Goal: Navigation & Orientation: Find specific page/section

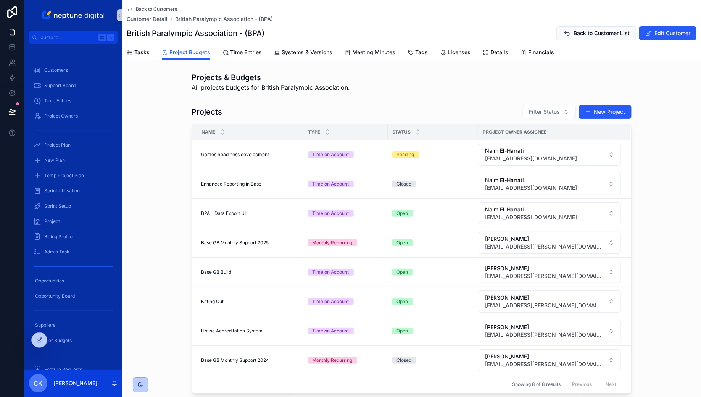
scroll to position [214, 0]
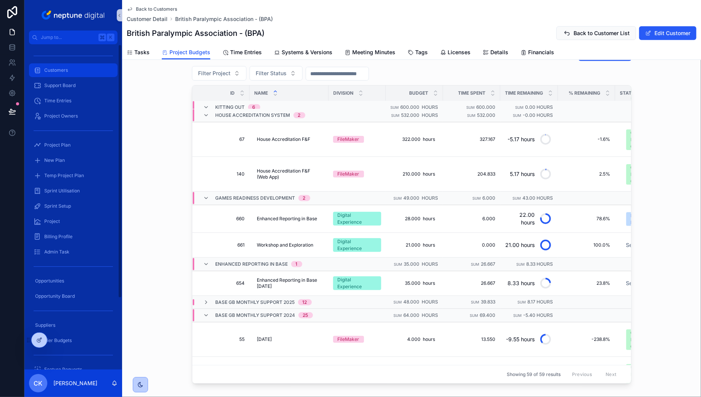
click at [61, 63] on link "Customers" at bounding box center [73, 70] width 88 height 14
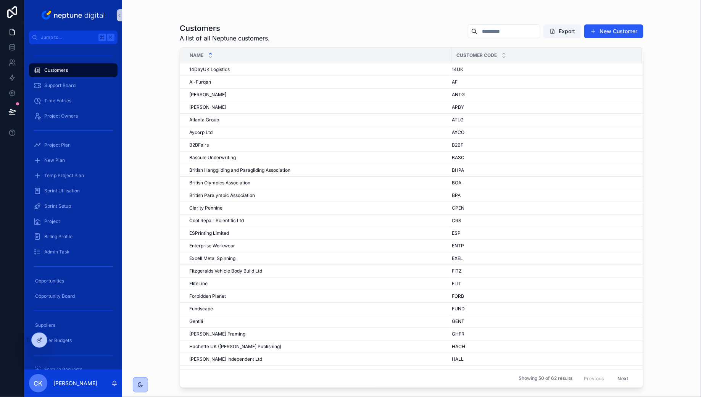
click at [501, 34] on input "scrollable content" at bounding box center [508, 31] width 63 height 11
type input "*********"
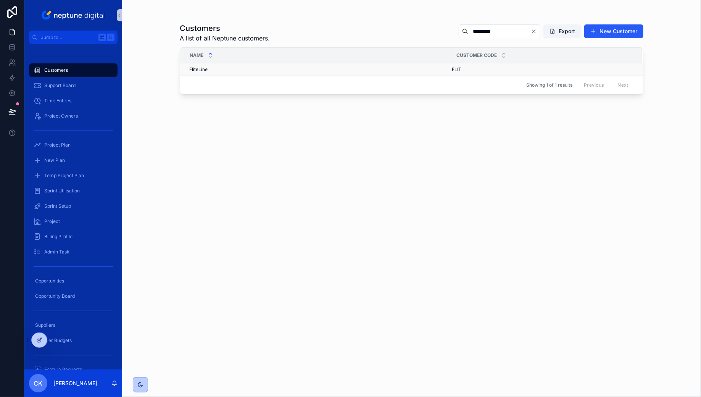
click at [299, 70] on div "FliteLine FliteLine" at bounding box center [317, 69] width 257 height 6
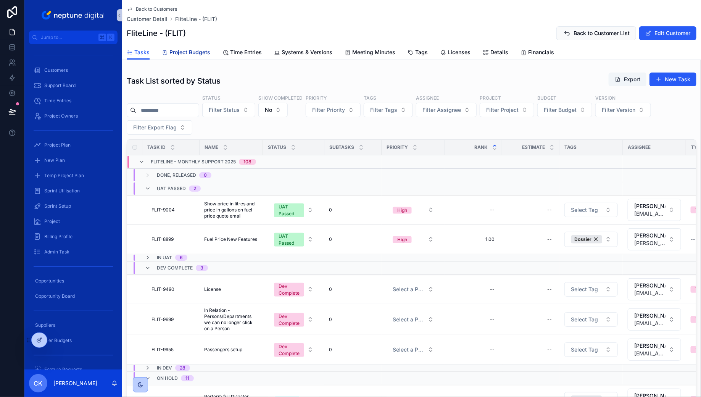
click at [198, 57] on link "Project Budgets" at bounding box center [186, 52] width 48 height 15
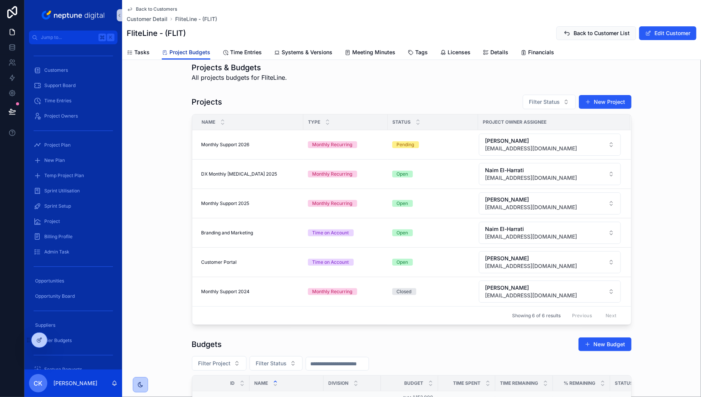
scroll to position [9, 0]
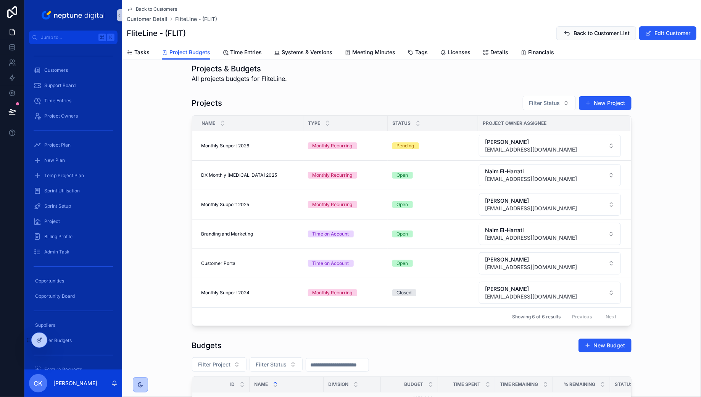
click at [150, 9] on span "Back to Customers" at bounding box center [156, 9] width 41 height 6
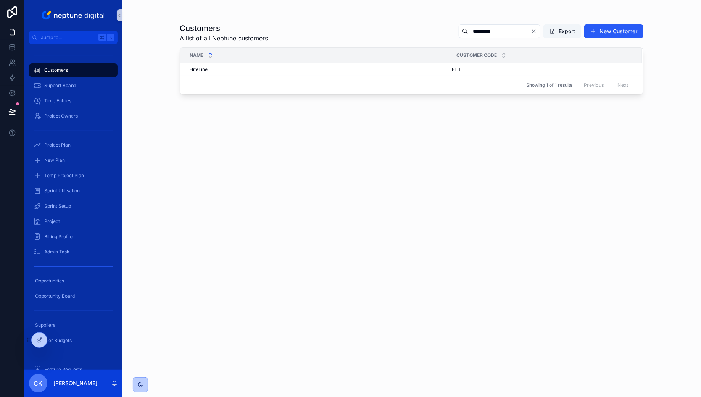
drag, startPoint x: 496, startPoint y: 32, endPoint x: 436, endPoint y: 32, distance: 60.6
click at [436, 32] on div "Customers A list of all Neptune customers. ********* Export New Customer" at bounding box center [411, 33] width 463 height 20
type input "**"
click at [312, 69] on div "14DayUK Logistics 14DayUK Logistics" at bounding box center [317, 69] width 257 height 6
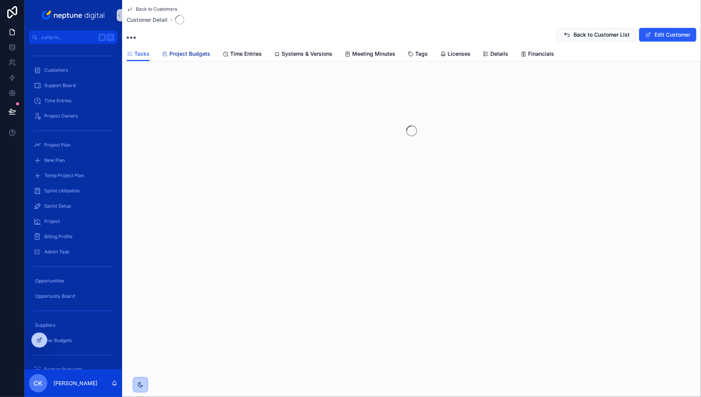
click at [202, 52] on span "Project Budgets" at bounding box center [189, 54] width 41 height 8
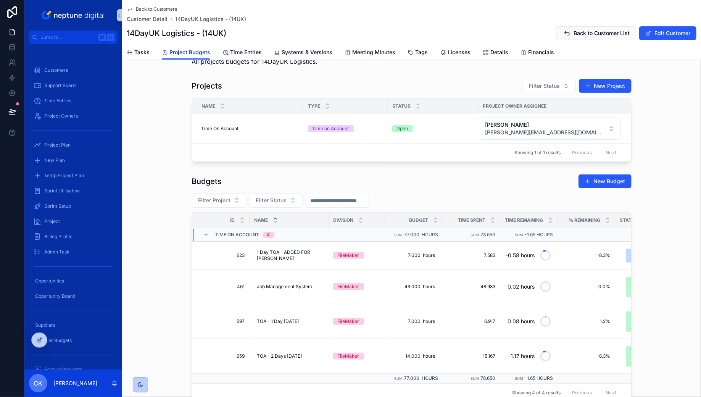
scroll to position [29, 0]
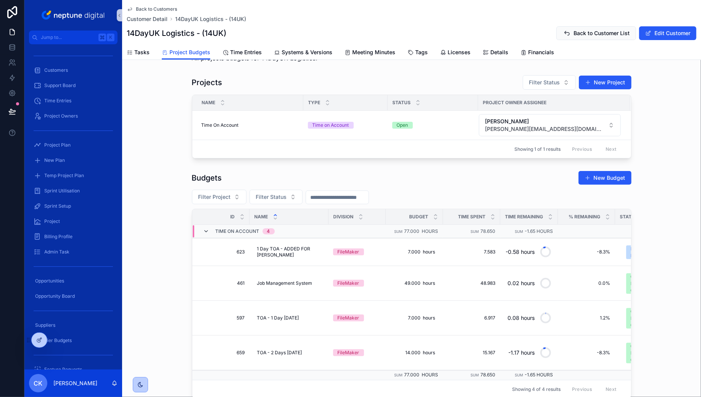
click at [205, 228] on icon "scrollable content" at bounding box center [206, 231] width 6 height 6
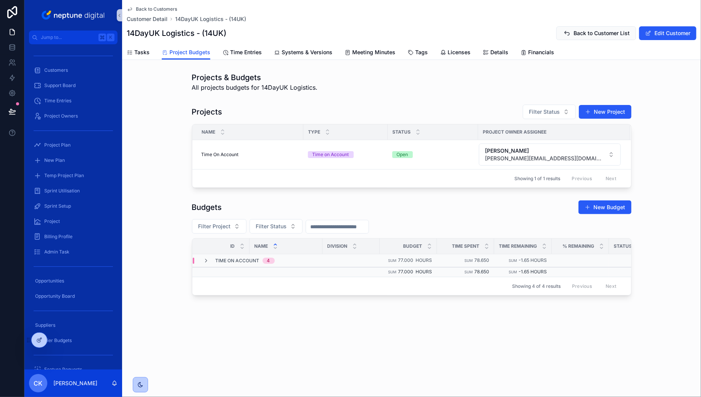
scroll to position [0, 0]
click at [207, 259] on icon "scrollable content" at bounding box center [206, 260] width 6 height 6
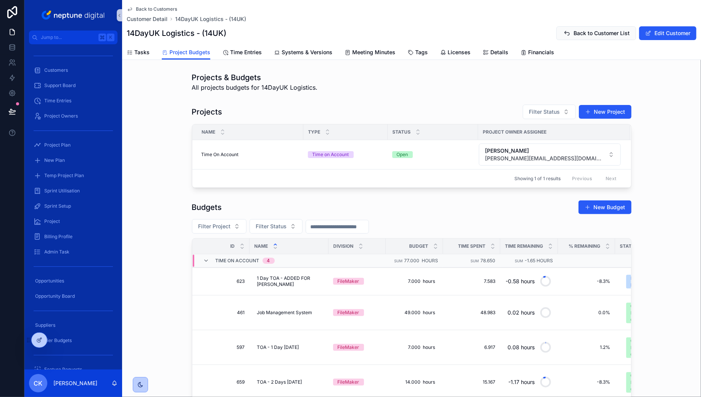
scroll to position [0, 0]
click at [160, 10] on span "Back to Customers" at bounding box center [156, 9] width 41 height 6
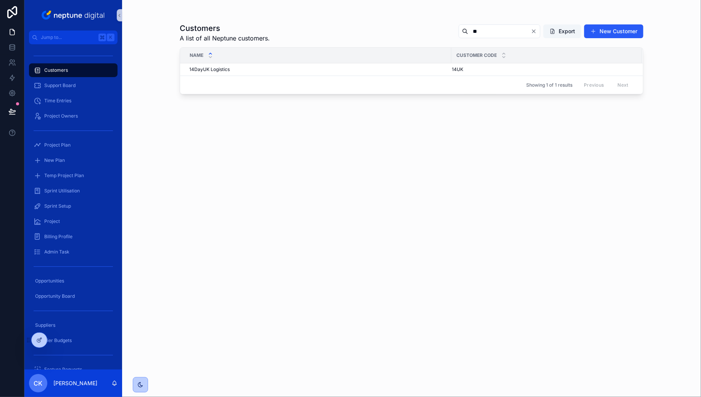
click at [533, 31] on icon "Clear" at bounding box center [534, 31] width 6 height 6
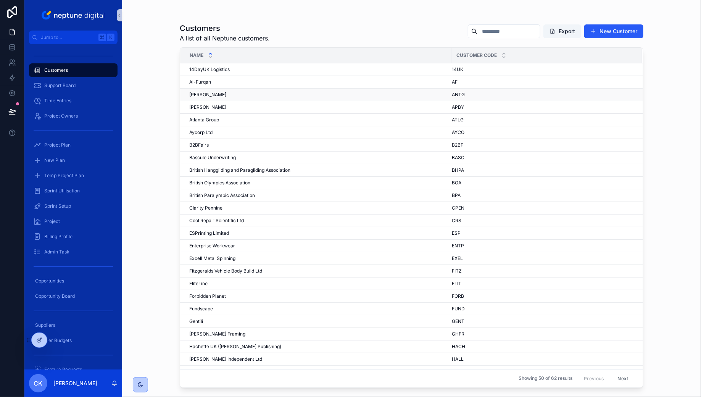
click at [253, 93] on div "[PERSON_NAME] [PERSON_NAME]" at bounding box center [317, 95] width 257 height 6
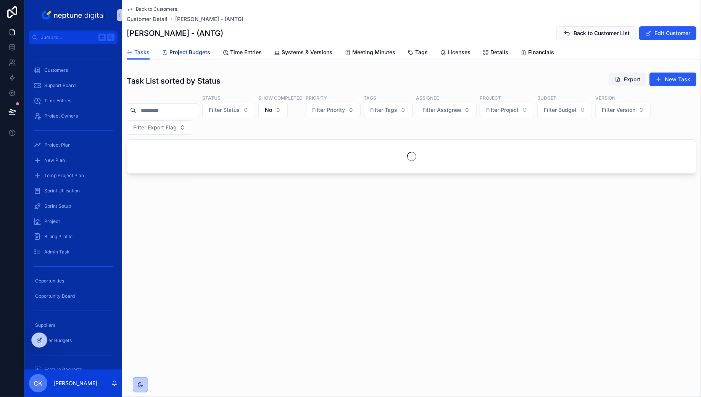
click at [202, 52] on span "Project Budgets" at bounding box center [189, 52] width 41 height 8
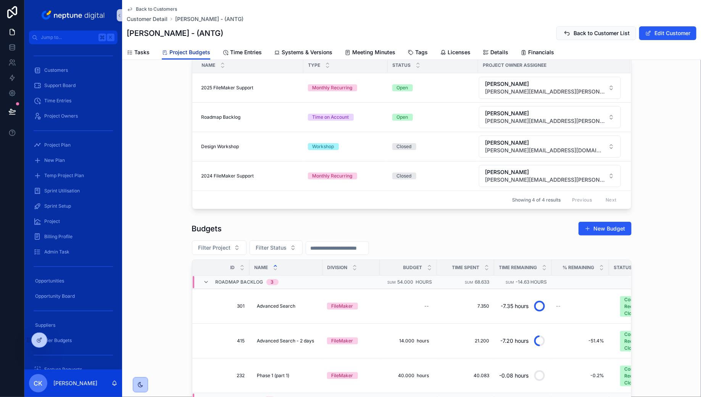
scroll to position [68, 0]
click at [206, 280] on icon "scrollable content" at bounding box center [206, 281] width 6 height 6
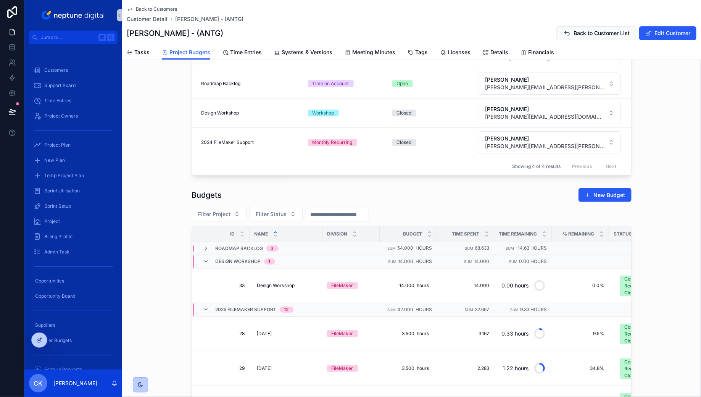
scroll to position [101, 0]
click at [207, 257] on icon "scrollable content" at bounding box center [206, 260] width 6 height 6
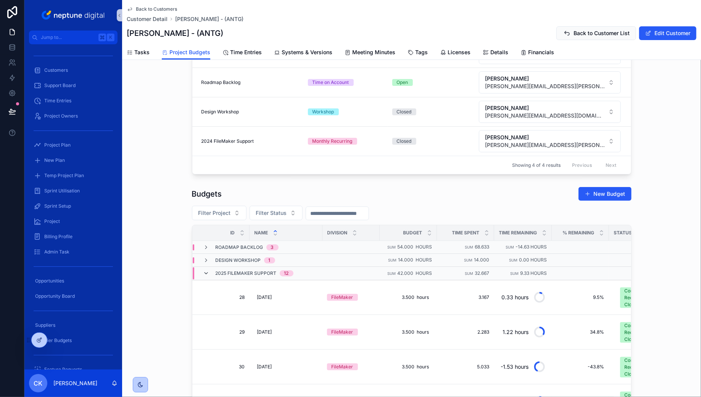
click at [206, 270] on icon "scrollable content" at bounding box center [206, 273] width 6 height 6
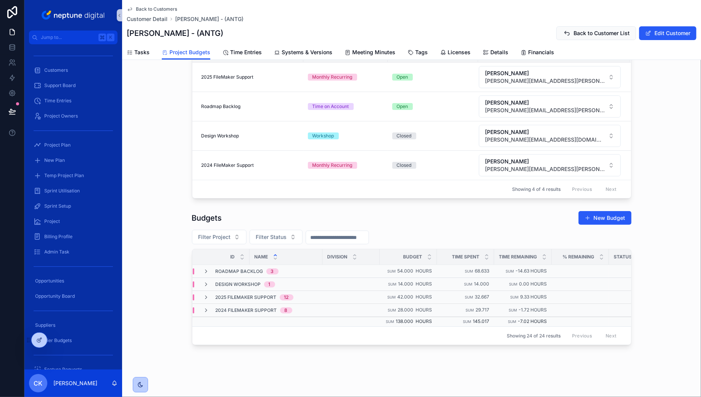
scroll to position [72, 0]
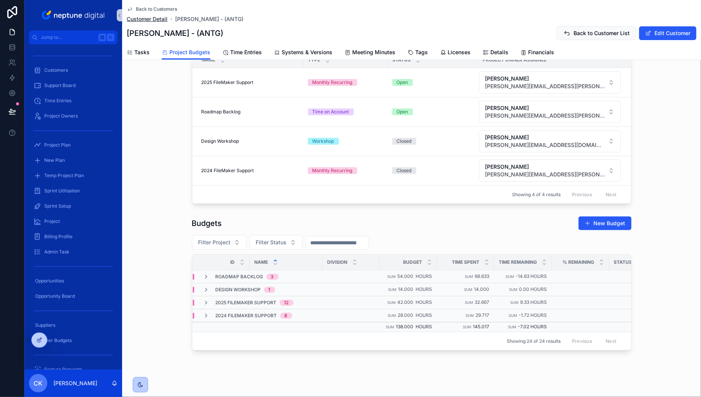
click at [162, 20] on span "Customer Detail" at bounding box center [147, 19] width 41 height 8
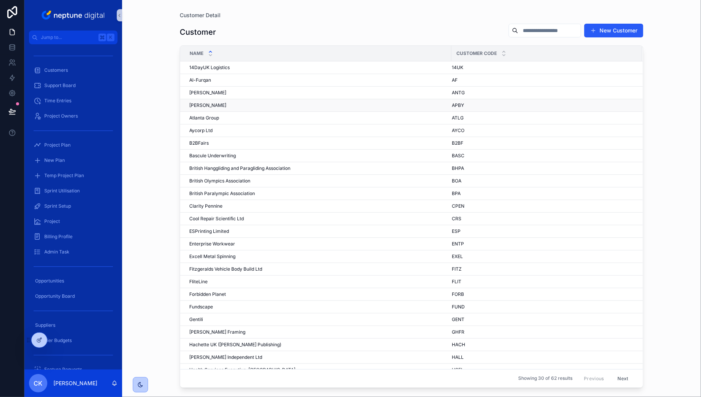
click at [232, 105] on div "[PERSON_NAME] [PERSON_NAME]" at bounding box center [317, 105] width 257 height 6
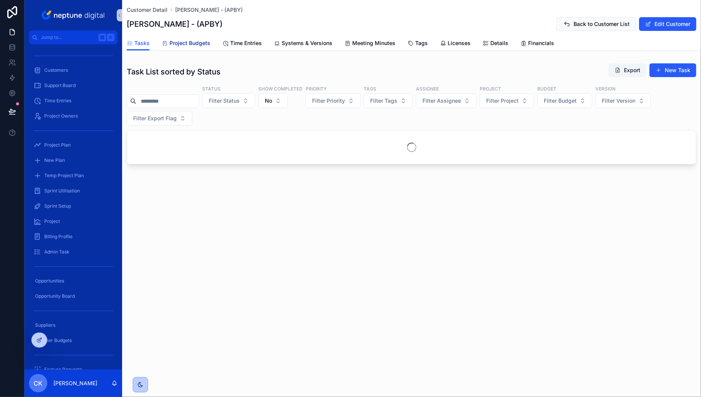
click at [197, 48] on link "Project Budgets" at bounding box center [186, 43] width 48 height 15
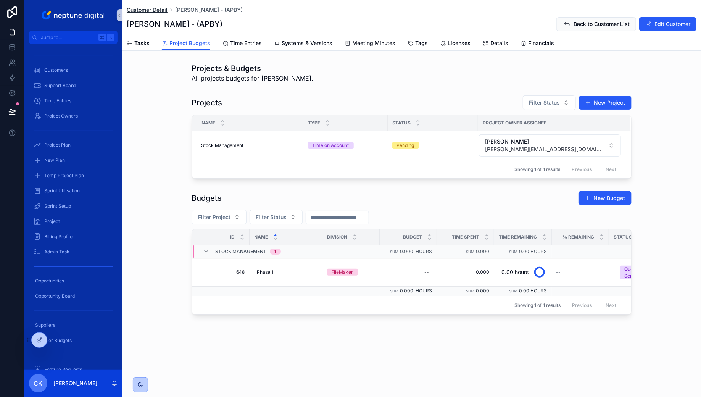
click at [151, 11] on span "Customer Detail" at bounding box center [147, 10] width 41 height 8
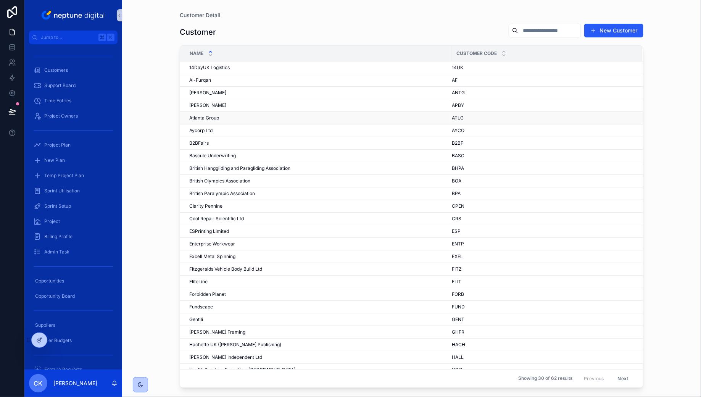
click at [261, 115] on div "Atlanta Group Atlanta Group" at bounding box center [317, 118] width 257 height 6
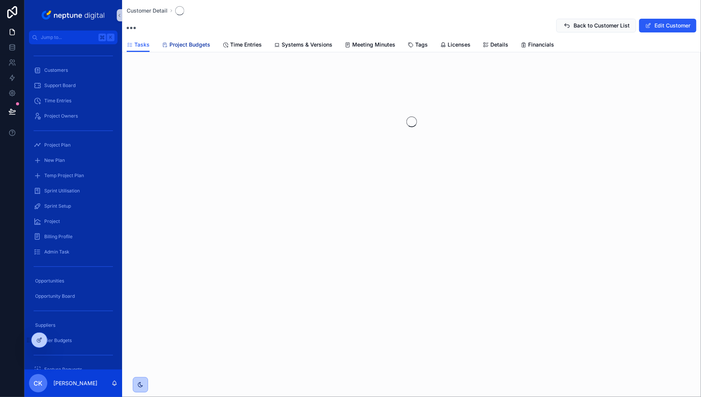
click at [197, 45] on span "Project Budgets" at bounding box center [189, 45] width 41 height 8
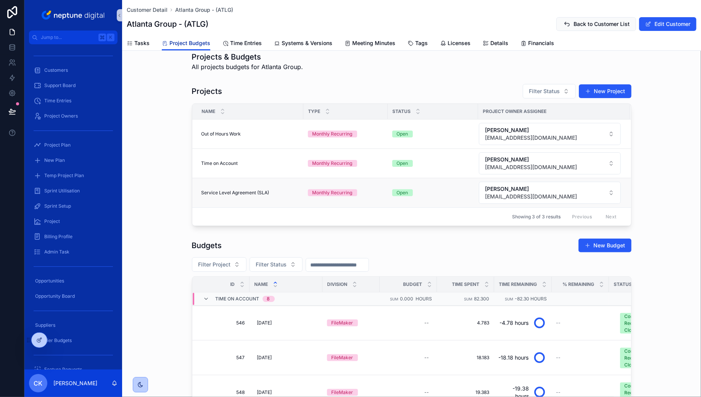
scroll to position [12, 0]
click at [207, 295] on icon "scrollable content" at bounding box center [206, 298] width 6 height 6
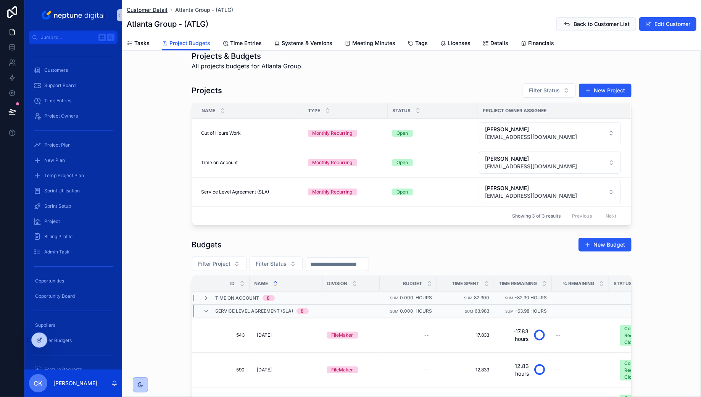
click at [161, 9] on span "Customer Detail" at bounding box center [147, 10] width 41 height 8
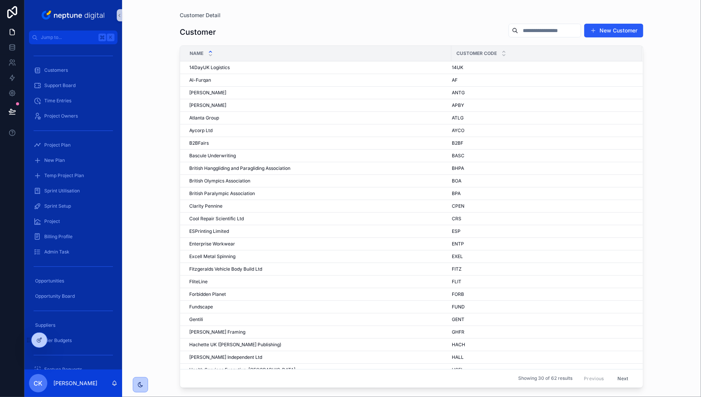
click at [538, 29] on input "scrollable content" at bounding box center [549, 30] width 63 height 11
type input "******"
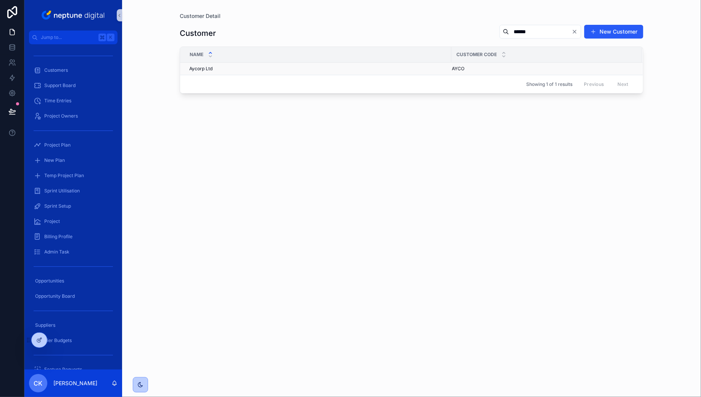
click at [304, 73] on td "Aycorp Ltd Aycorp Ltd" at bounding box center [315, 69] width 271 height 13
click at [300, 69] on div "Aycorp Ltd Aycorp Ltd" at bounding box center [317, 69] width 257 height 6
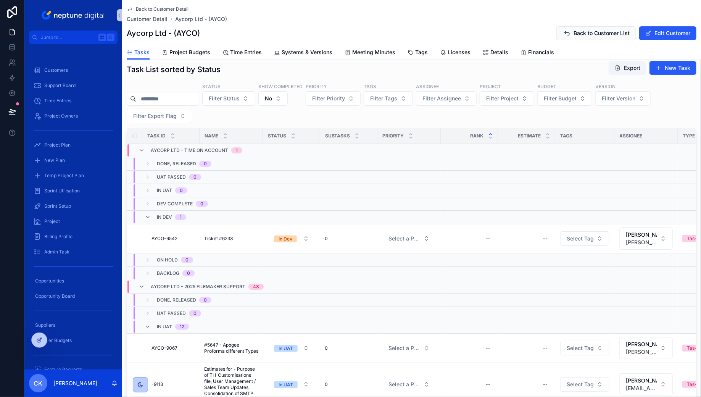
scroll to position [14, 0]
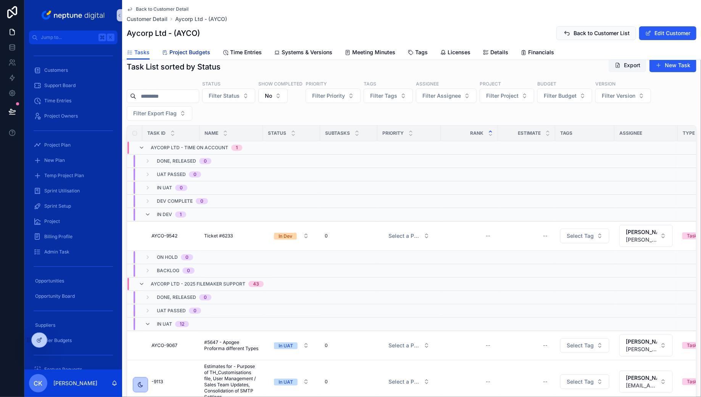
click at [204, 53] on span "Project Budgets" at bounding box center [189, 52] width 41 height 8
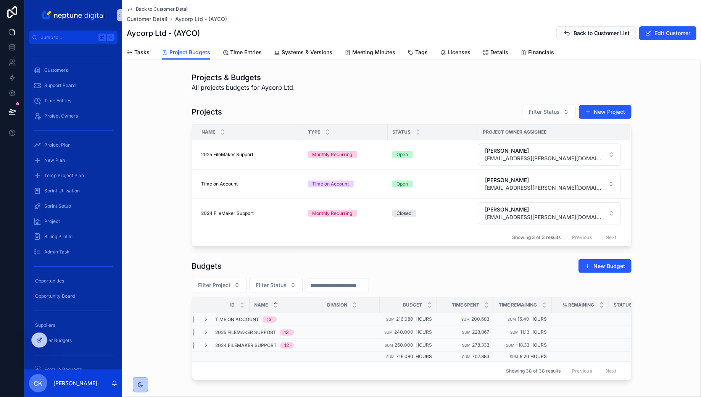
click at [463, 90] on div "Projects & Budgets All projects budgets for Aycorp Ltd." at bounding box center [411, 82] width 439 height 20
click at [205, 316] on icon "scrollable content" at bounding box center [206, 319] width 6 height 6
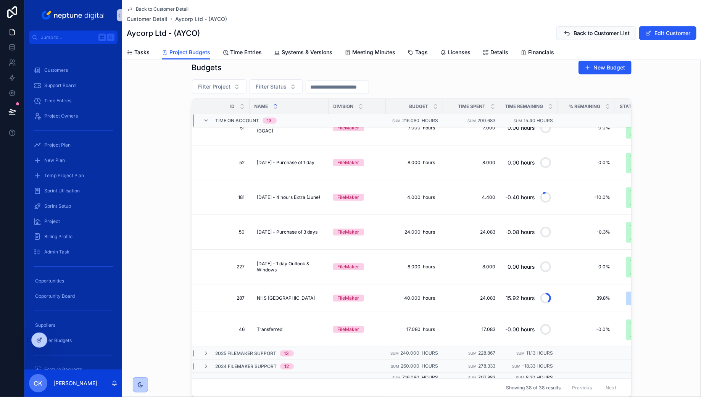
scroll to position [199, 0]
click at [159, 10] on span "Back to Customer Detail" at bounding box center [162, 9] width 53 height 6
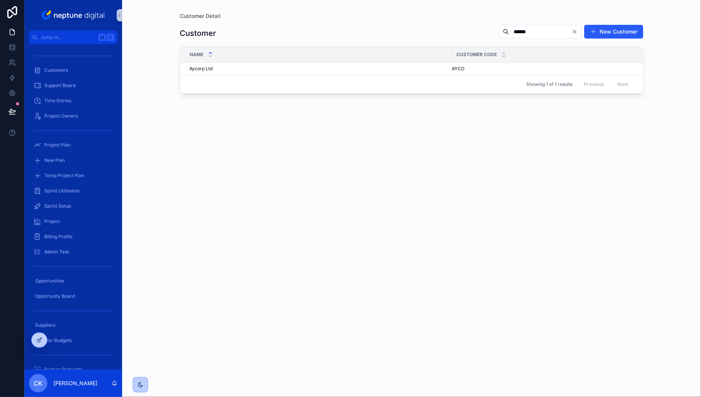
click at [534, 30] on input "******" at bounding box center [540, 31] width 63 height 11
click at [576, 30] on icon "Clear" at bounding box center [574, 31] width 3 height 3
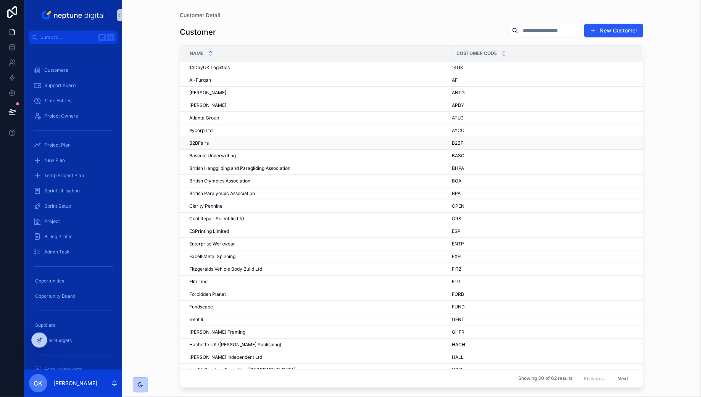
click at [244, 140] on div "B2BFairs B2BFairs" at bounding box center [317, 143] width 257 height 6
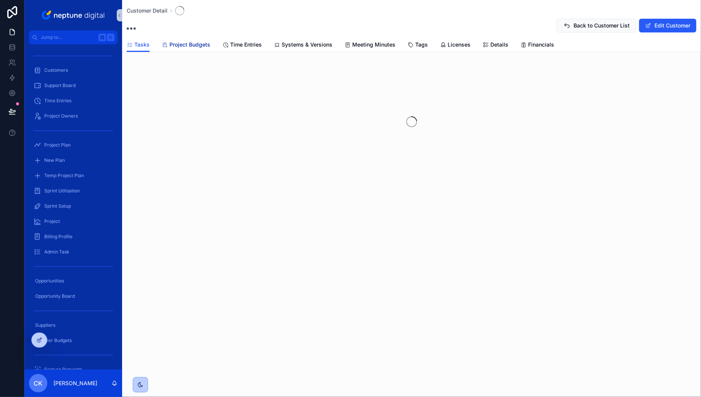
click at [200, 42] on span "Project Budgets" at bounding box center [189, 45] width 41 height 8
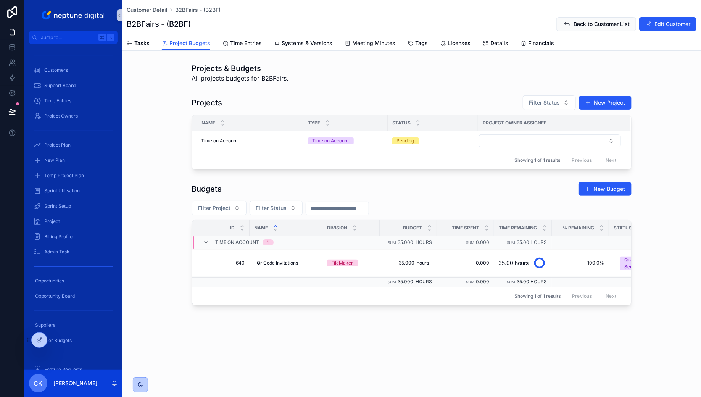
click at [157, 14] on div "Customer Detail B2BFairs - (B2BF) B2BFairs - (B2BF) Back to Customer List Edit …" at bounding box center [411, 18] width 569 height 36
click at [157, 8] on span "Customer Detail" at bounding box center [147, 10] width 41 height 8
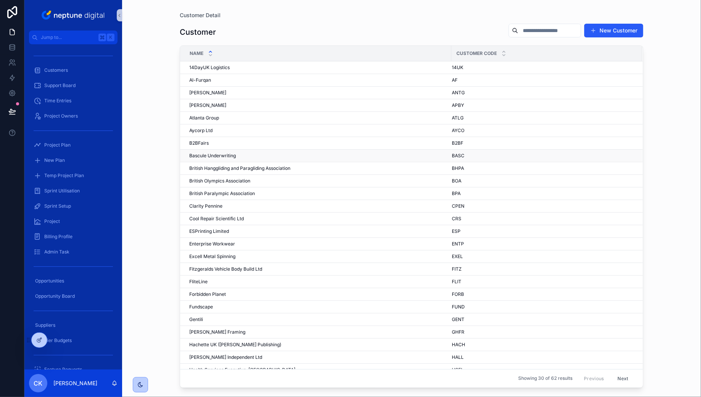
click at [237, 156] on div "Bascule Underwriting Bascule Underwriting" at bounding box center [317, 156] width 257 height 6
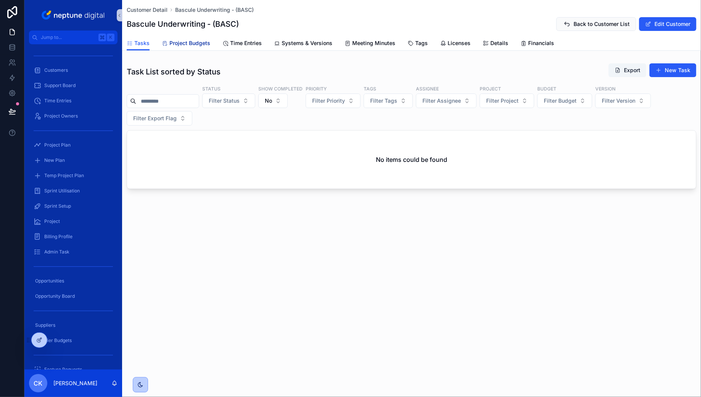
click at [200, 41] on span "Project Budgets" at bounding box center [189, 43] width 41 height 8
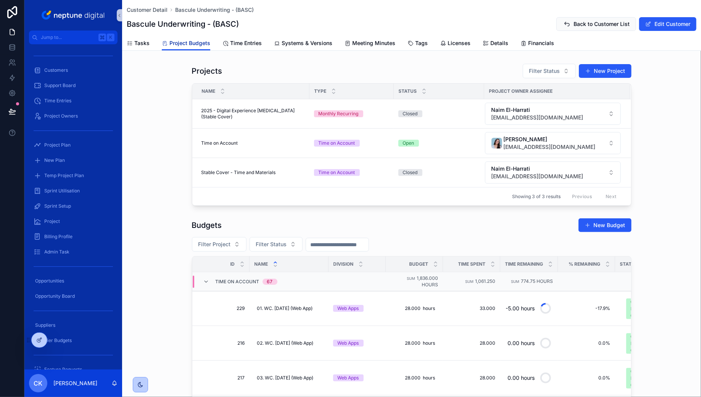
scroll to position [23, 0]
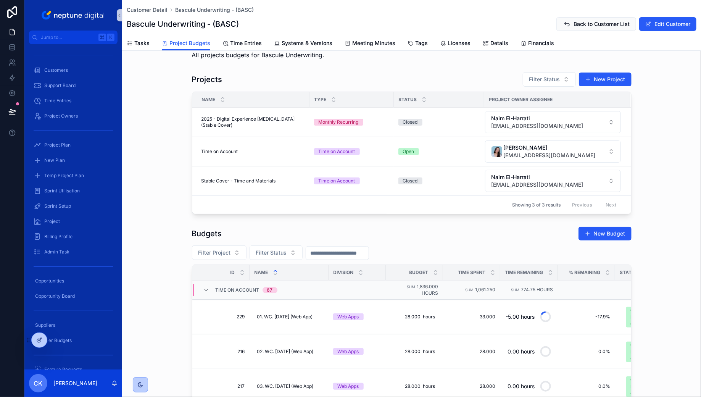
click at [502, 7] on div "Customer Detail Bascule Underwriting - (BASC)" at bounding box center [411, 10] width 569 height 8
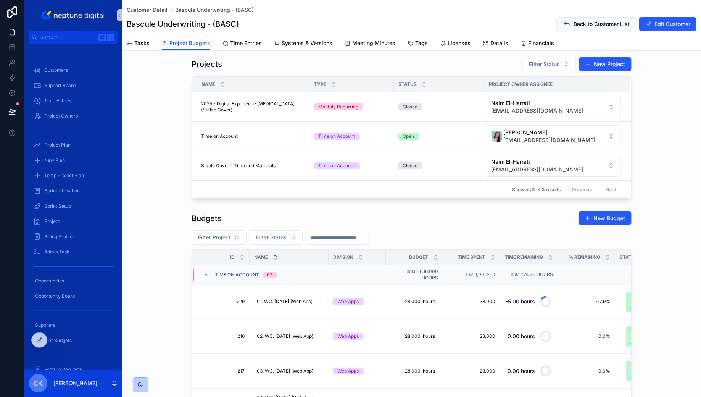
scroll to position [45, 0]
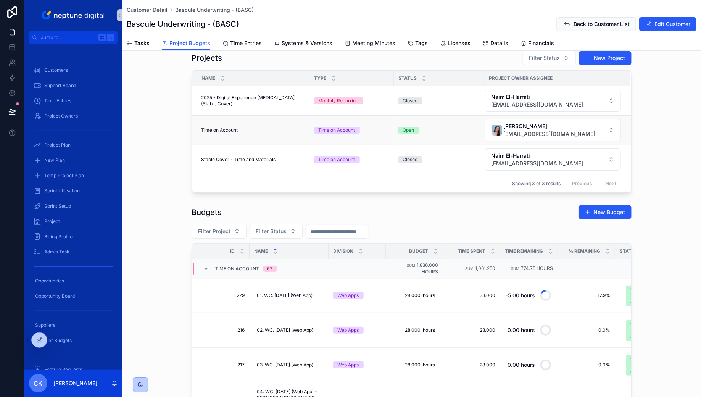
click at [251, 127] on div "Time on Account Time on Account" at bounding box center [252, 130] width 103 height 6
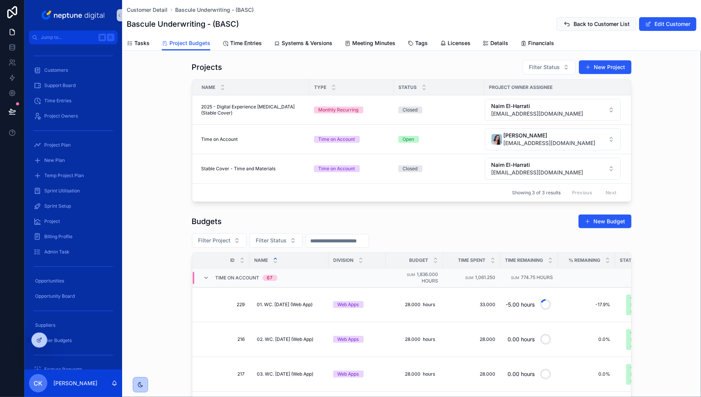
scroll to position [36, 0]
click at [160, 138] on div "Projects Filter Status New Project Name Type Status Project Owner Assignee 2025…" at bounding box center [411, 130] width 579 height 148
click at [153, 132] on div "Projects Filter Status New Project Name Type Status Project Owner Assignee 2025…" at bounding box center [411, 130] width 579 height 148
click at [155, 132] on div "Projects Filter Status New Project Name Type Status Project Owner Assignee 2025…" at bounding box center [411, 130] width 579 height 148
drag, startPoint x: 223, startPoint y: 220, endPoint x: 190, endPoint y: 220, distance: 32.4
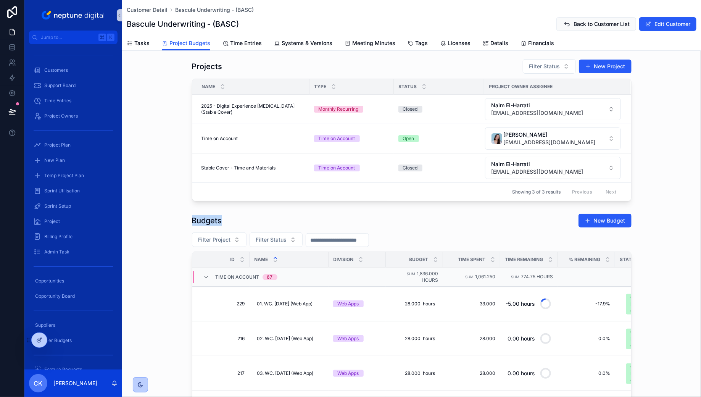
click at [190, 220] on div "Budgets New Budget Filter Project Filter Status Id Name Division Budget Time Sp…" at bounding box center [411, 381] width 579 height 343
drag, startPoint x: 192, startPoint y: 217, endPoint x: 227, endPoint y: 216, distance: 35.1
click at [227, 216] on div "Budgets New Budget" at bounding box center [411, 220] width 439 height 14
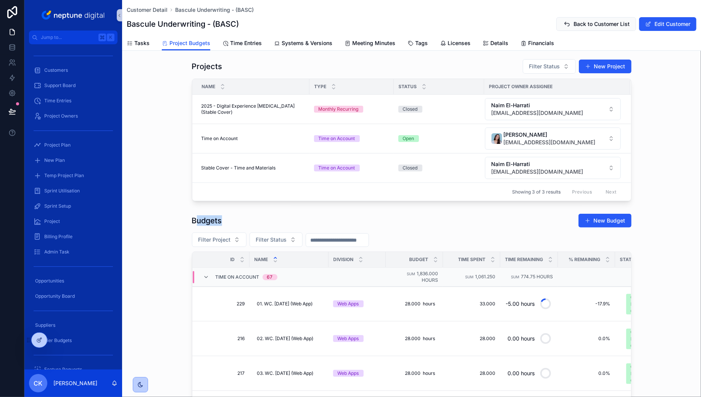
drag, startPoint x: 225, startPoint y: 220, endPoint x: 196, endPoint y: 219, distance: 29.0
click at [196, 220] on div "Budgets New Budget" at bounding box center [411, 220] width 439 height 14
click at [196, 219] on h1 "Budgets" at bounding box center [207, 220] width 30 height 11
drag, startPoint x: 189, startPoint y: 219, endPoint x: 227, endPoint y: 218, distance: 38.1
click at [227, 219] on div "Budgets New Budget Filter Project Filter Status Id Name Division Budget Time Sp…" at bounding box center [411, 381] width 579 height 343
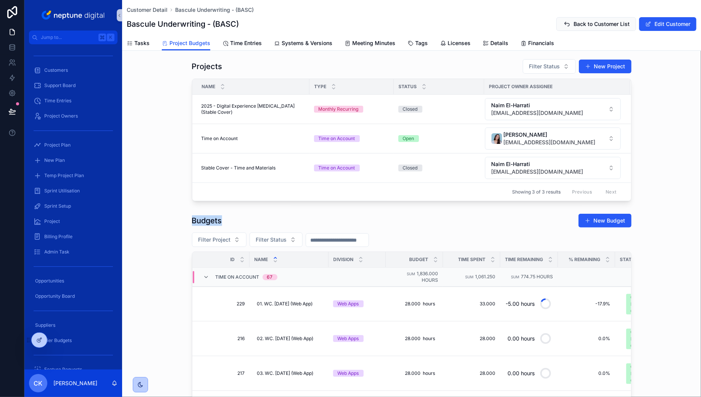
click at [227, 218] on div "Budgets New Budget" at bounding box center [411, 220] width 439 height 14
click at [482, 219] on div "Budgets New Budget" at bounding box center [411, 220] width 439 height 14
click at [161, 9] on span "Customer Detail" at bounding box center [147, 10] width 41 height 8
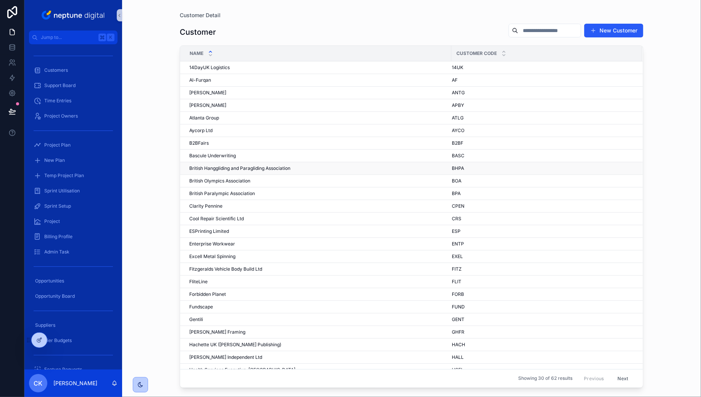
click at [290, 169] on span "British Hanggliding and Paragliding Association" at bounding box center [239, 168] width 101 height 6
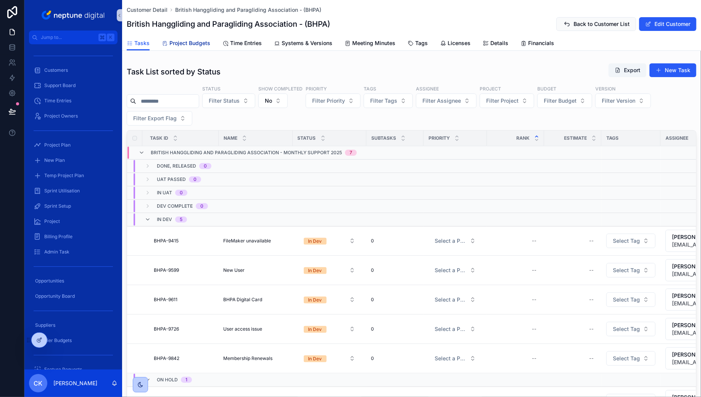
click at [191, 45] on span "Project Budgets" at bounding box center [189, 43] width 41 height 8
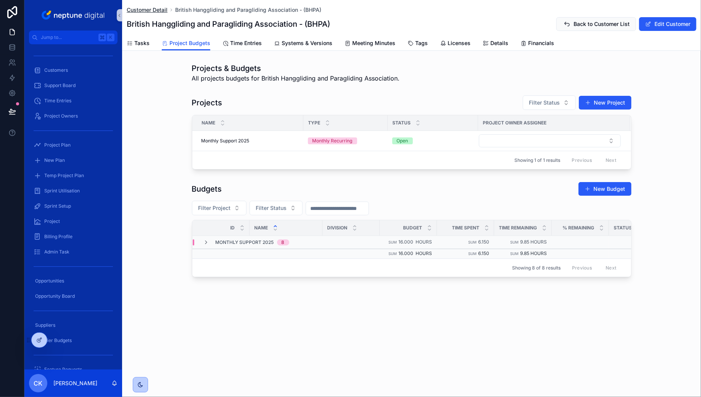
click at [156, 11] on span "Customer Detail" at bounding box center [147, 10] width 41 height 8
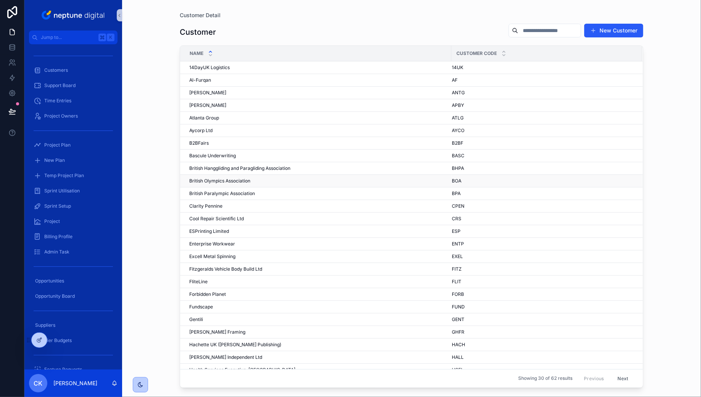
click at [296, 178] on div "British Olympics Association British Olympics Association" at bounding box center [317, 181] width 257 height 6
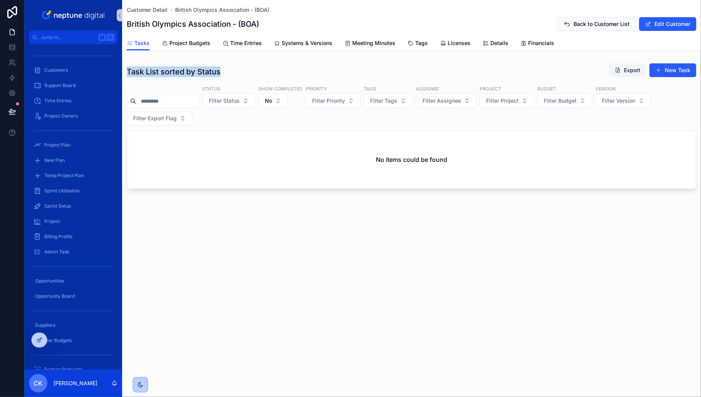
drag, startPoint x: 221, startPoint y: 70, endPoint x: 127, endPoint y: 69, distance: 94.2
click at [127, 69] on div "Task List sorted by Status Export New Task" at bounding box center [411, 72] width 569 height 18
click at [127, 69] on h1 "Task List sorted by Status" at bounding box center [174, 71] width 94 height 11
click at [193, 44] on span "Project Budgets" at bounding box center [189, 43] width 41 height 8
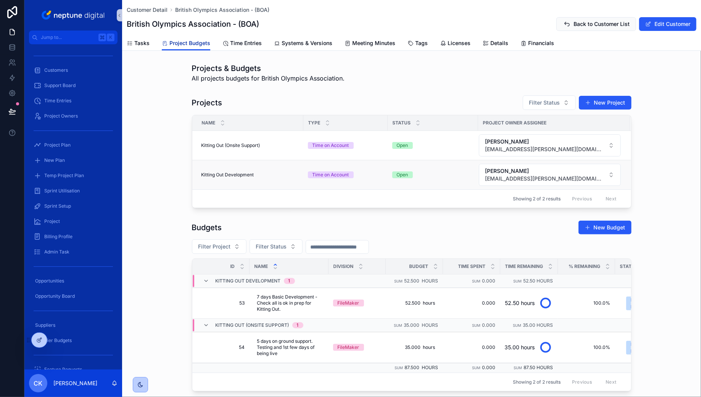
scroll to position [10, 0]
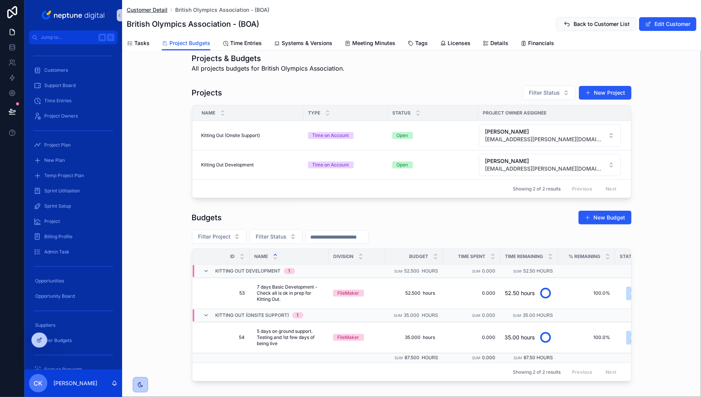
click at [148, 11] on span "Customer Detail" at bounding box center [147, 10] width 41 height 8
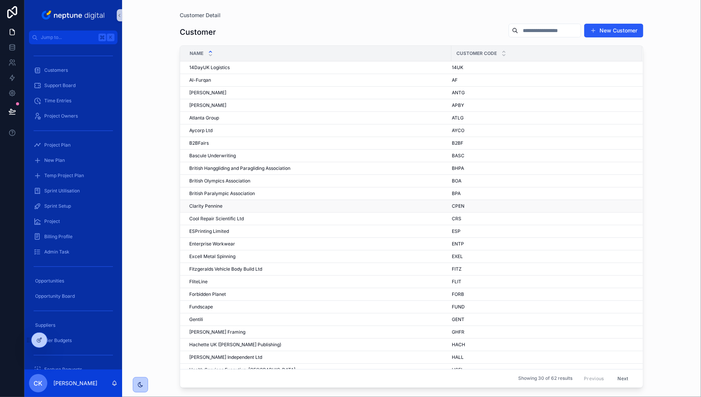
click at [249, 205] on div "Clarity Pennine Clarity Pennine" at bounding box center [317, 206] width 257 height 6
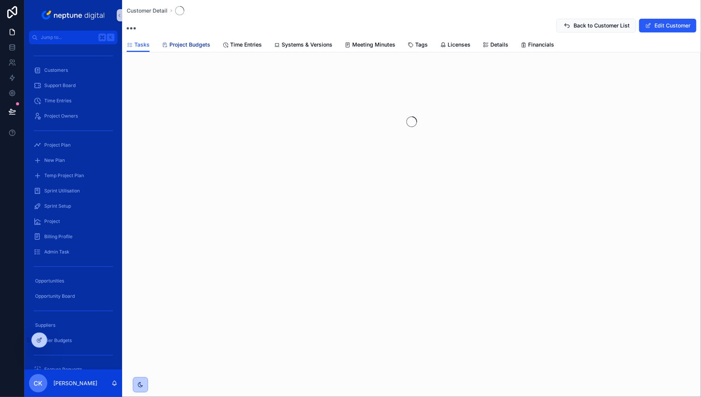
click at [204, 47] on span "Project Budgets" at bounding box center [189, 45] width 41 height 8
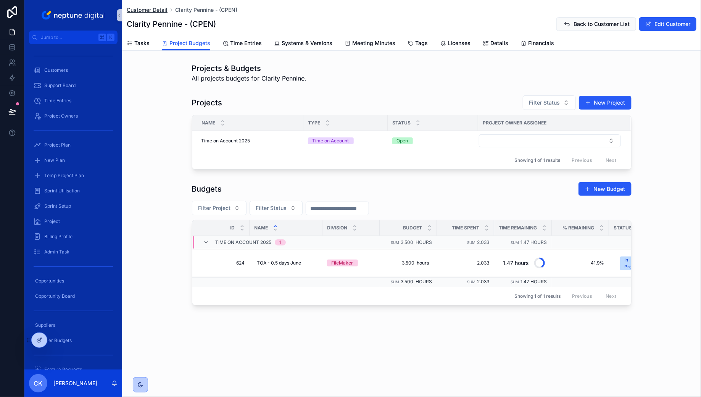
click at [161, 12] on span "Customer Detail" at bounding box center [147, 10] width 41 height 8
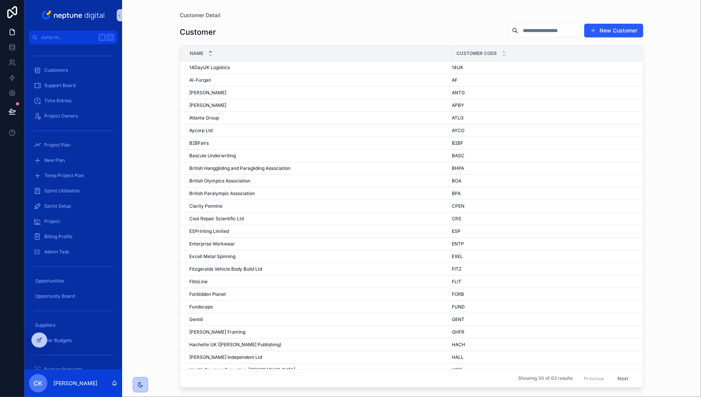
click at [540, 33] on input "scrollable content" at bounding box center [549, 30] width 63 height 11
type input "****"
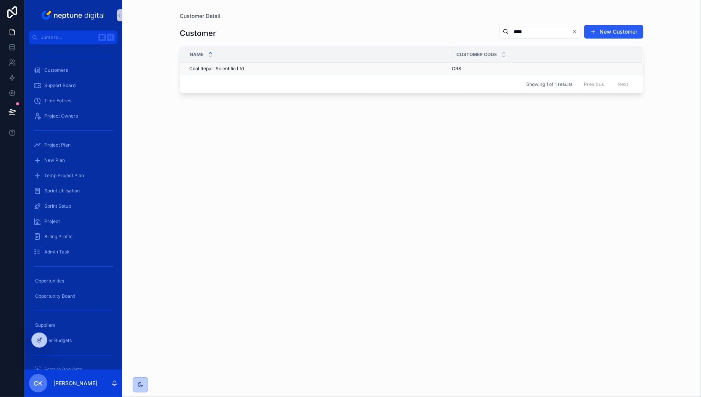
click at [227, 68] on span "Cool Repair Scientific Ltd" at bounding box center [216, 69] width 55 height 6
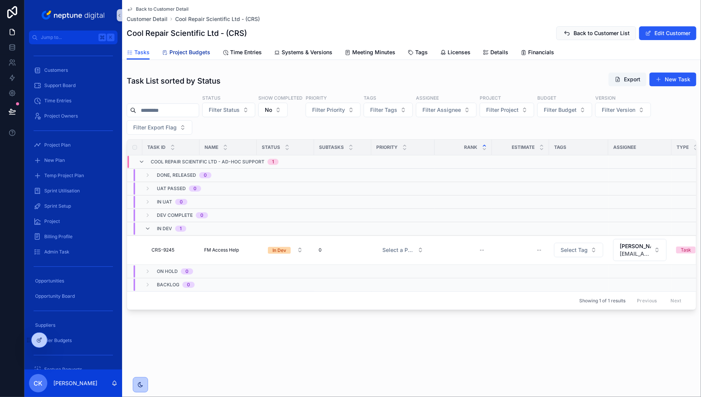
click at [188, 53] on span "Project Budgets" at bounding box center [189, 52] width 41 height 8
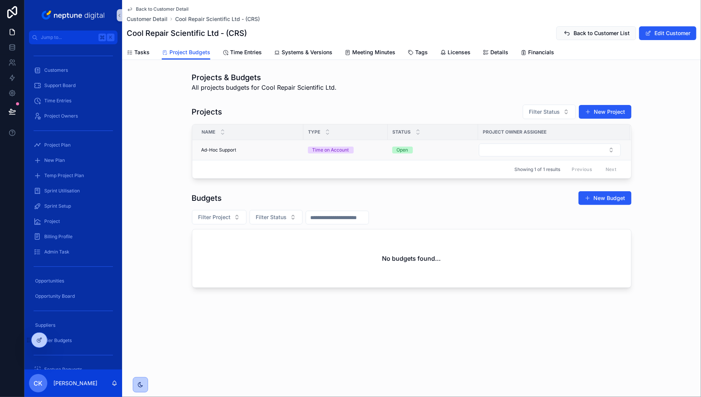
click at [241, 147] on div "Ad-Hoc Support Ad-Hoc Support" at bounding box center [249, 150] width 97 height 6
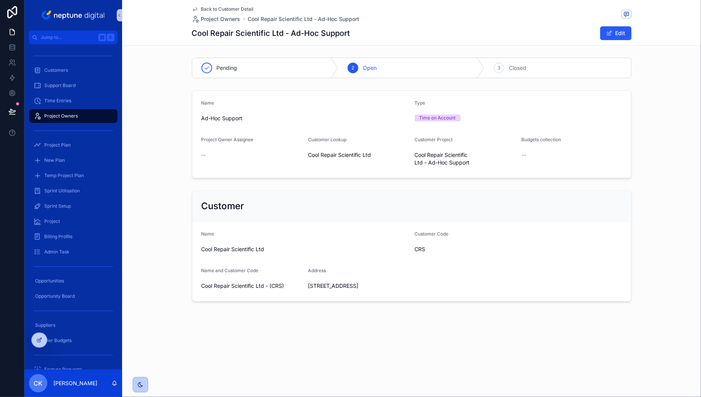
click at [195, 8] on icon "scrollable content" at bounding box center [195, 9] width 6 height 6
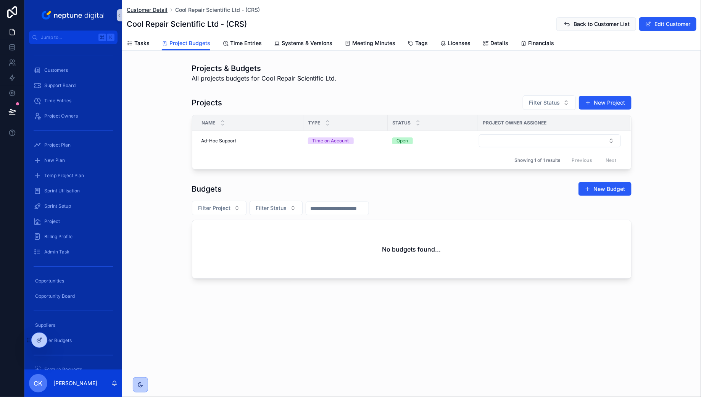
click at [162, 8] on span "Customer Detail" at bounding box center [147, 10] width 41 height 8
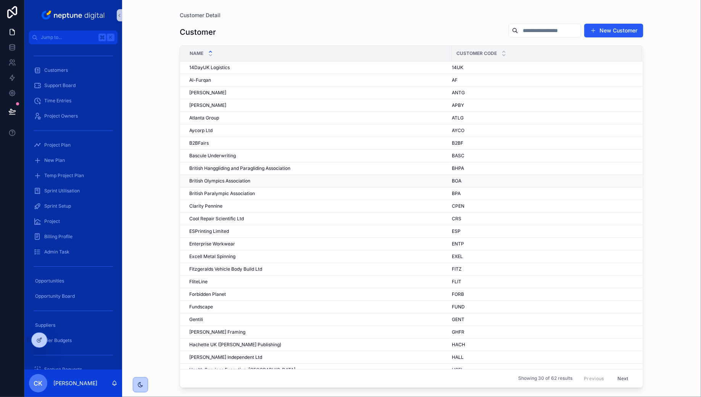
click at [276, 179] on div "British Olympics Association British Olympics Association" at bounding box center [317, 181] width 257 height 6
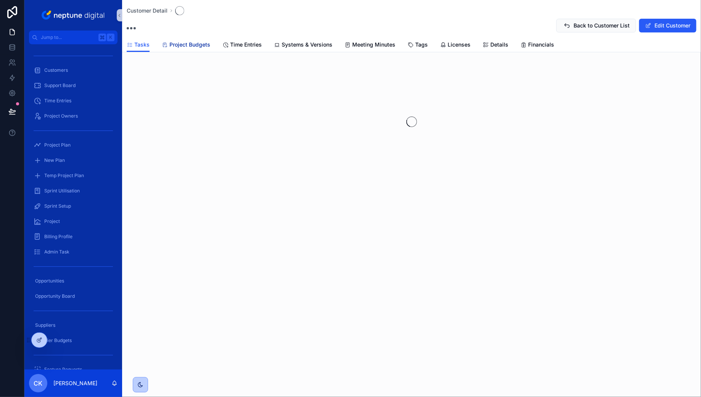
click at [194, 45] on span "Project Budgets" at bounding box center [189, 45] width 41 height 8
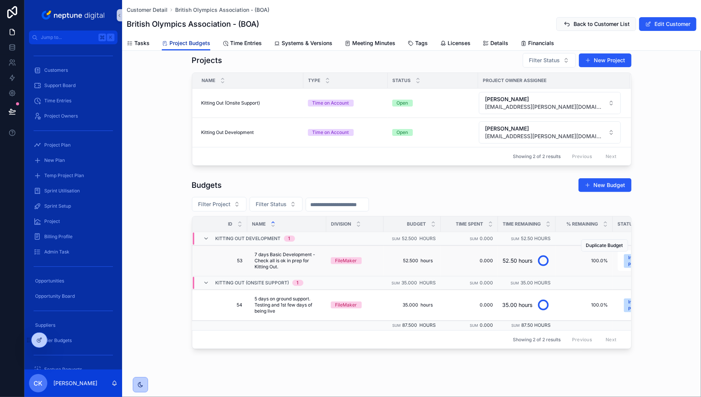
scroll to position [0, 203]
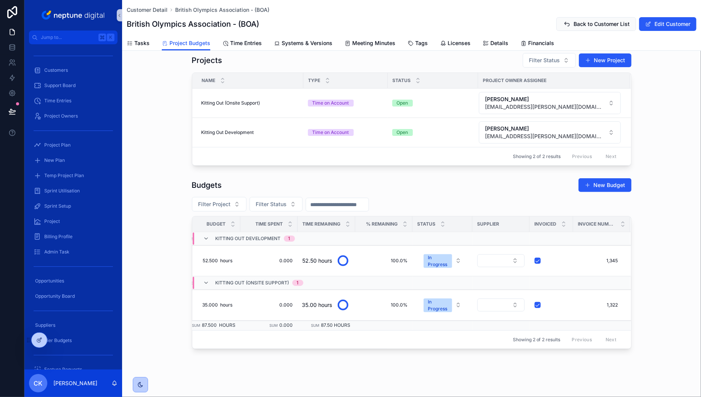
click at [649, 245] on div "Budgets New Budget Filter Project Filter Status Id Name Division Budget Time Sp…" at bounding box center [411, 263] width 579 height 177
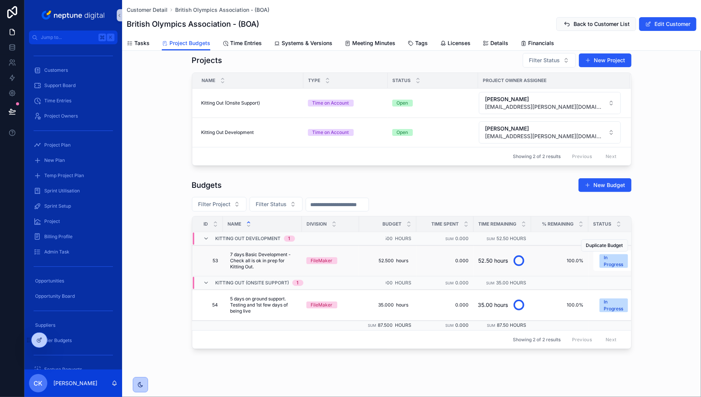
scroll to position [0, 0]
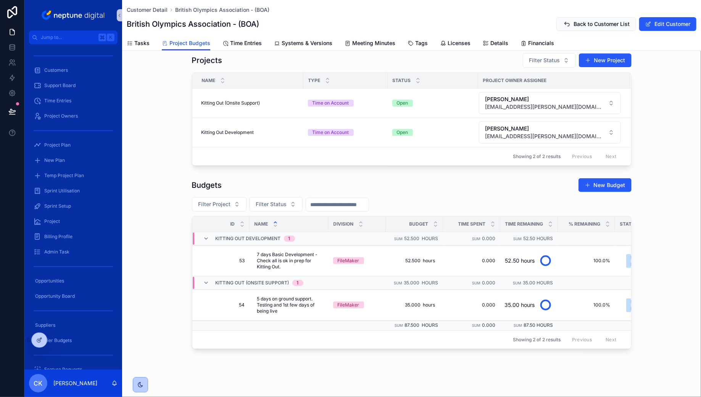
click at [672, 251] on div "Budgets New Budget Filter Project Filter Status Id Name Division Budget Time Sp…" at bounding box center [411, 263] width 579 height 177
click at [601, 26] on span "Back to Customer List" at bounding box center [601, 24] width 56 height 8
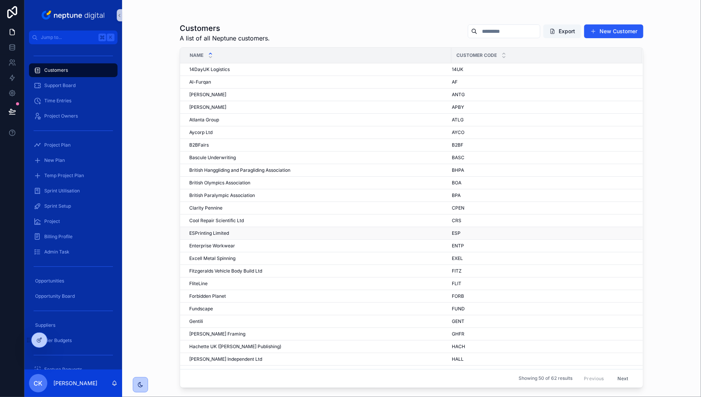
click at [251, 230] on div "ESPrinting Limited ESPrinting Limited" at bounding box center [317, 233] width 257 height 6
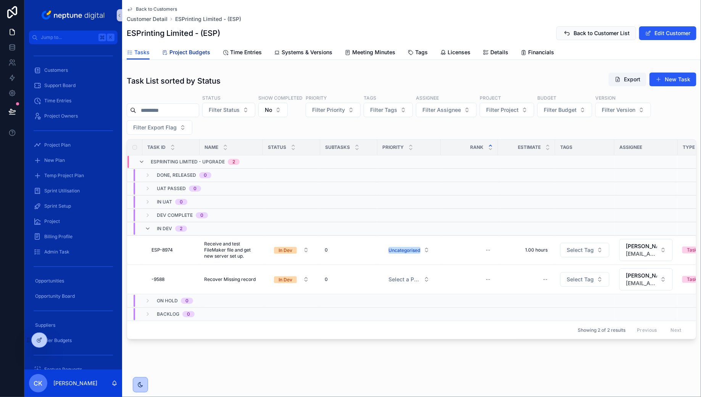
click at [198, 54] on span "Project Budgets" at bounding box center [189, 52] width 41 height 8
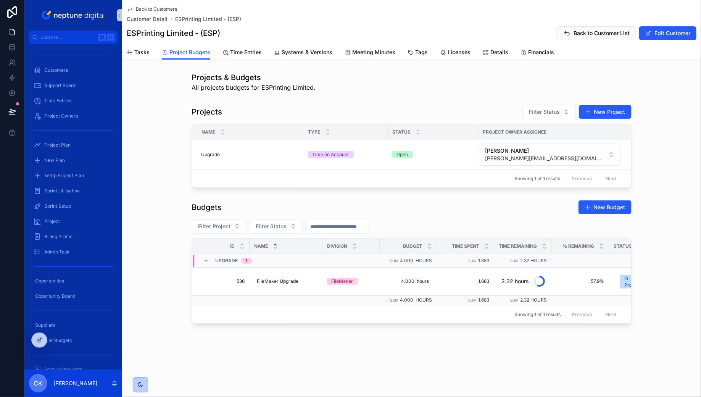
click at [170, 10] on span "Back to Customers" at bounding box center [156, 9] width 41 height 6
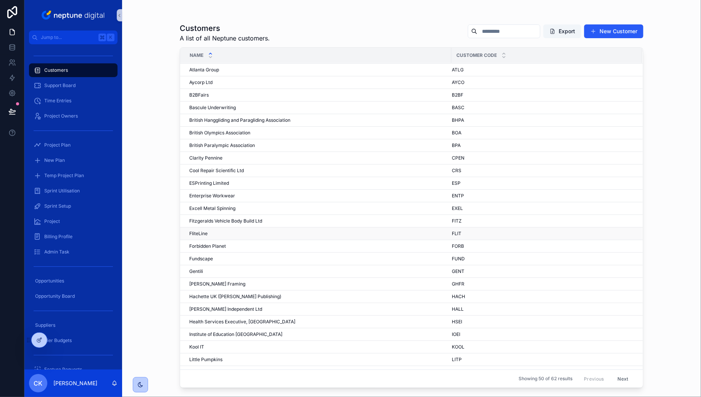
scroll to position [50, 0]
click at [261, 195] on div "Enterprise Workwear Enterprise Workwear" at bounding box center [317, 195] width 257 height 6
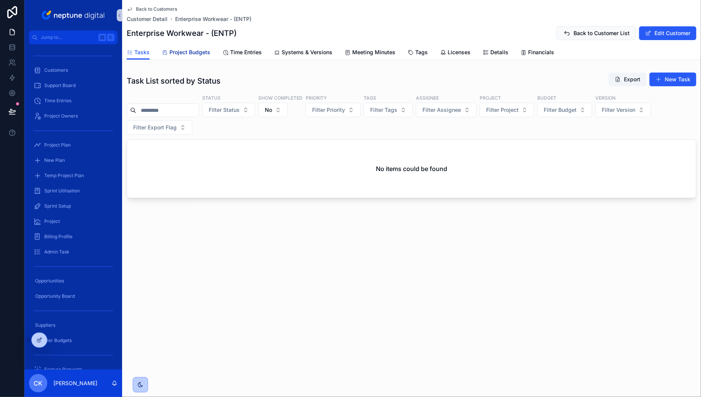
click at [201, 47] on link "Project Budgets" at bounding box center [186, 52] width 48 height 15
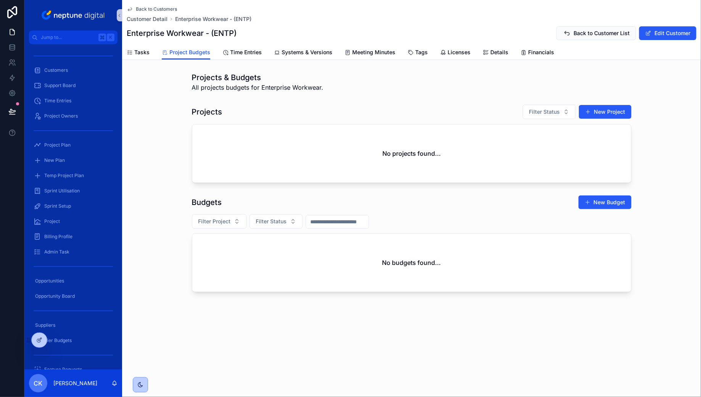
click at [165, 6] on span "Back to Customers" at bounding box center [156, 9] width 41 height 6
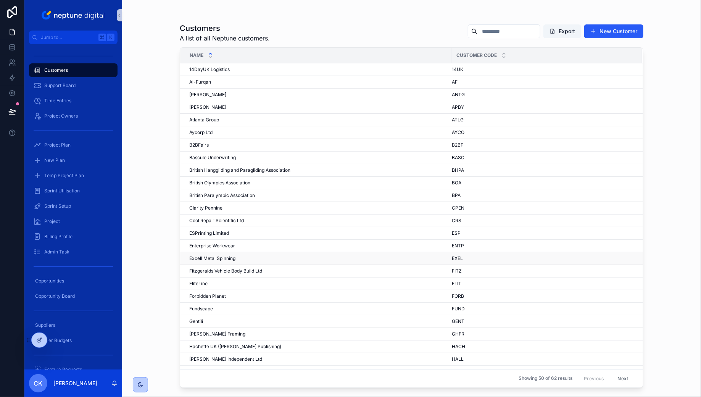
click at [240, 255] on div "Excell Metal Spinning Excell Metal Spinning" at bounding box center [317, 258] width 257 height 6
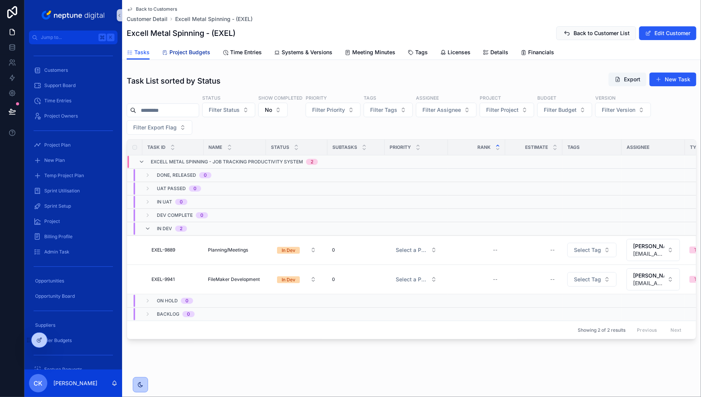
click at [203, 53] on span "Project Budgets" at bounding box center [189, 52] width 41 height 8
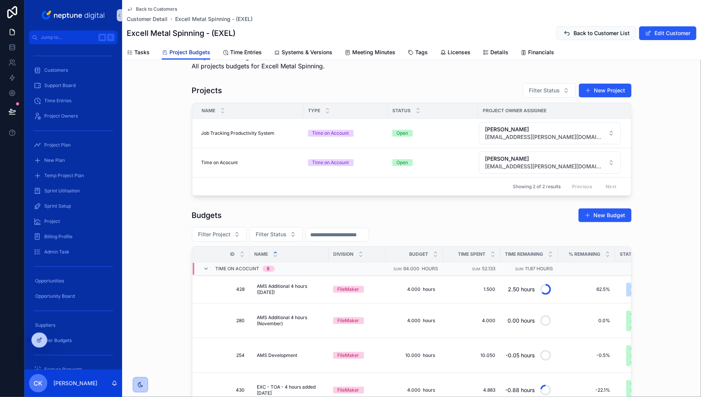
scroll to position [22, 0]
click at [166, 7] on span "Back to Customers" at bounding box center [156, 9] width 41 height 6
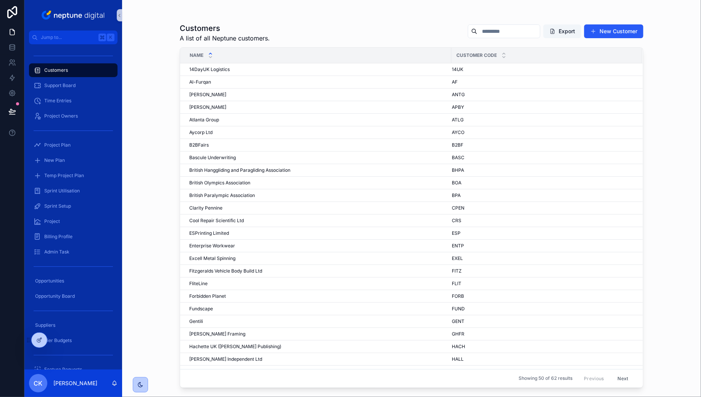
click at [517, 29] on input "scrollable content" at bounding box center [508, 31] width 63 height 11
type input "*********"
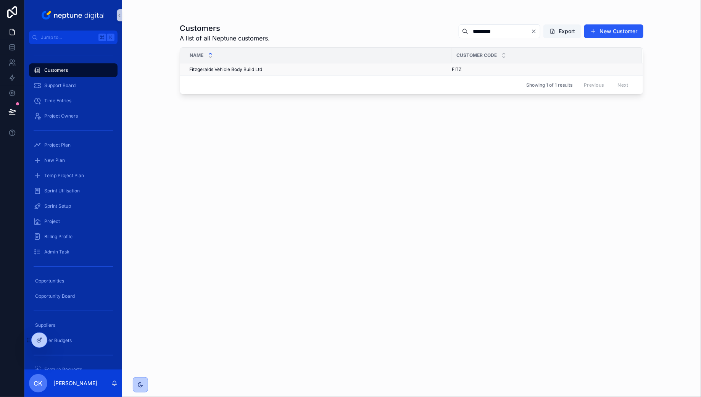
click at [312, 69] on div "Fitzgeralds Vehicle Body Build Ltd Fitzgeralds Vehicle Body Build Ltd" at bounding box center [317, 69] width 257 height 6
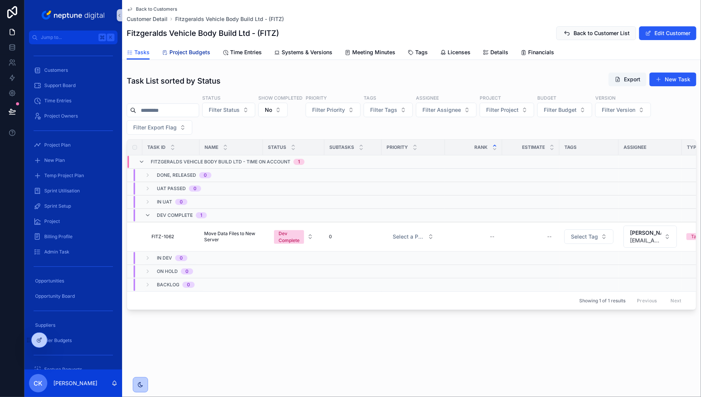
click at [186, 52] on span "Project Budgets" at bounding box center [189, 52] width 41 height 8
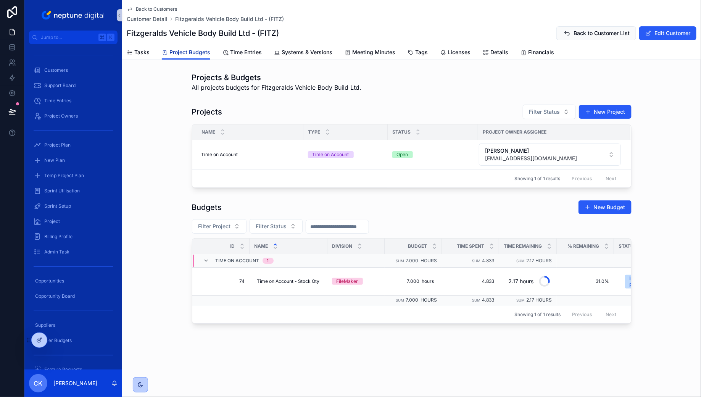
scroll to position [0, 1]
click at [170, 10] on span "Back to Customers" at bounding box center [156, 9] width 41 height 6
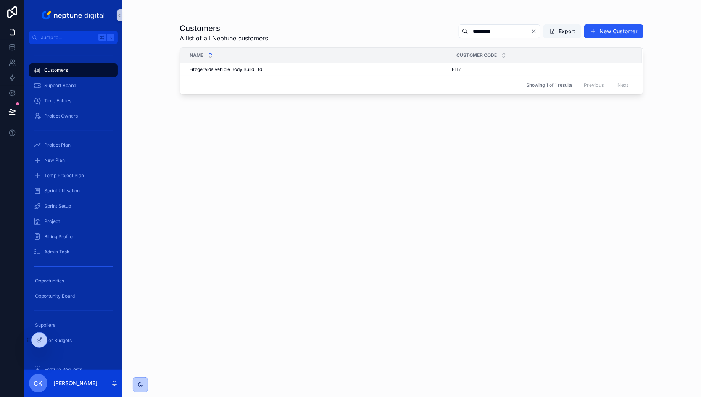
drag, startPoint x: 501, startPoint y: 34, endPoint x: 432, endPoint y: 34, distance: 68.7
click at [432, 34] on div "Customers A list of all Neptune customers. ********* Export New Customer" at bounding box center [411, 33] width 463 height 20
type input "*******"
click at [289, 67] on div "Forbidden Planet Forbidden Planet" at bounding box center [317, 69] width 257 height 6
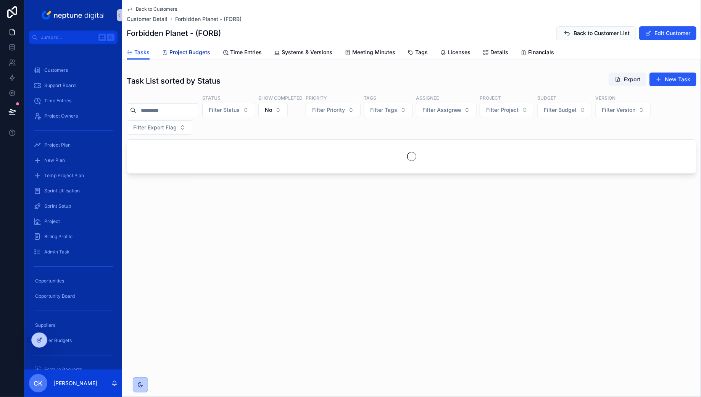
click at [203, 51] on span "Project Budgets" at bounding box center [189, 52] width 41 height 8
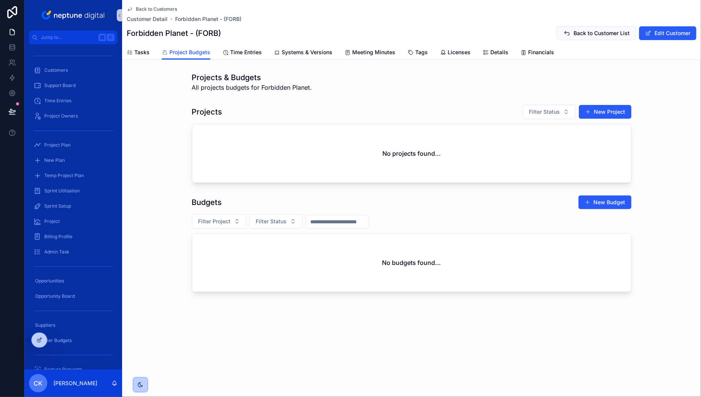
click at [161, 9] on span "Back to Customers" at bounding box center [156, 9] width 41 height 6
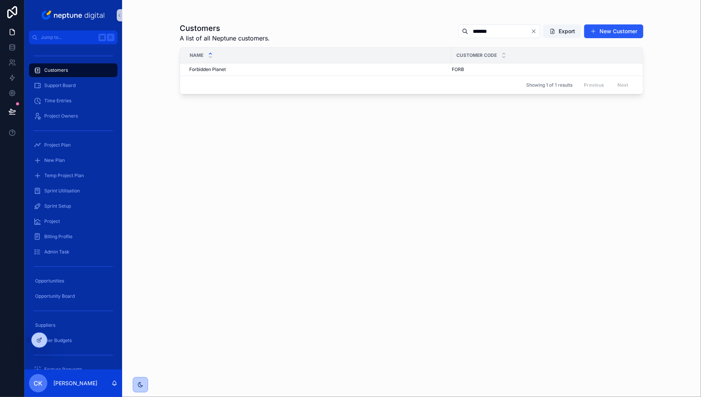
click at [505, 37] on div "*******" at bounding box center [499, 31] width 82 height 14
drag, startPoint x: 500, startPoint y: 31, endPoint x: 444, endPoint y: 30, distance: 56.1
click at [444, 30] on div "Customers A list of all Neptune customers. ******* Export New Customer" at bounding box center [411, 33] width 463 height 20
type input "*********"
click at [348, 71] on div "Fundscape Fundscape" at bounding box center [317, 69] width 257 height 6
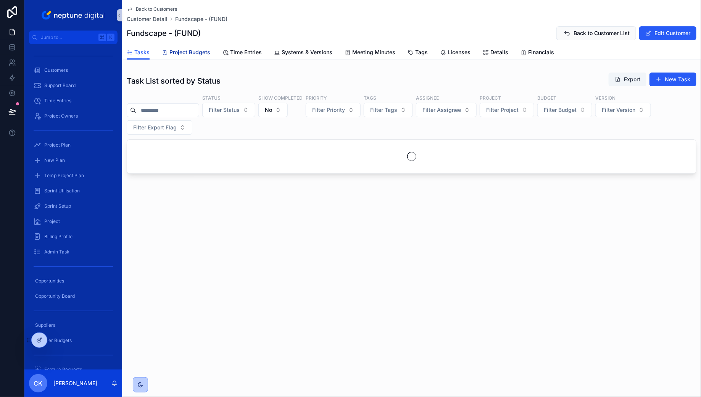
click at [197, 54] on span "Project Budgets" at bounding box center [189, 52] width 41 height 8
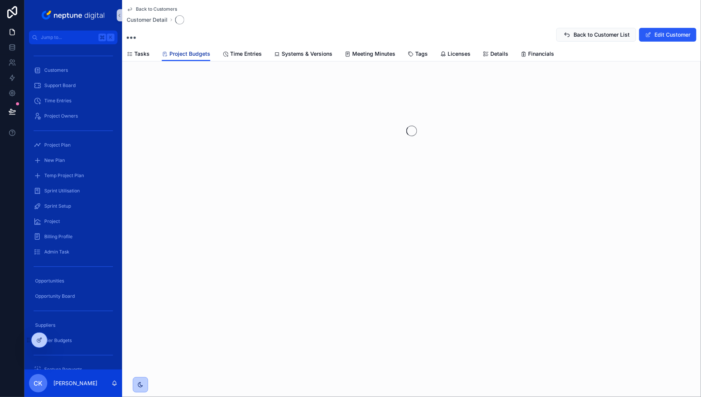
click at [195, 49] on link "Project Budgets" at bounding box center [186, 54] width 48 height 14
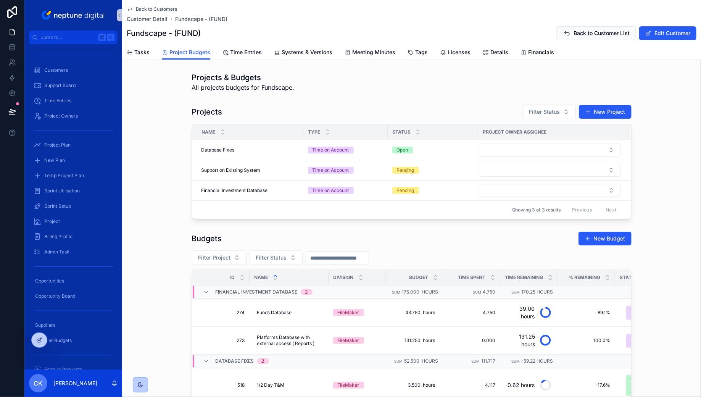
click at [145, 7] on span "Back to Customers" at bounding box center [156, 9] width 41 height 6
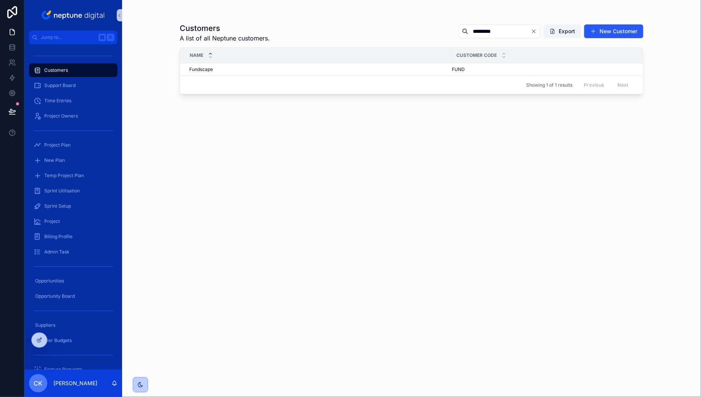
click at [534, 32] on icon "Clear" at bounding box center [533, 31] width 3 height 3
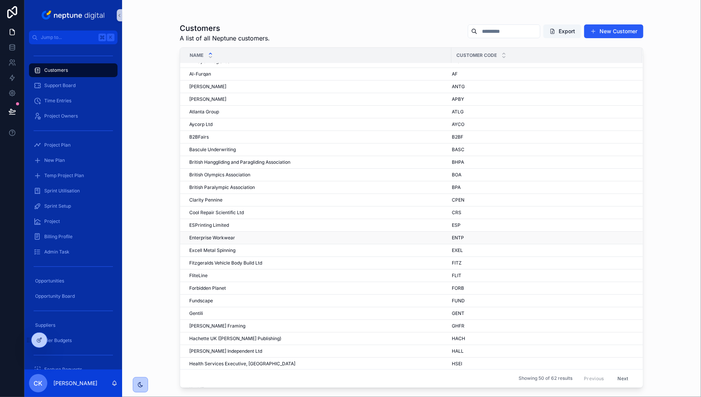
scroll to position [12, 0]
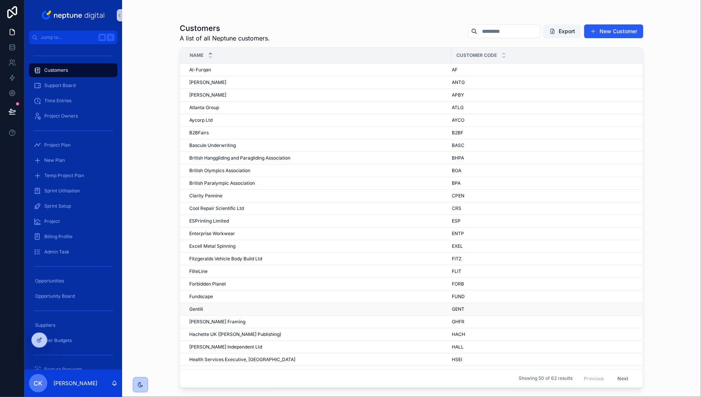
click at [223, 306] on div "Gentili Gentili" at bounding box center [317, 309] width 257 height 6
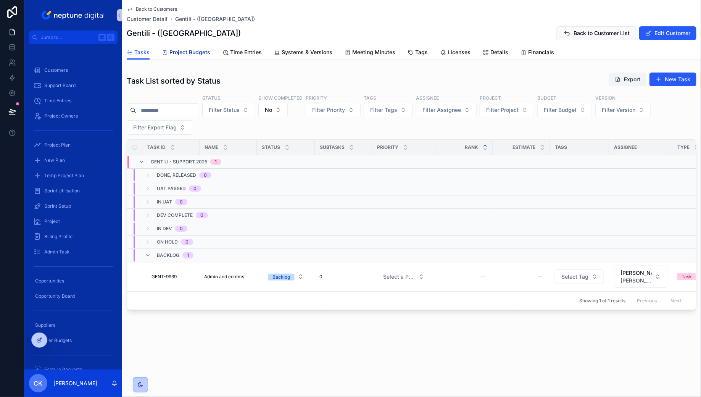
click at [182, 54] on span "Project Budgets" at bounding box center [189, 52] width 41 height 8
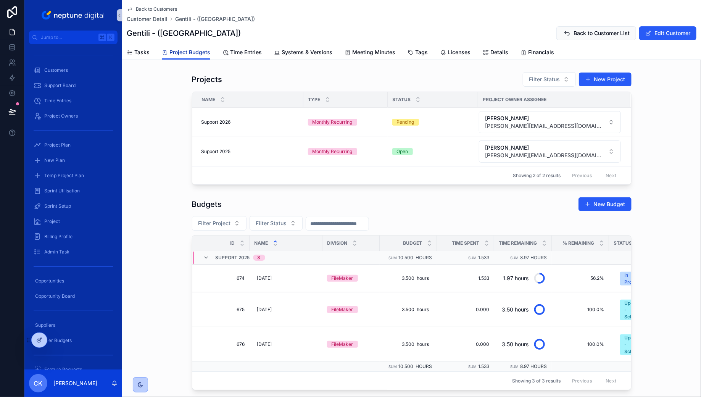
scroll to position [35, 0]
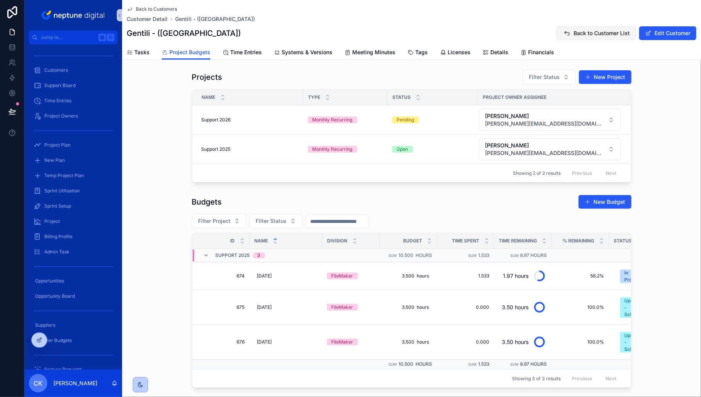
click at [626, 37] on button "Back to Customer List" at bounding box center [596, 33] width 80 height 14
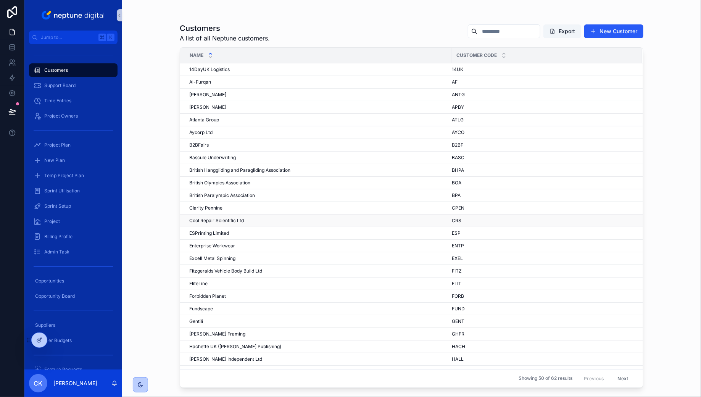
scroll to position [26, 0]
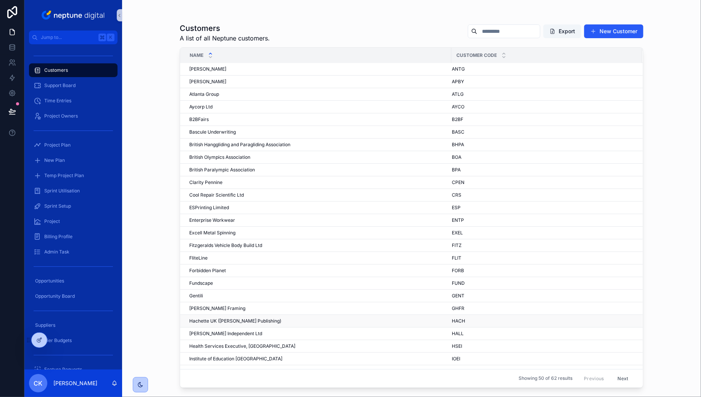
click at [241, 318] on span "Hachette UK ([PERSON_NAME] Publishing)" at bounding box center [235, 321] width 92 height 6
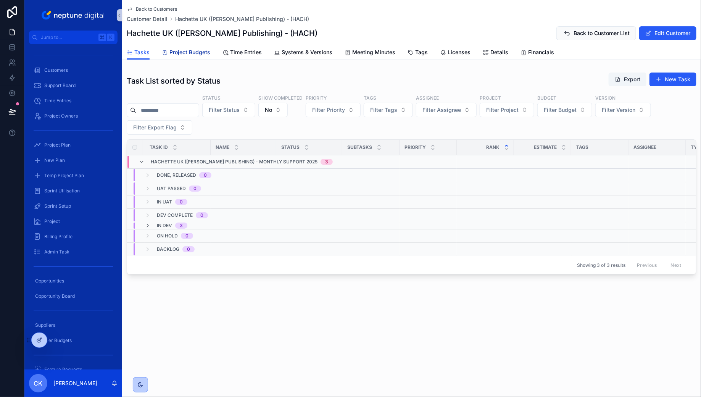
click at [191, 54] on span "Project Budgets" at bounding box center [189, 52] width 41 height 8
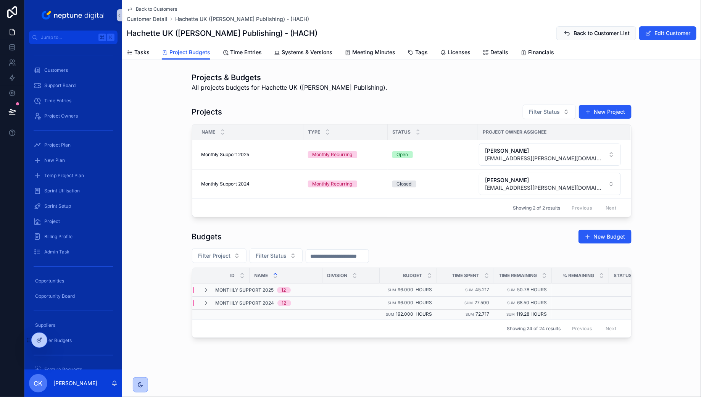
click at [138, 9] on span "Back to Customers" at bounding box center [156, 9] width 41 height 6
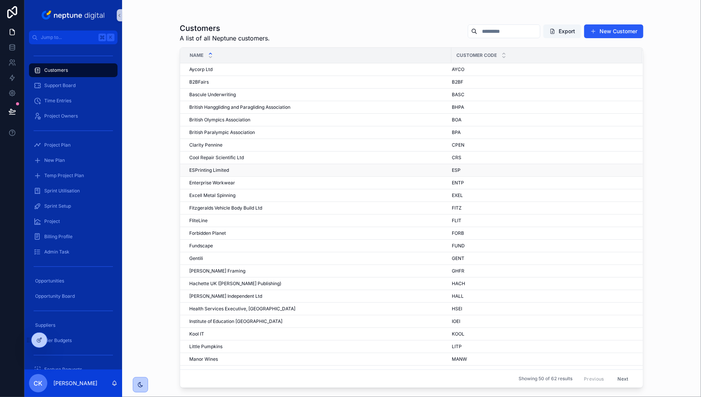
scroll to position [64, 0]
click at [268, 307] on td "Health Services Executive, [GEOGRAPHIC_DATA] Health Services Executive, [GEOGRA…" at bounding box center [315, 307] width 271 height 13
click at [261, 304] on span "Health Services Executive, [GEOGRAPHIC_DATA]" at bounding box center [242, 307] width 106 height 6
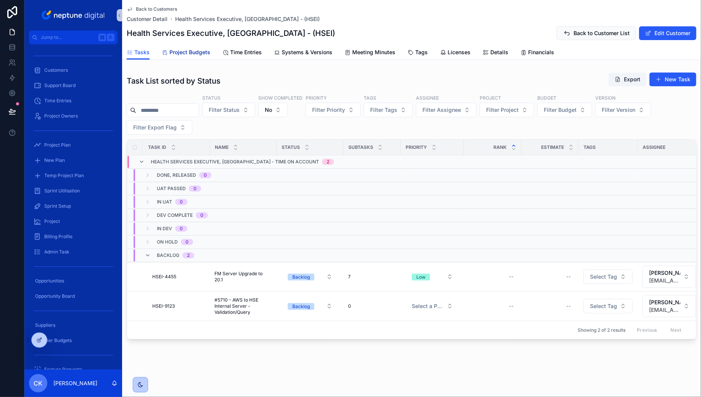
click at [198, 50] on span "Project Budgets" at bounding box center [189, 52] width 41 height 8
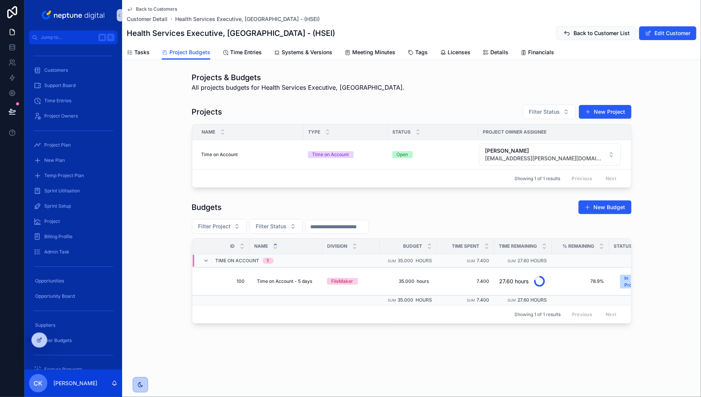
click at [144, 10] on span "Back to Customers" at bounding box center [156, 9] width 41 height 6
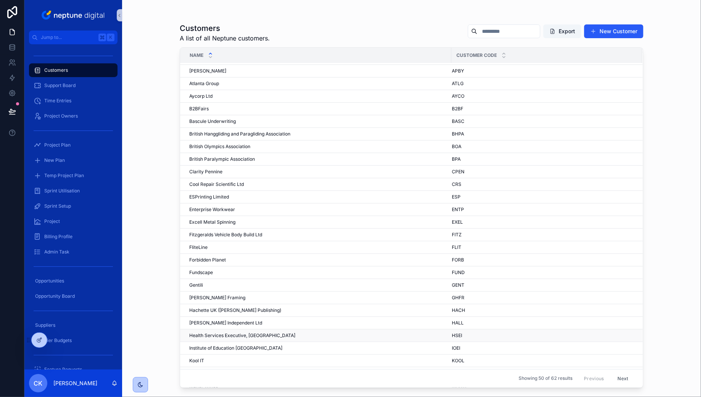
scroll to position [65, 0]
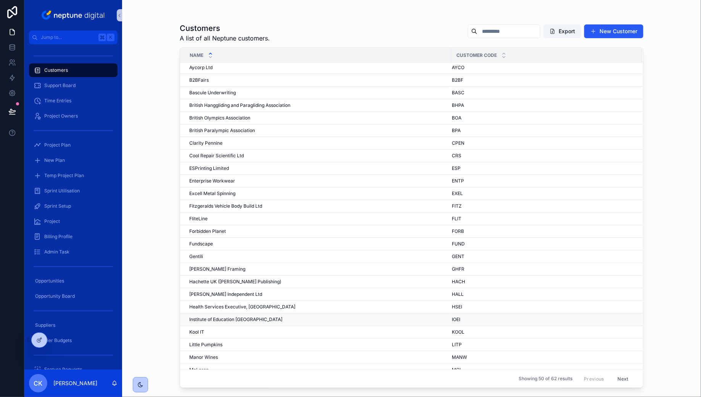
click at [269, 316] on div "Institute of Education Ireland Institute of Education [GEOGRAPHIC_DATA]" at bounding box center [317, 319] width 257 height 6
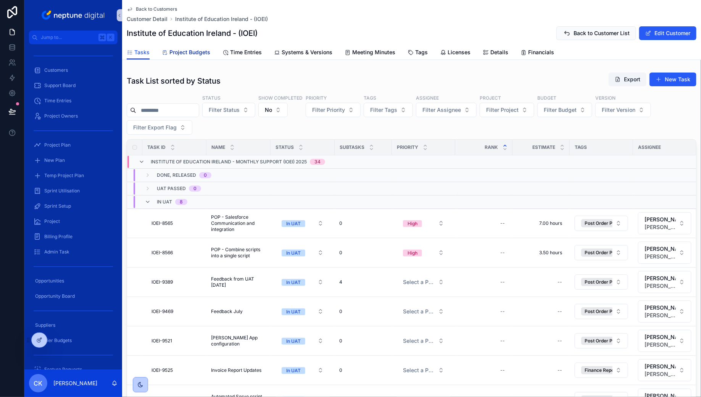
click at [195, 55] on span "Project Budgets" at bounding box center [189, 52] width 41 height 8
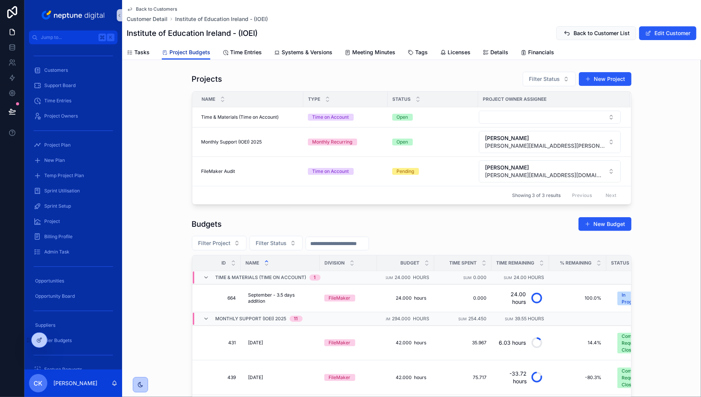
scroll to position [0, 2]
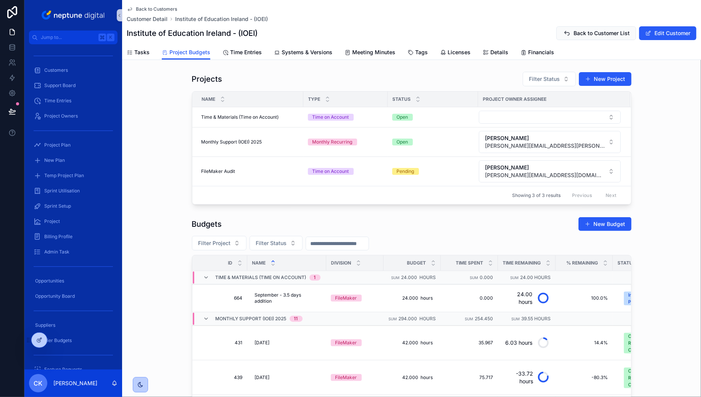
click at [159, 11] on span "Back to Customers" at bounding box center [156, 9] width 41 height 6
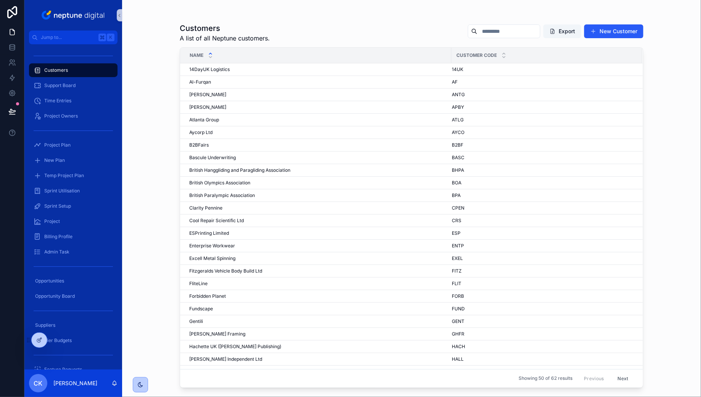
click at [503, 34] on input "scrollable content" at bounding box center [508, 31] width 63 height 11
type input "*"
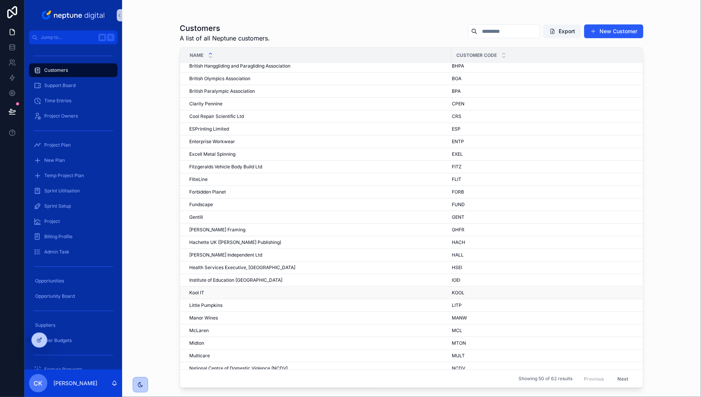
click at [300, 289] on div "Kool IT Kool IT" at bounding box center [317, 292] width 257 height 6
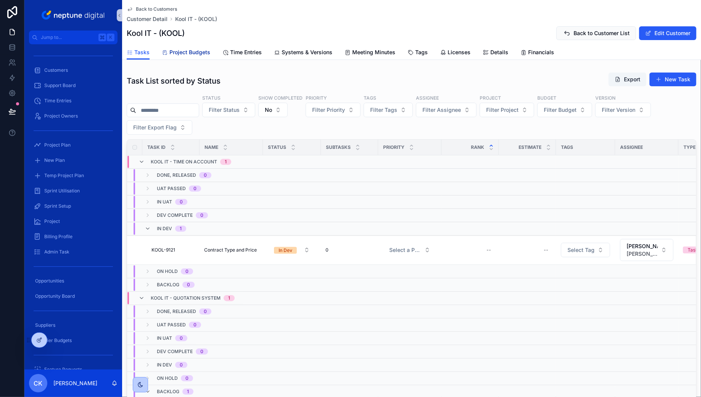
click at [196, 53] on span "Project Budgets" at bounding box center [189, 52] width 41 height 8
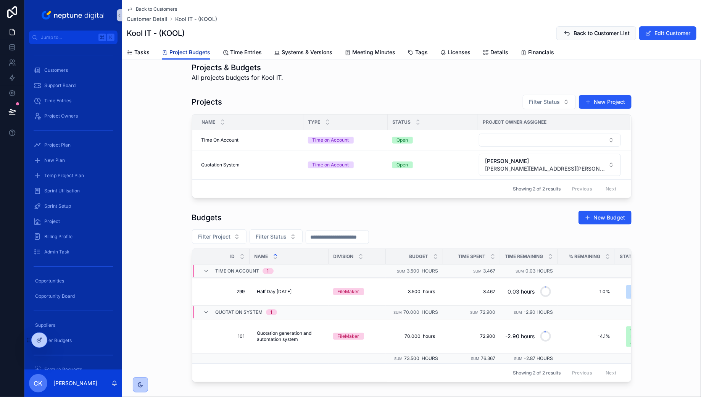
scroll to position [2, 0]
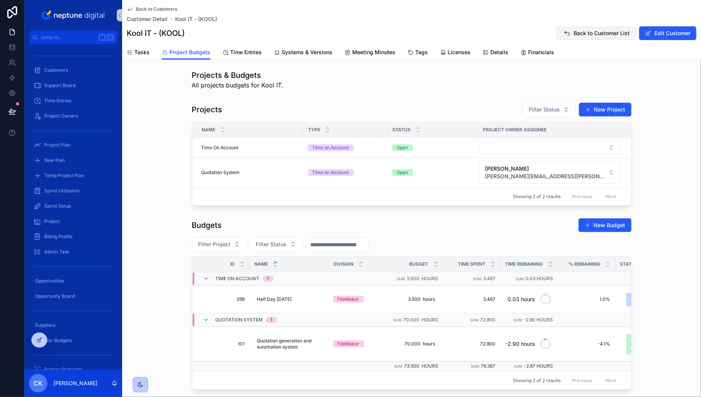
click at [598, 37] on button "Back to Customer List" at bounding box center [596, 33] width 80 height 14
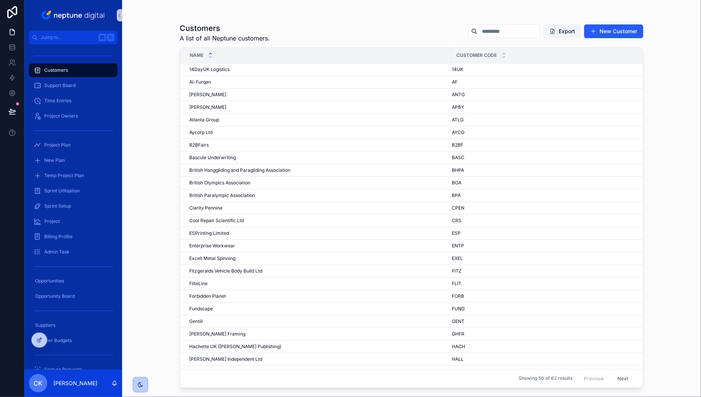
click at [494, 34] on input "scrollable content" at bounding box center [508, 31] width 63 height 11
type input "**********"
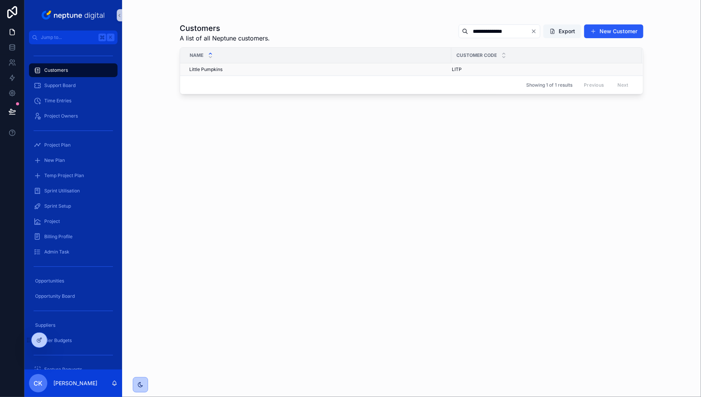
click at [237, 72] on td "Little Pumpkins Little Pumpkins" at bounding box center [315, 69] width 271 height 13
click at [225, 70] on div "Little Pumpkins Little Pumpkins" at bounding box center [317, 69] width 257 height 6
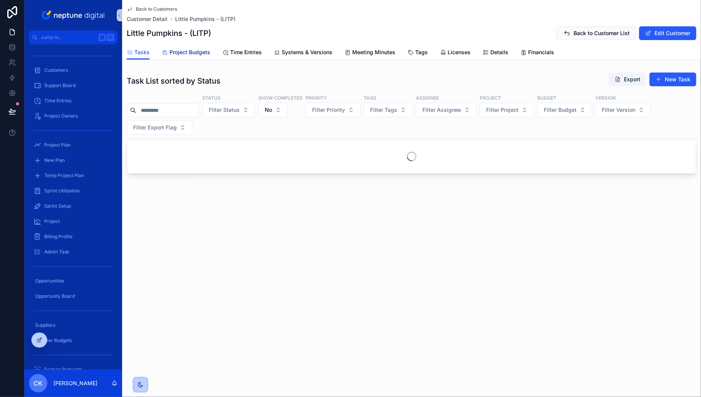
click at [201, 52] on span "Project Budgets" at bounding box center [189, 52] width 41 height 8
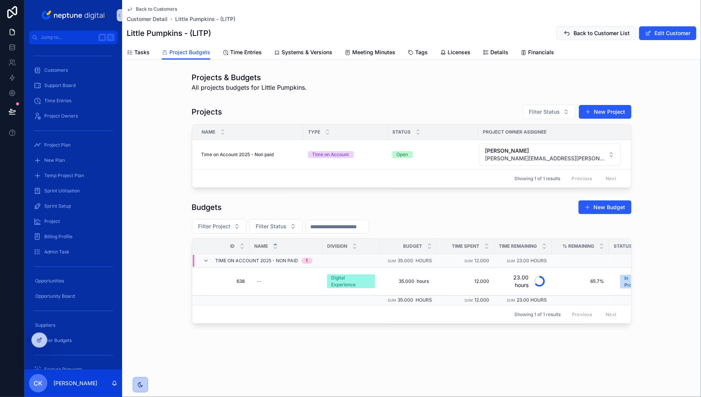
click at [166, 7] on span "Back to Customers" at bounding box center [156, 9] width 41 height 6
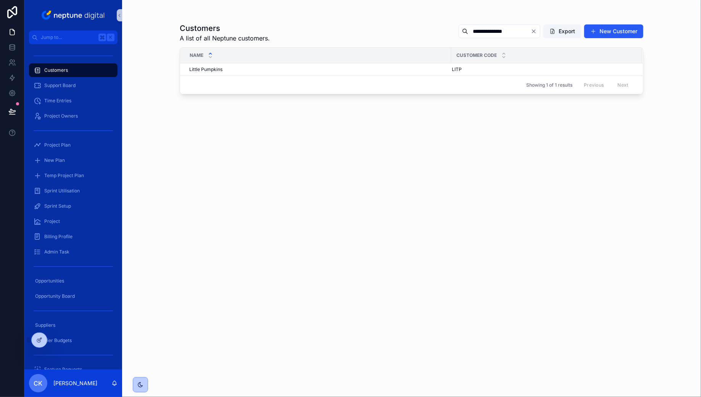
click at [533, 32] on icon "Clear" at bounding box center [534, 31] width 6 height 6
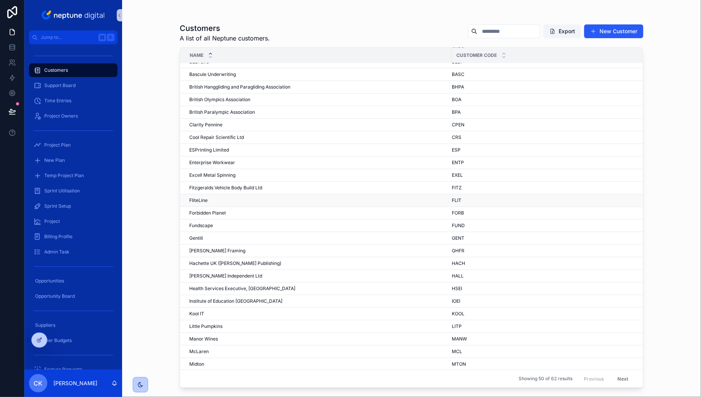
scroll to position [135, 0]
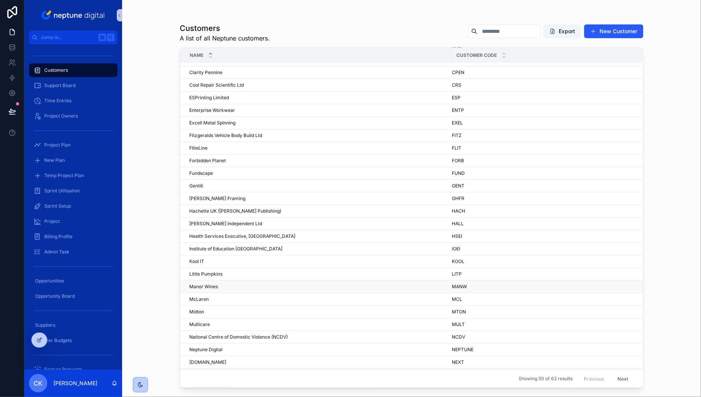
click at [270, 283] on div "Manor Wines Manor Wines" at bounding box center [317, 286] width 257 height 6
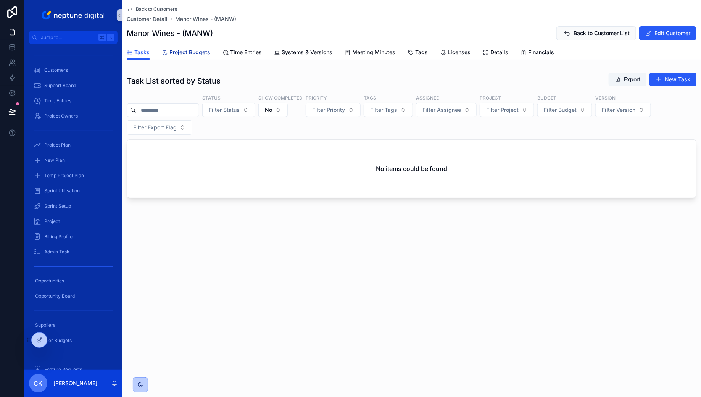
click at [198, 51] on span "Project Budgets" at bounding box center [189, 52] width 41 height 8
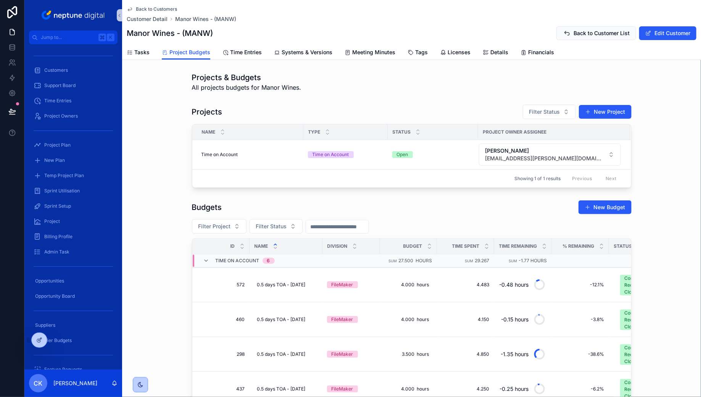
click at [431, 200] on div "Budgets New Budget" at bounding box center [411, 207] width 439 height 14
click at [423, 197] on div "Budgets New Budget Filter Project Filter Status Id Name Division Budget Time Sp…" at bounding box center [411, 352] width 579 height 310
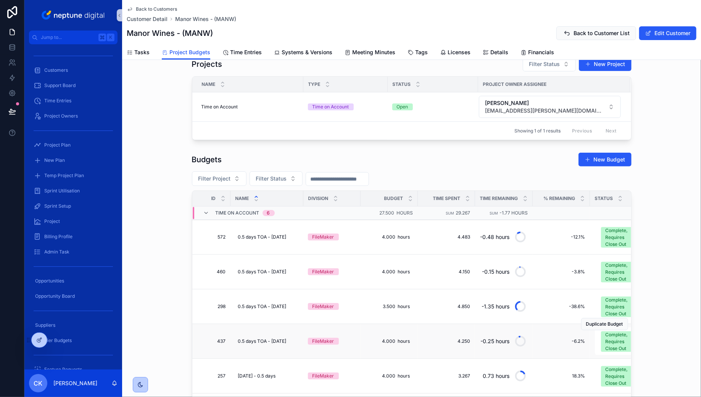
scroll to position [3, 0]
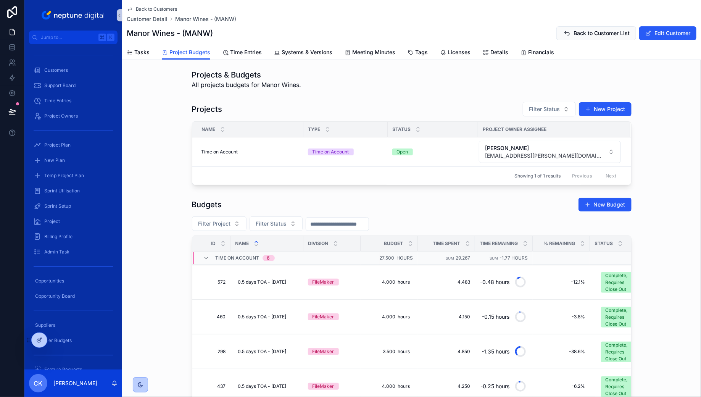
click at [172, 11] on span "Back to Customers" at bounding box center [156, 9] width 41 height 6
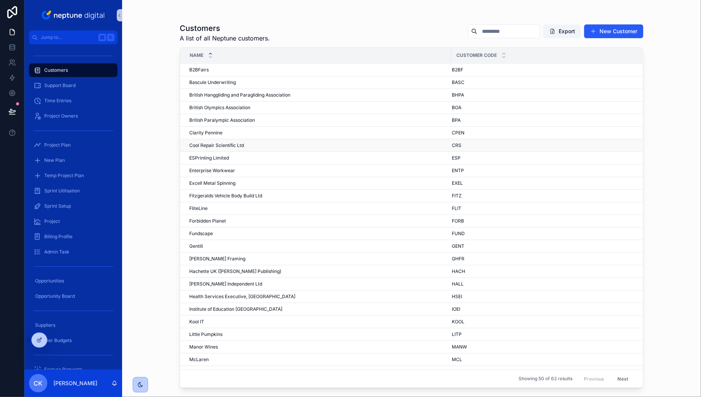
scroll to position [77, 0]
click at [320, 367] on div "[PERSON_NAME]" at bounding box center [317, 370] width 257 height 6
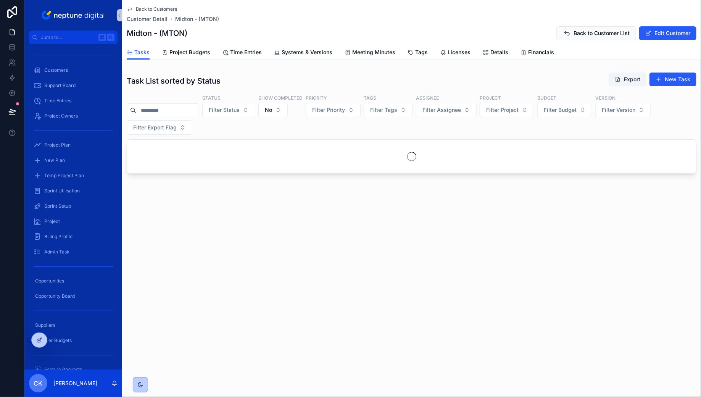
click at [185, 61] on div "Back to Customers Customer Detail Midton - (MTON) Midton - (MTON) Back to Custo…" at bounding box center [411, 112] width 579 height 225
click at [185, 55] on span "Project Budgets" at bounding box center [189, 52] width 41 height 8
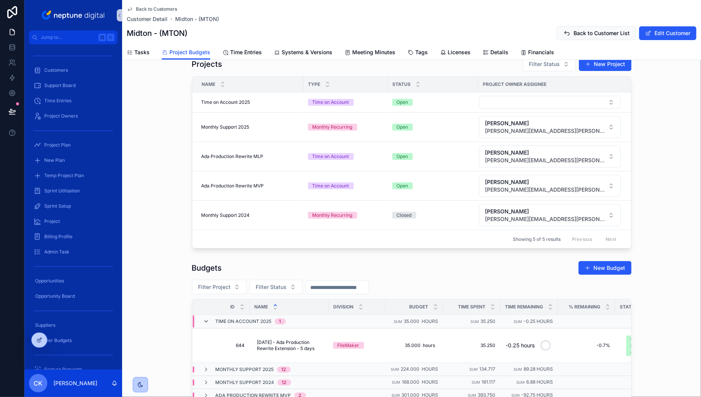
click at [208, 318] on icon "scrollable content" at bounding box center [206, 321] width 6 height 6
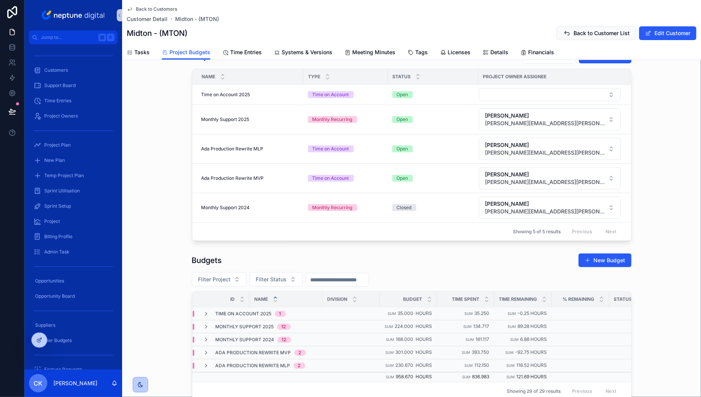
scroll to position [56, 0]
click at [167, 10] on span "Back to Customers" at bounding box center [156, 9] width 41 height 6
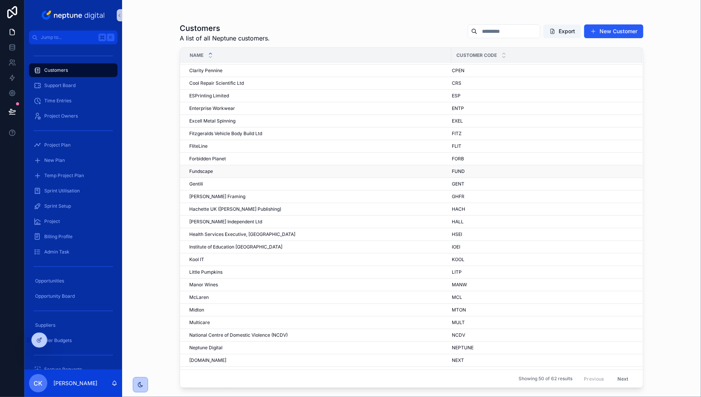
scroll to position [140, 0]
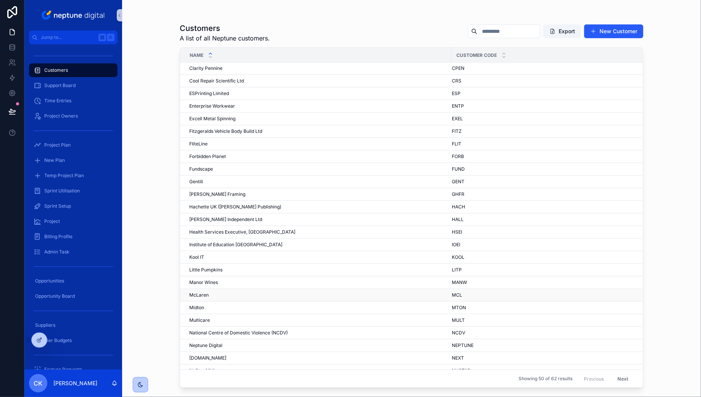
click at [241, 293] on div "McLaren McLaren" at bounding box center [317, 295] width 257 height 6
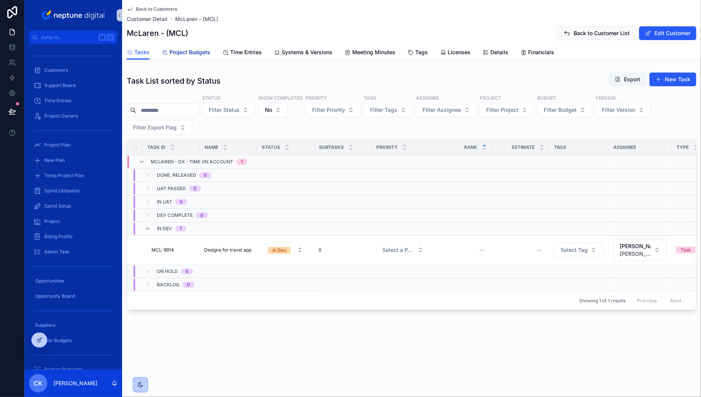
click at [202, 52] on span "Project Budgets" at bounding box center [189, 52] width 41 height 8
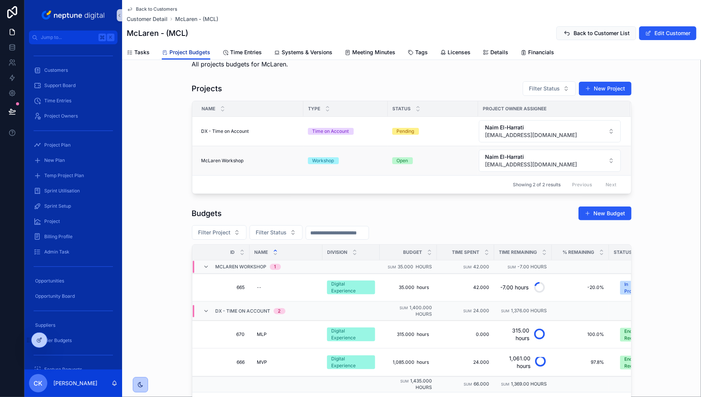
scroll to position [19, 0]
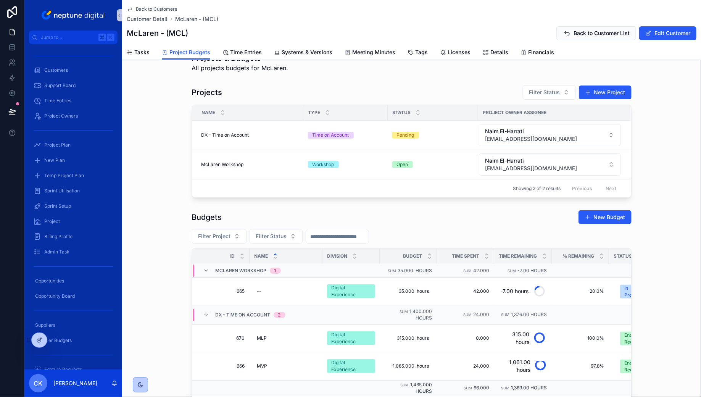
click at [174, 9] on span "Back to Customers" at bounding box center [156, 9] width 41 height 6
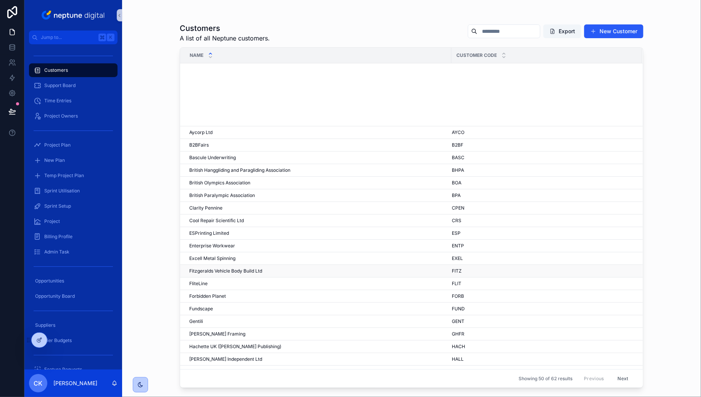
scroll to position [318, 0]
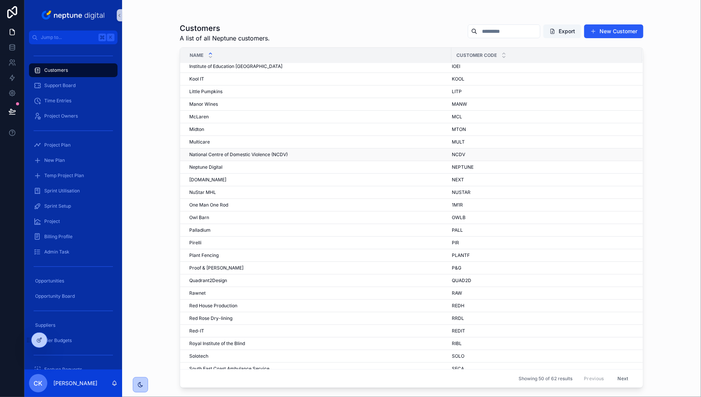
click at [285, 151] on span "National Centre of Domestic Violence (NCDV)" at bounding box center [238, 154] width 98 height 6
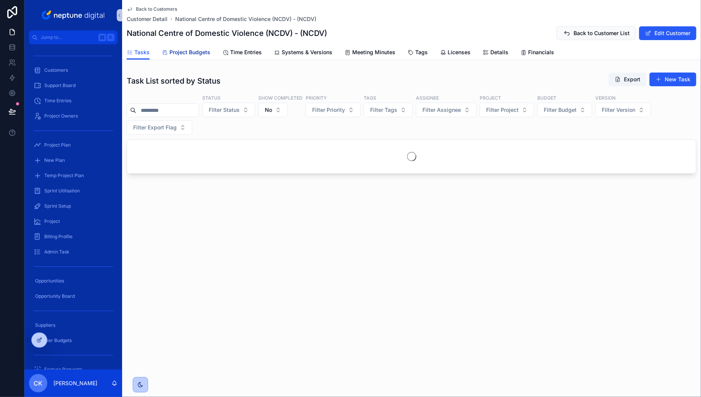
click at [195, 52] on span "Project Budgets" at bounding box center [189, 52] width 41 height 8
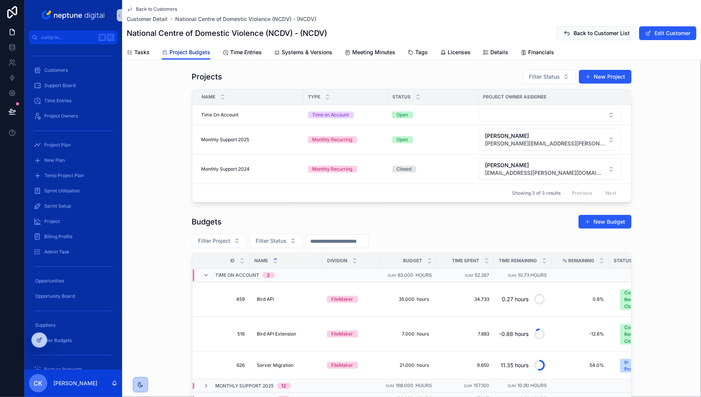
scroll to position [44, 0]
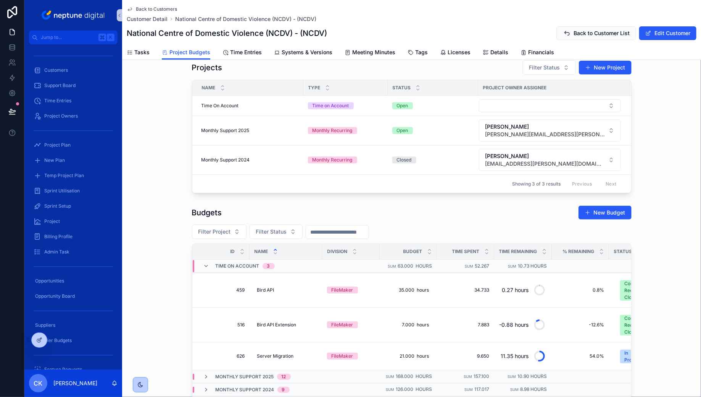
click at [152, 10] on span "Back to Customers" at bounding box center [156, 9] width 41 height 6
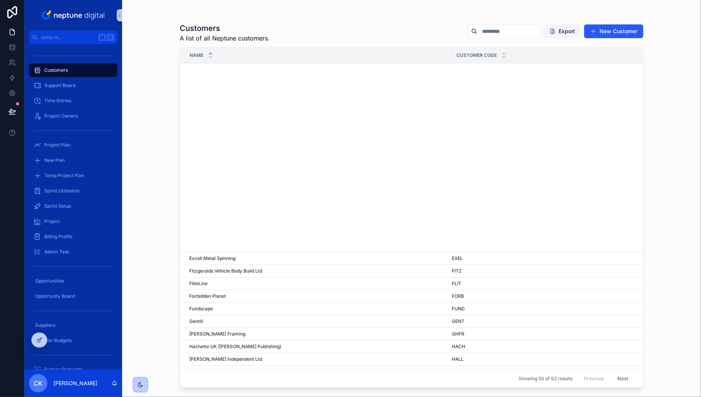
scroll to position [318, 0]
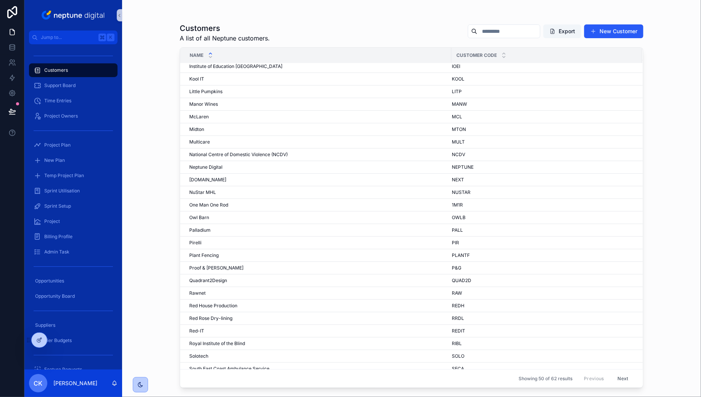
click at [625, 377] on button "Next" at bounding box center [622, 378] width 21 height 12
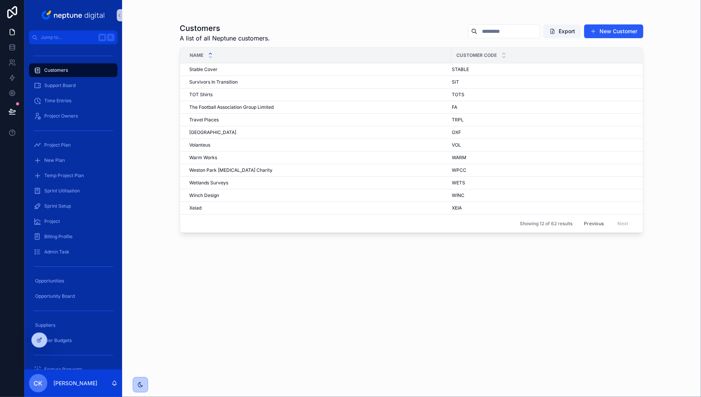
click at [588, 220] on button "Previous" at bounding box center [593, 223] width 31 height 12
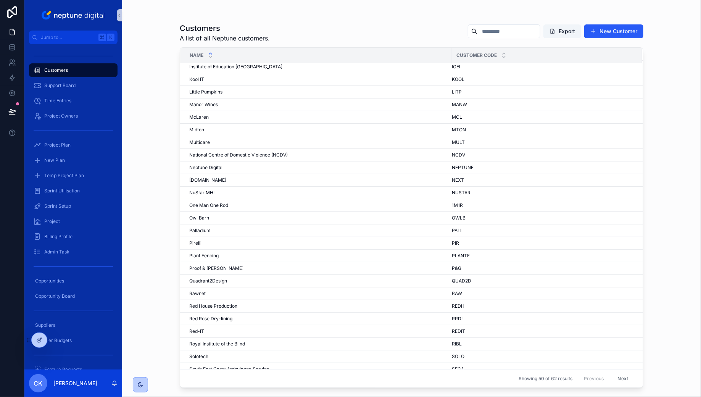
scroll to position [318, 0]
click at [231, 177] on div "[DOMAIN_NAME] [DOMAIN_NAME]" at bounding box center [317, 180] width 257 height 6
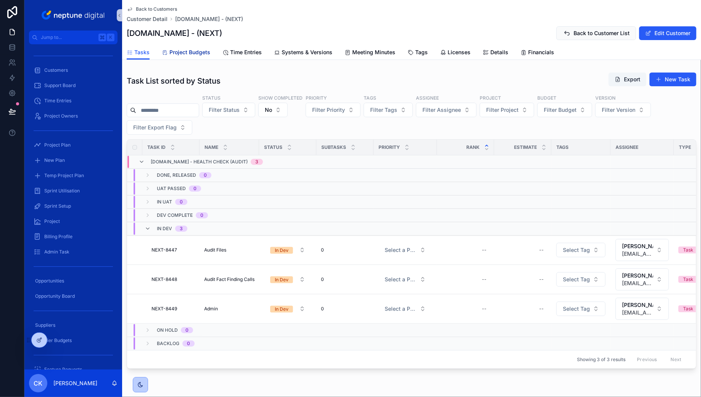
click at [205, 55] on span "Project Budgets" at bounding box center [189, 52] width 41 height 8
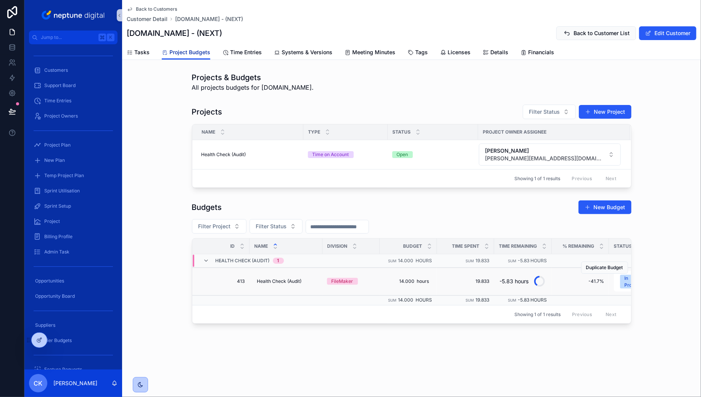
scroll to position [0, 197]
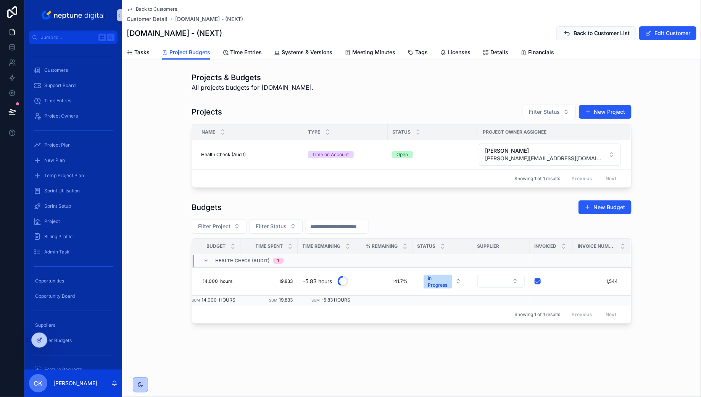
click at [165, 8] on span "Back to Customers" at bounding box center [156, 9] width 41 height 6
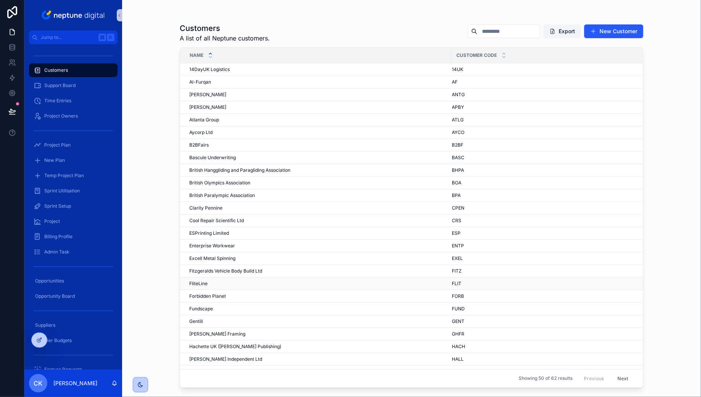
scroll to position [318, 0]
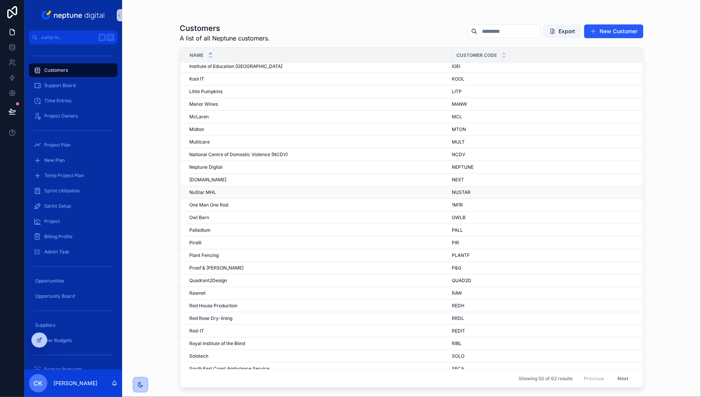
click at [265, 186] on td "NuStar MHL NuStar MHL" at bounding box center [315, 192] width 271 height 13
click at [230, 189] on div "NuStar MHL NuStar MHL" at bounding box center [317, 192] width 257 height 6
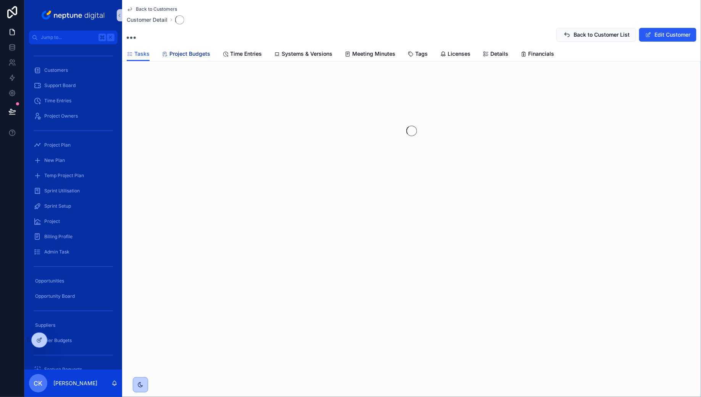
click at [204, 55] on span "Project Budgets" at bounding box center [189, 54] width 41 height 8
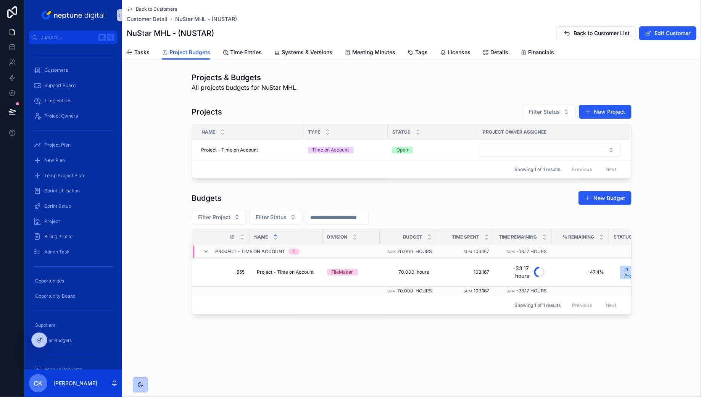
click at [156, 8] on span "Back to Customers" at bounding box center [156, 9] width 41 height 6
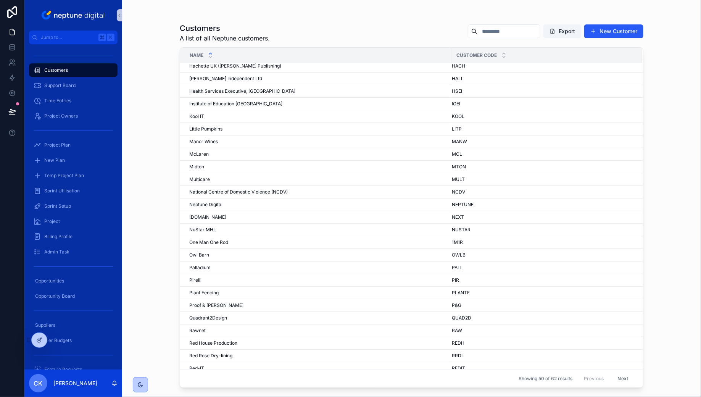
scroll to position [318, 0]
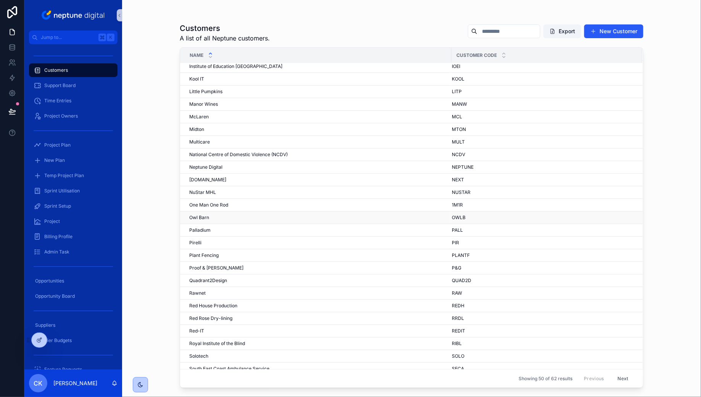
click at [233, 217] on td "Owl Barn Owl Barn" at bounding box center [315, 217] width 271 height 13
click at [218, 215] on div "Owl Barn Owl Barn" at bounding box center [317, 217] width 257 height 6
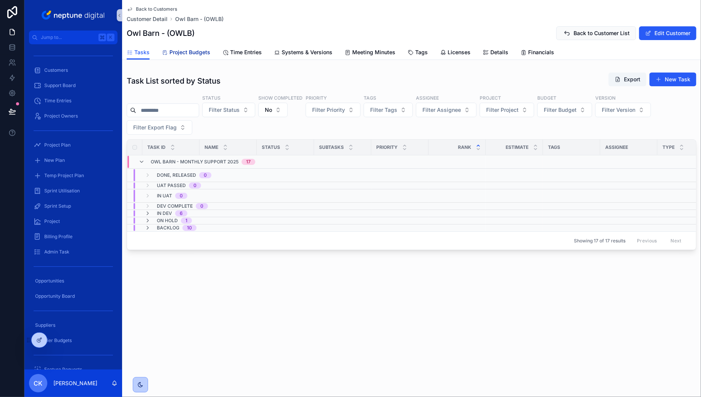
click at [188, 53] on span "Project Budgets" at bounding box center [189, 52] width 41 height 8
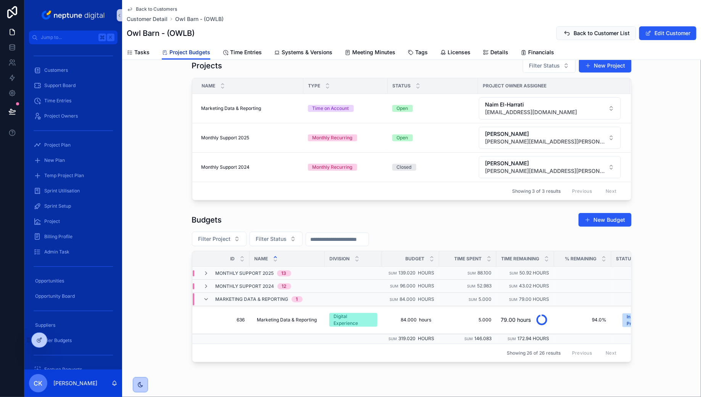
scroll to position [45, 0]
click at [154, 4] on div "Back to Customers Customer Detail Owl Barn - (OWLB) Owl Barn - (OWLB) Back to C…" at bounding box center [411, 22] width 569 height 45
click at [155, 9] on span "Back to Customers" at bounding box center [156, 9] width 41 height 6
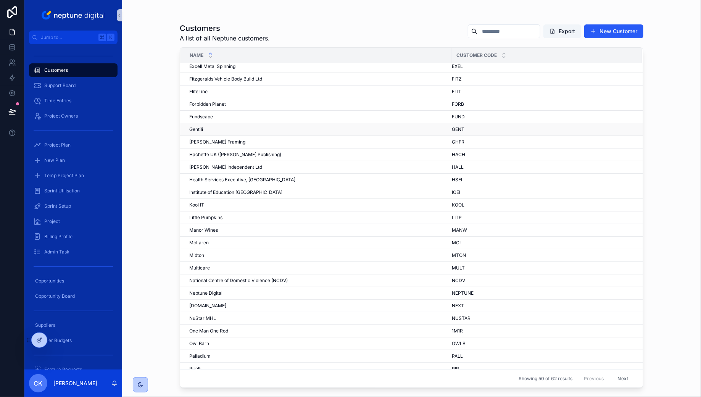
scroll to position [281, 0]
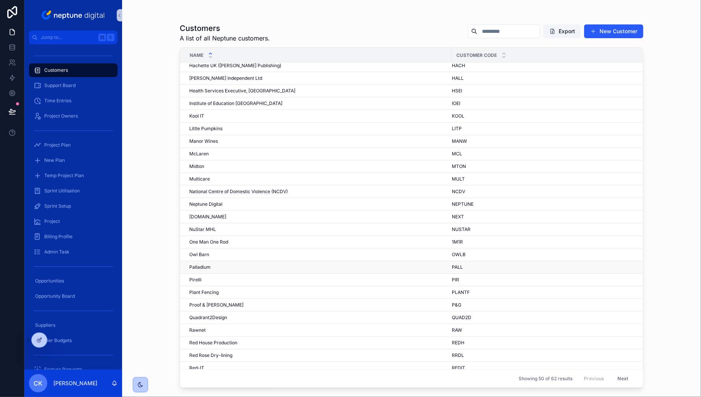
click at [322, 264] on div "Palladium Palladium" at bounding box center [317, 267] width 257 height 6
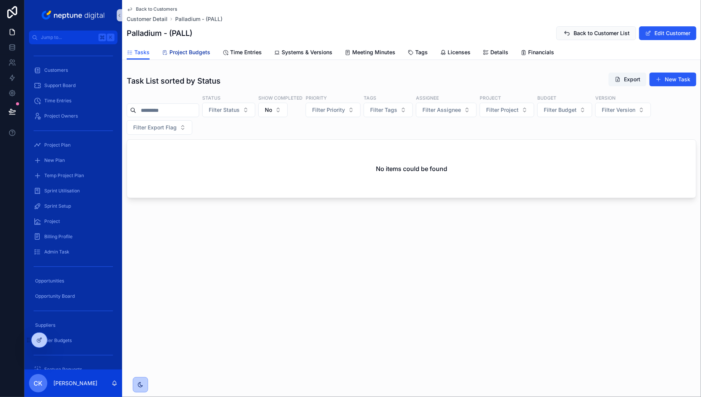
click at [190, 50] on span "Project Budgets" at bounding box center [189, 52] width 41 height 8
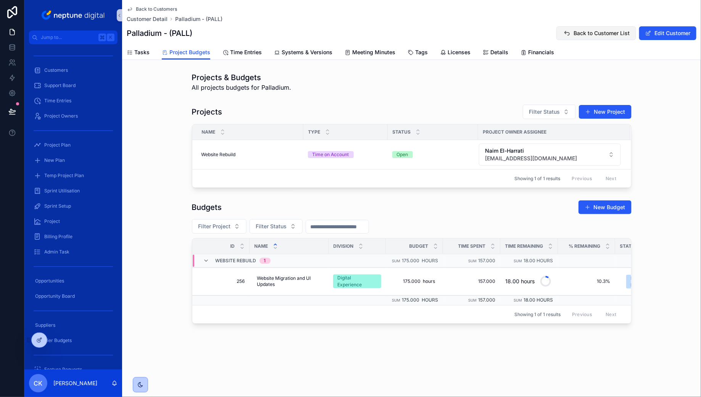
click at [578, 36] on span "Back to Customer List" at bounding box center [601, 33] width 56 height 8
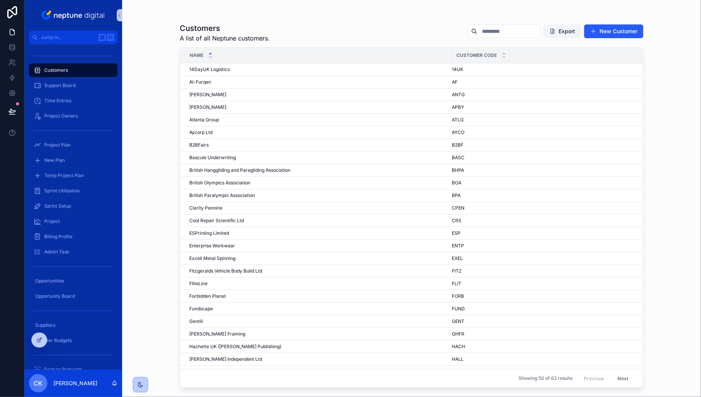
click at [486, 32] on input "scrollable content" at bounding box center [508, 31] width 63 height 11
type input "*"
click at [347, 28] on div "Customers A list of all Neptune customers. Export New Customer" at bounding box center [411, 33] width 463 height 20
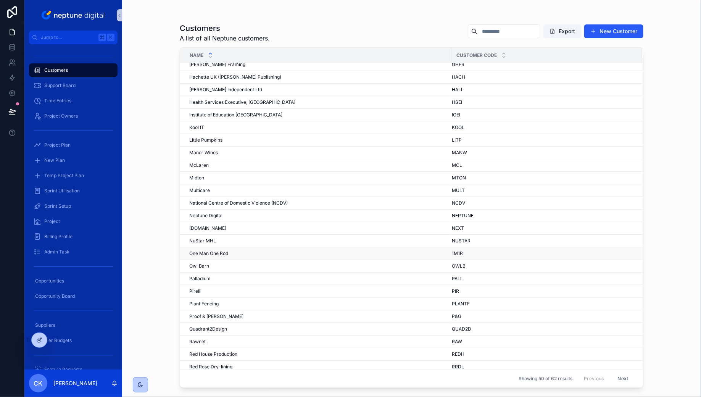
scroll to position [290, 0]
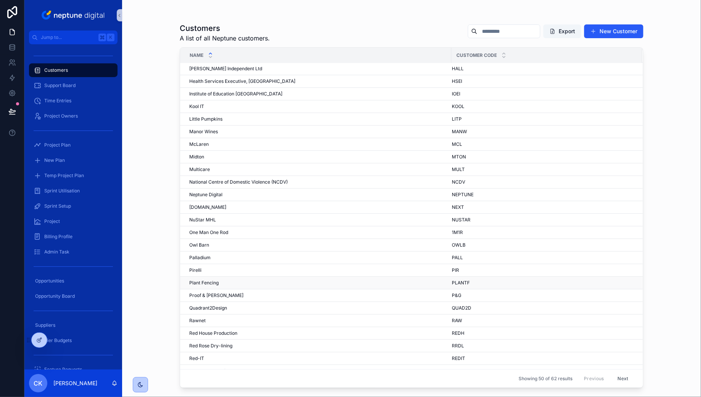
click at [285, 281] on td "Plant Fencing Plant Fencing" at bounding box center [315, 283] width 271 height 13
click at [275, 280] on div "Plant Fencing Plant Fencing" at bounding box center [317, 283] width 257 height 6
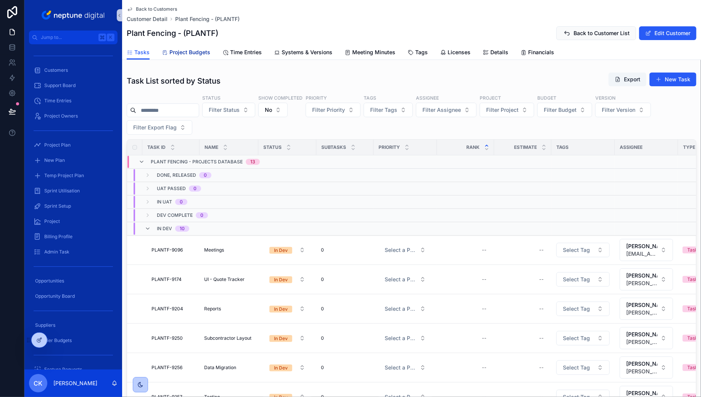
click at [206, 53] on span "Project Budgets" at bounding box center [189, 52] width 41 height 8
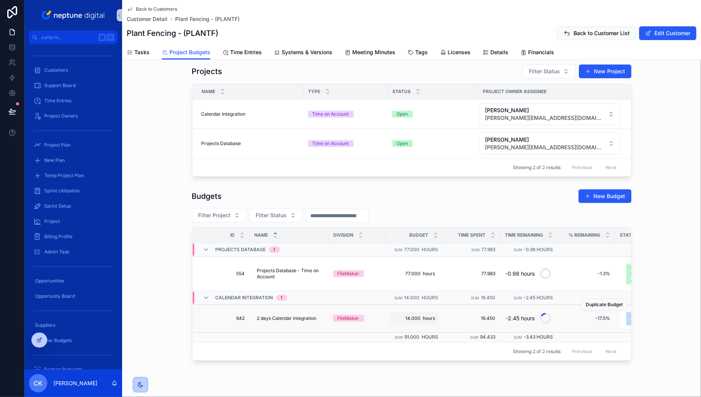
click at [167, 11] on span "Back to Customers" at bounding box center [156, 9] width 41 height 6
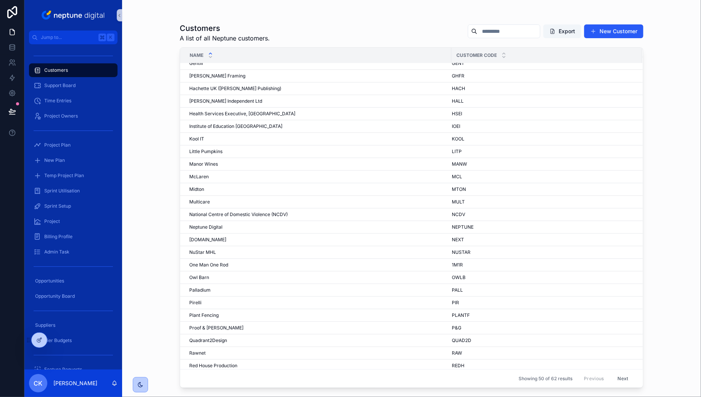
scroll to position [318, 0]
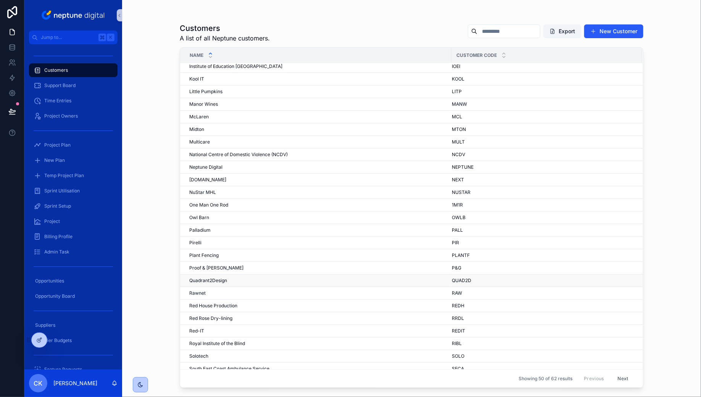
click at [289, 277] on div "Quadrant2Design Quadrant2Design" at bounding box center [317, 280] width 257 height 6
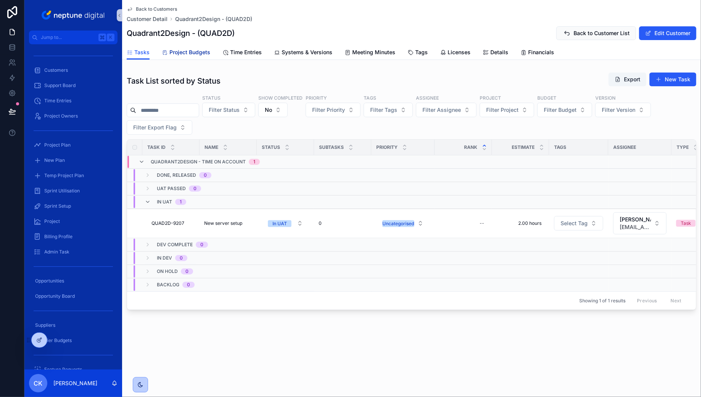
click at [200, 50] on span "Project Budgets" at bounding box center [189, 52] width 41 height 8
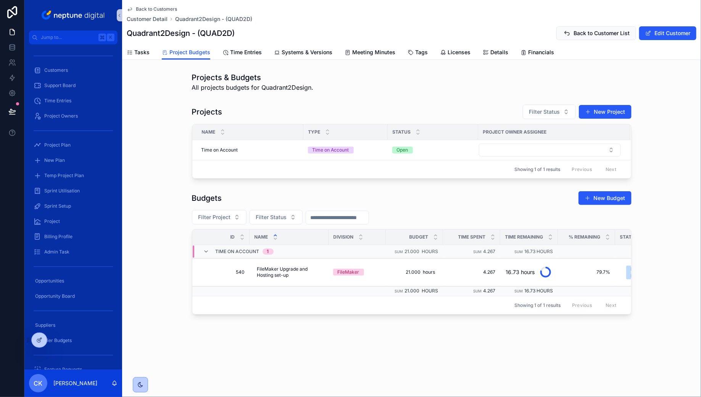
click at [142, 299] on div "Budgets New Budget Filter Project Filter Status Id Name Division Budget Time Sp…" at bounding box center [411, 253] width 579 height 130
click at [170, 8] on span "Back to Customers" at bounding box center [156, 9] width 41 height 6
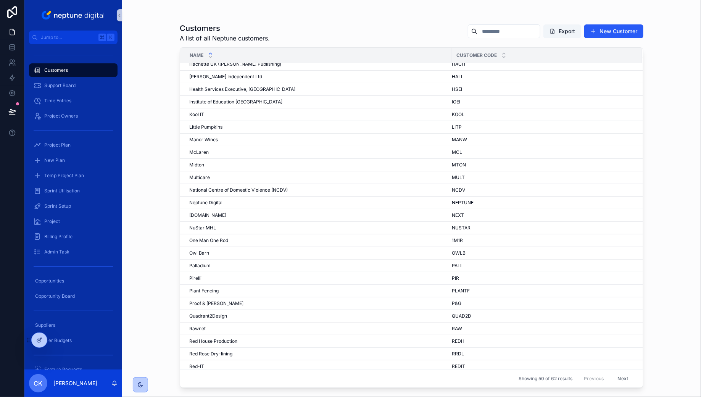
scroll to position [318, 0]
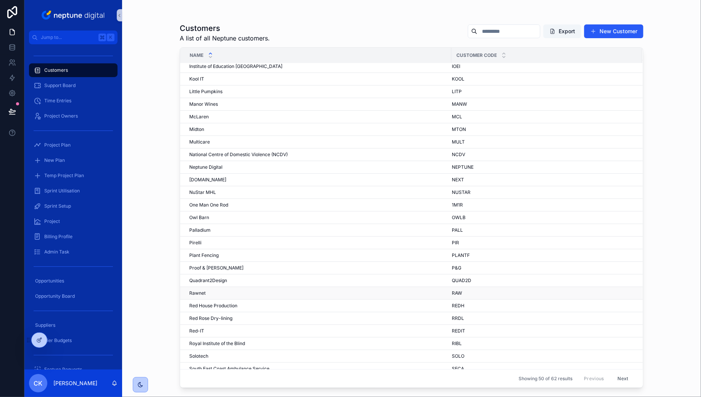
click at [271, 290] on div "Rawnet Rawnet" at bounding box center [317, 293] width 257 height 6
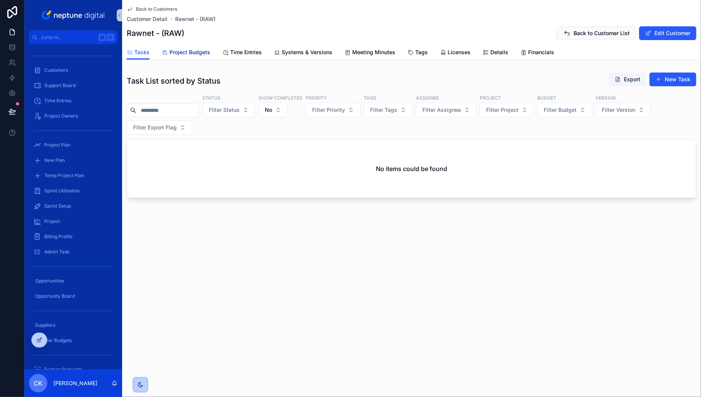
click at [207, 48] on span "Project Budgets" at bounding box center [189, 52] width 41 height 8
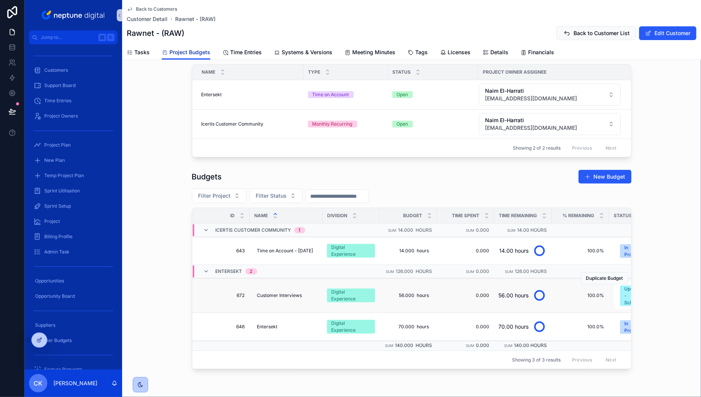
scroll to position [58, 0]
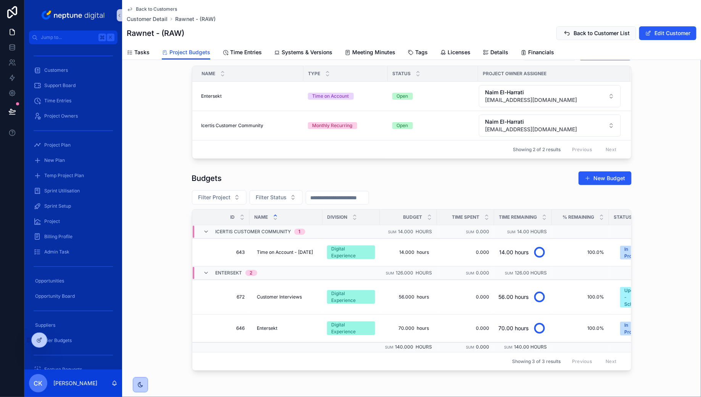
click at [306, 175] on div "Budgets New Budget" at bounding box center [411, 178] width 439 height 14
click at [302, 174] on div "Budgets New Budget" at bounding box center [411, 178] width 439 height 14
click at [302, 171] on div "Budgets New Budget" at bounding box center [411, 178] width 439 height 14
click at [301, 171] on div "Budgets New Budget" at bounding box center [411, 178] width 439 height 14
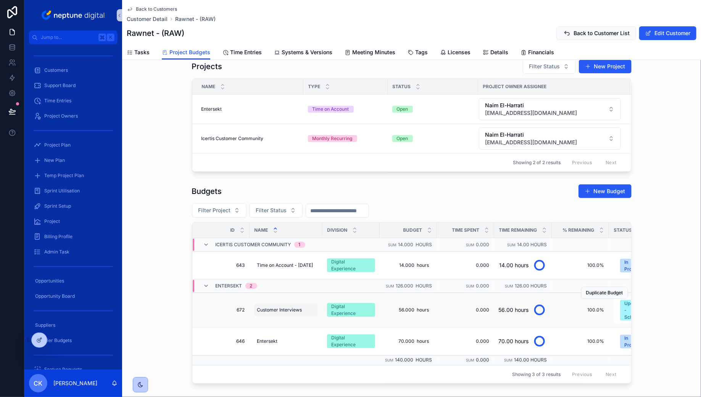
scroll to position [42, 0]
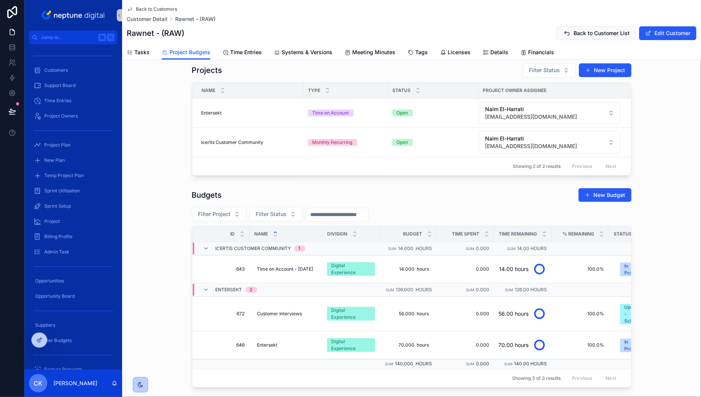
drag, startPoint x: 266, startPoint y: 141, endPoint x: 598, endPoint y: 2, distance: 360.3
click at [152, 8] on span "Back to Customers" at bounding box center [156, 9] width 41 height 6
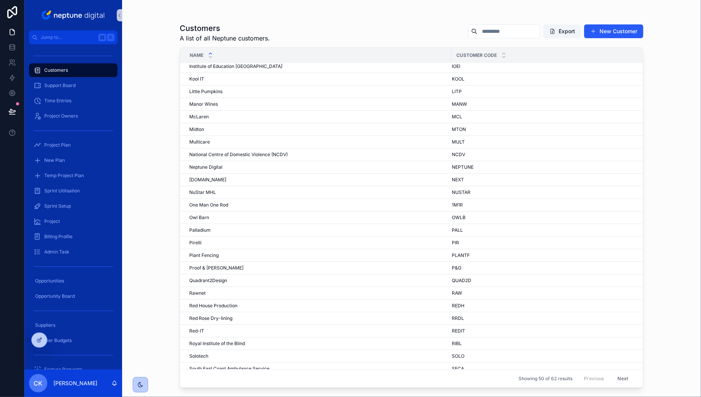
scroll to position [318, 0]
click at [257, 302] on div "Red House Production Red House Production" at bounding box center [317, 305] width 257 height 6
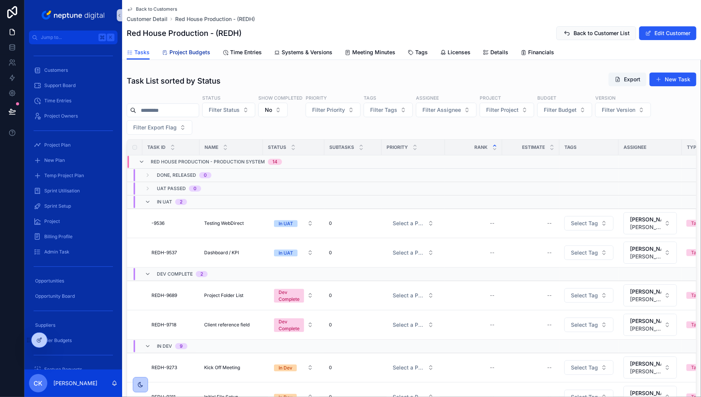
click at [193, 51] on span "Project Budgets" at bounding box center [189, 52] width 41 height 8
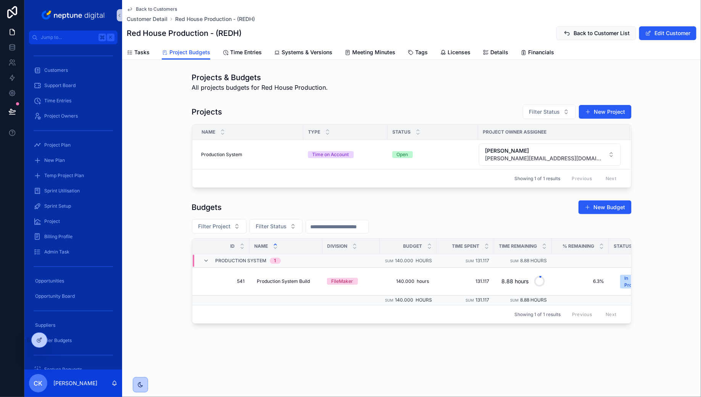
click at [168, 8] on span "Back to Customers" at bounding box center [156, 9] width 41 height 6
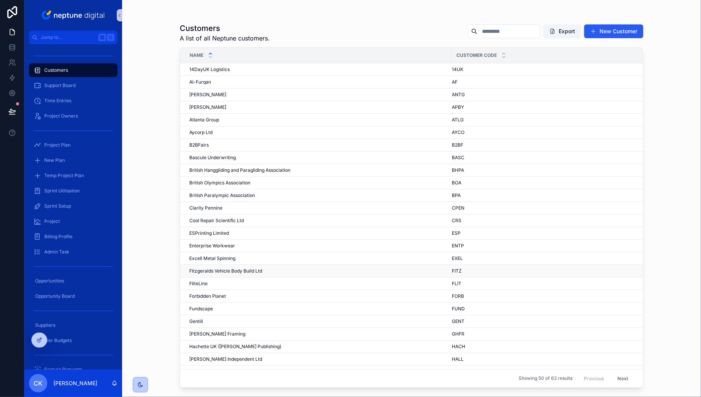
scroll to position [318, 0]
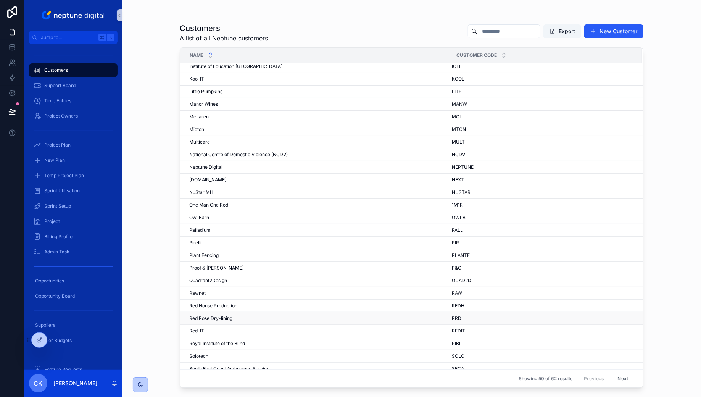
click at [287, 315] on div "Red Rose Dry-lining Red Rose Dry-lining" at bounding box center [317, 318] width 257 height 6
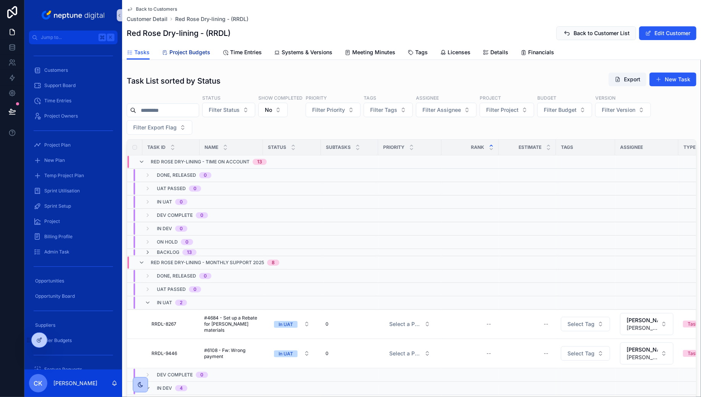
click at [193, 52] on span "Project Budgets" at bounding box center [189, 52] width 41 height 8
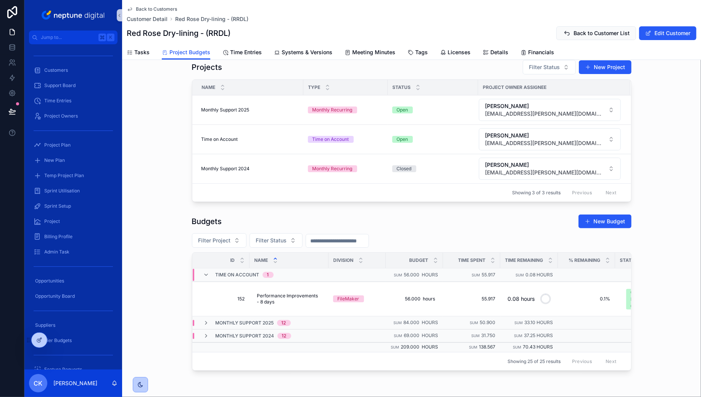
click at [166, 8] on span "Back to Customers" at bounding box center [156, 9] width 41 height 6
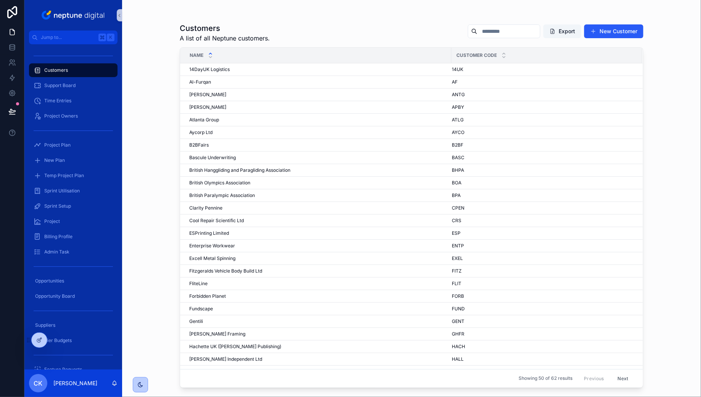
click at [500, 38] on div "Export New Customer" at bounding box center [553, 31] width 182 height 14
click at [500, 36] on input "scrollable content" at bounding box center [508, 31] width 63 height 11
type input "******"
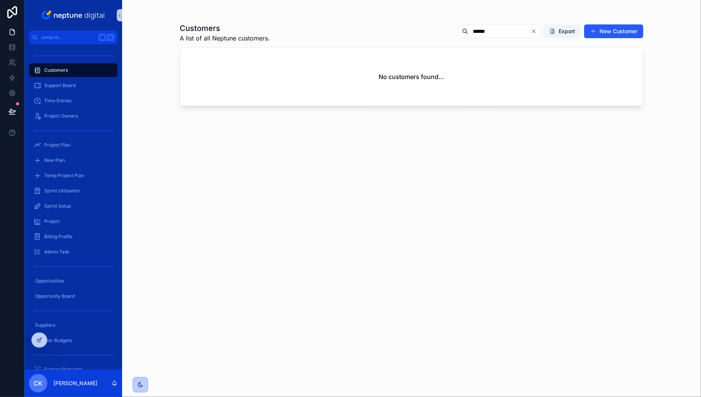
drag, startPoint x: 483, startPoint y: 32, endPoint x: 449, endPoint y: 32, distance: 33.6
click at [458, 32] on div "******" at bounding box center [499, 31] width 82 height 14
click at [400, 28] on div "Customers A list of all Neptune customers. Export New Customer" at bounding box center [411, 33] width 463 height 20
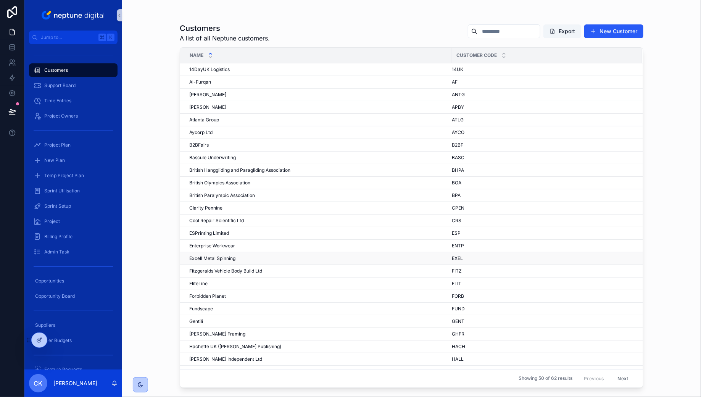
scroll to position [318, 0]
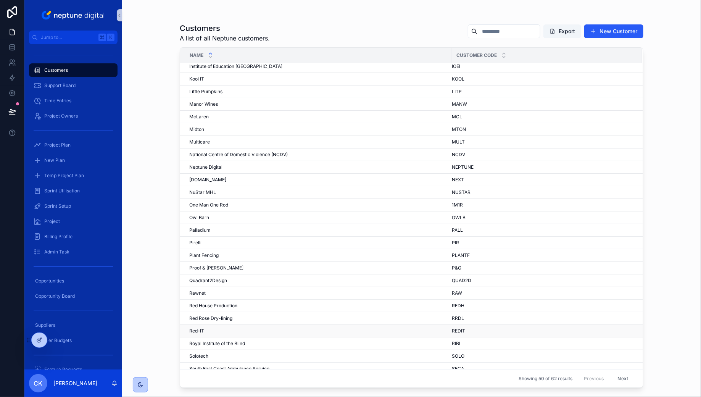
click at [273, 328] on div "Red-IT Red-IT" at bounding box center [317, 331] width 257 height 6
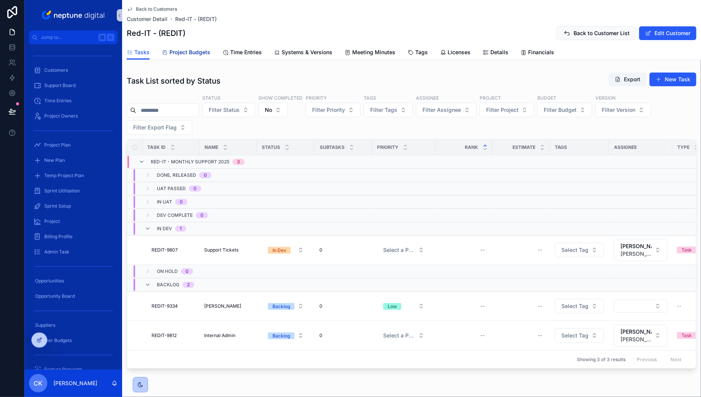
click at [195, 50] on span "Project Budgets" at bounding box center [189, 52] width 41 height 8
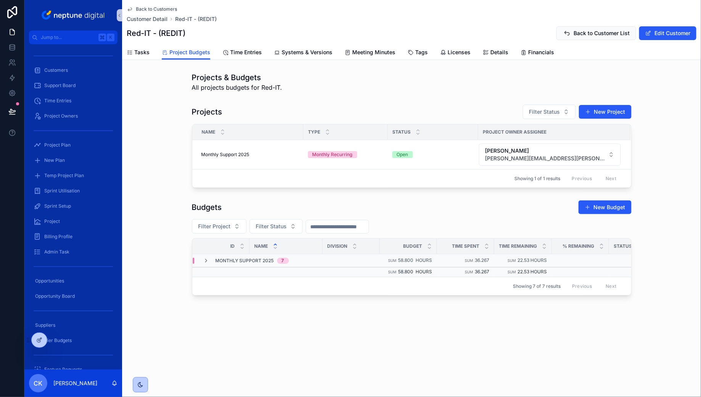
click at [165, 6] on div "Back to Customers Customer Detail Red-IT - (REDIT) Red-IT - (REDIT) Back to Cus…" at bounding box center [411, 22] width 569 height 45
click at [165, 9] on span "Back to Customers" at bounding box center [156, 9] width 41 height 6
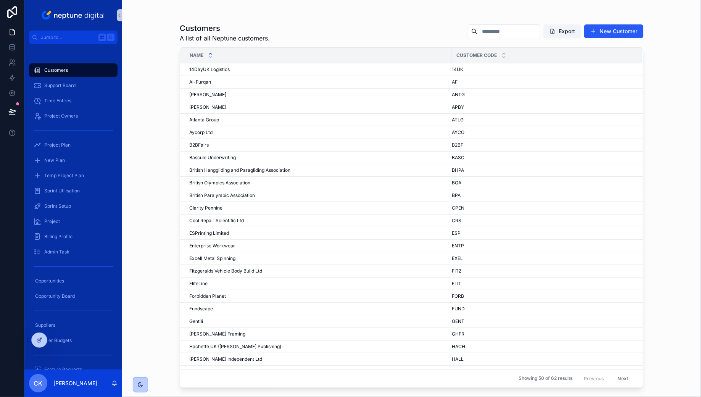
click at [501, 36] on input "scrollable content" at bounding box center [508, 31] width 63 height 11
type input "********"
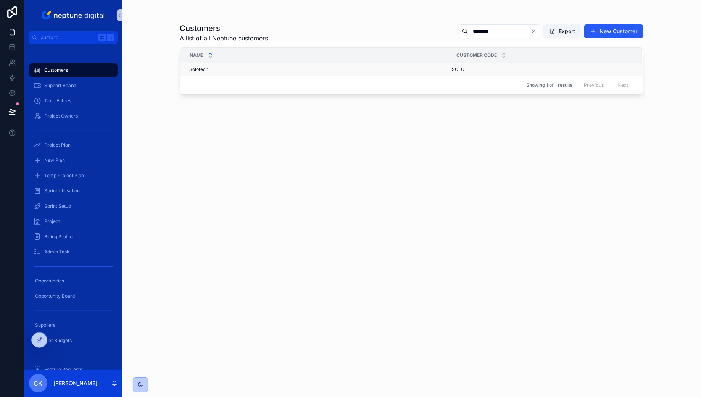
click at [235, 69] on div "Solotech Solotech" at bounding box center [317, 69] width 257 height 6
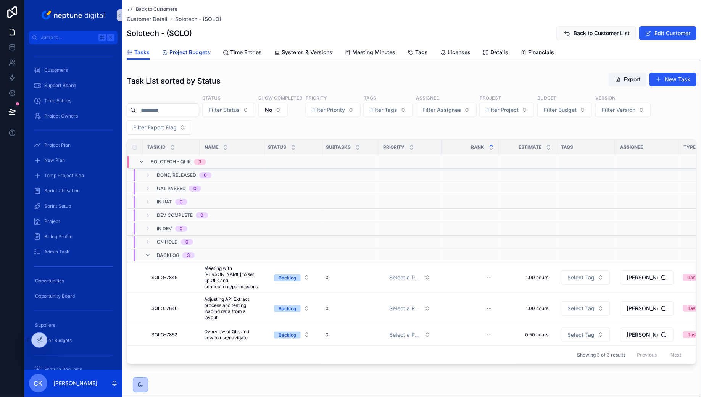
click at [188, 51] on span "Project Budgets" at bounding box center [189, 52] width 41 height 8
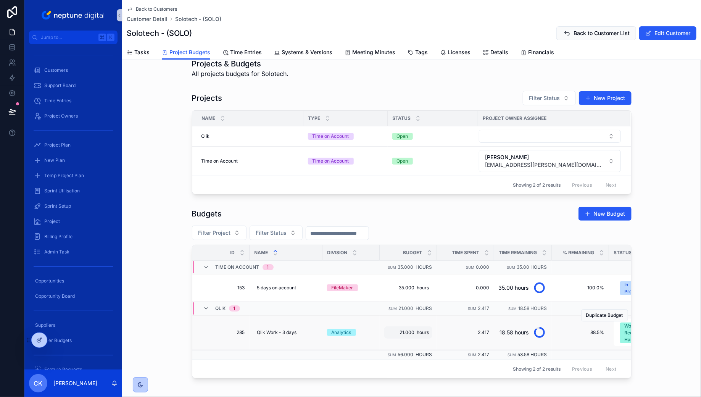
click at [173, 9] on span "Back to Customers" at bounding box center [156, 9] width 41 height 6
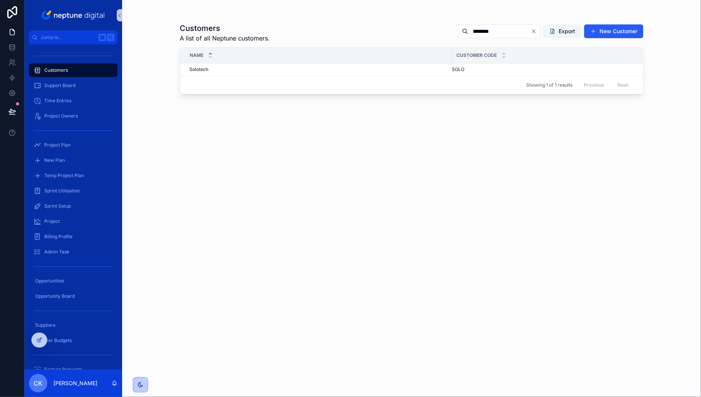
click at [533, 32] on icon "Clear" at bounding box center [534, 31] width 6 height 6
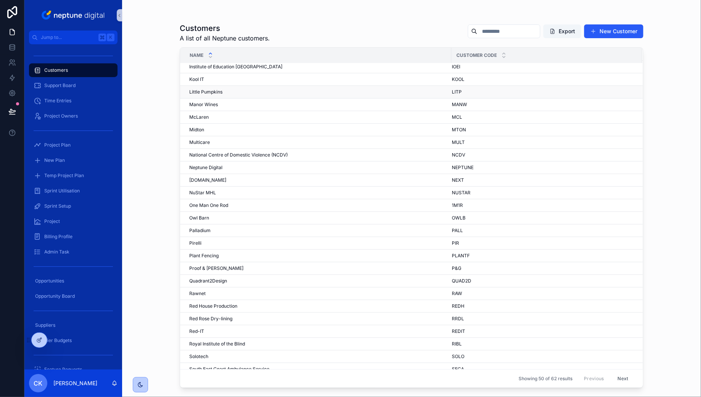
scroll to position [318, 0]
click at [268, 365] on span "South East Coast Ambulance Service" at bounding box center [229, 368] width 80 height 6
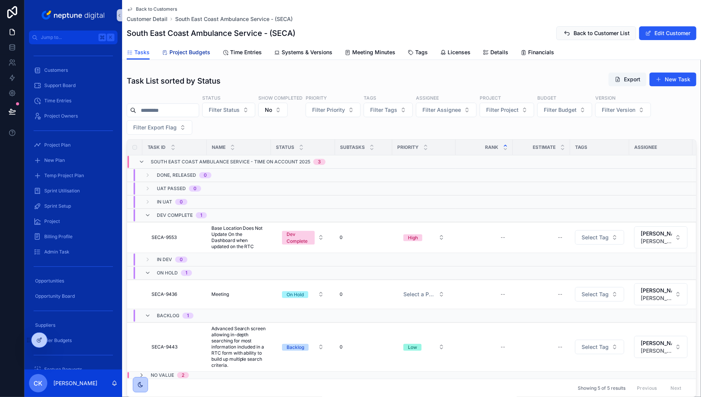
click at [206, 54] on span "Project Budgets" at bounding box center [189, 52] width 41 height 8
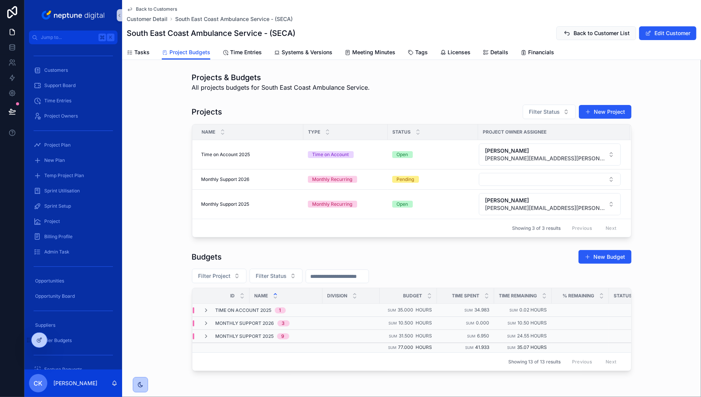
click at [452, 85] on div "Projects & Budgets All projects budgets for South East Coast Ambulance Service." at bounding box center [411, 82] width 439 height 20
click at [206, 307] on icon "scrollable content" at bounding box center [206, 310] width 6 height 6
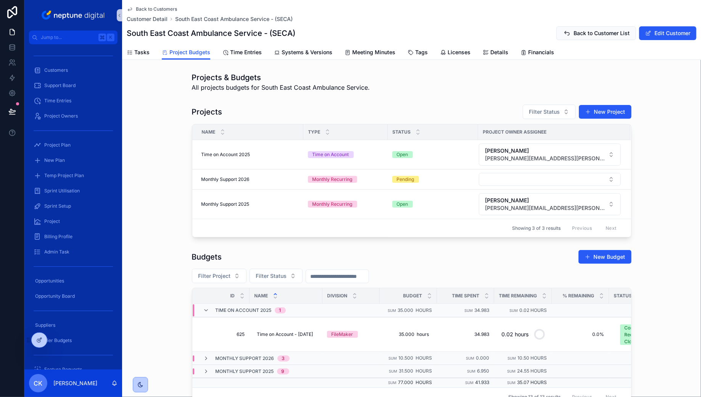
scroll to position [31, 0]
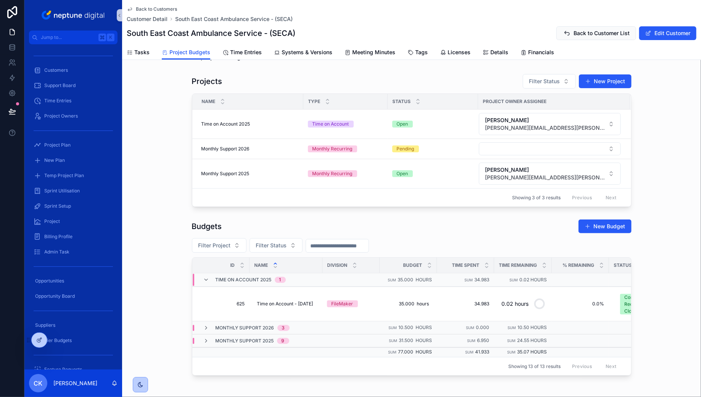
click at [155, 9] on span "Back to Customers" at bounding box center [156, 9] width 41 height 6
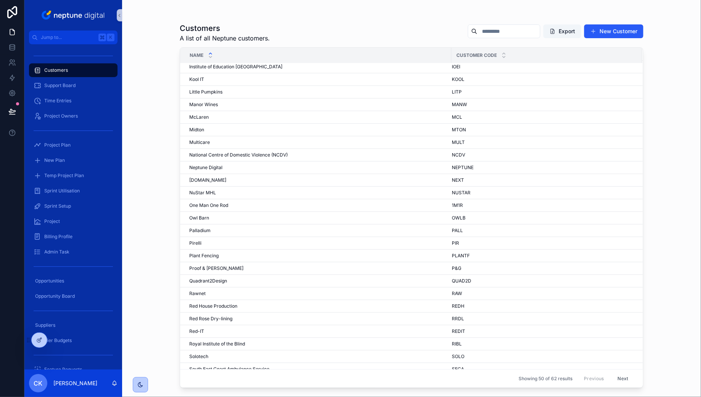
scroll to position [318, 0]
click at [232, 266] on div "Proof & [PERSON_NAME] Proof & [PERSON_NAME]" at bounding box center [317, 268] width 257 height 6
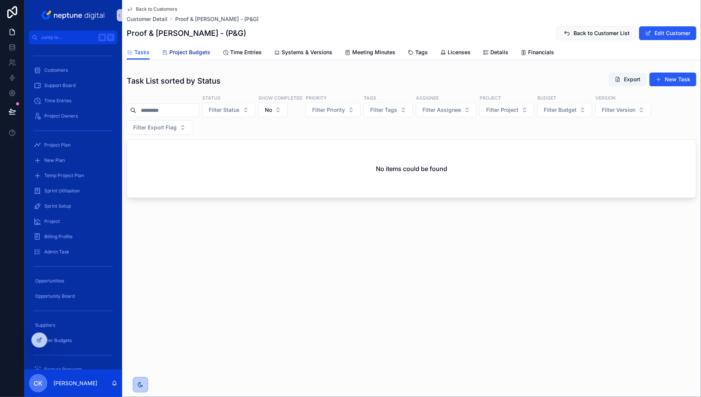
click at [201, 53] on span "Project Budgets" at bounding box center [189, 52] width 41 height 8
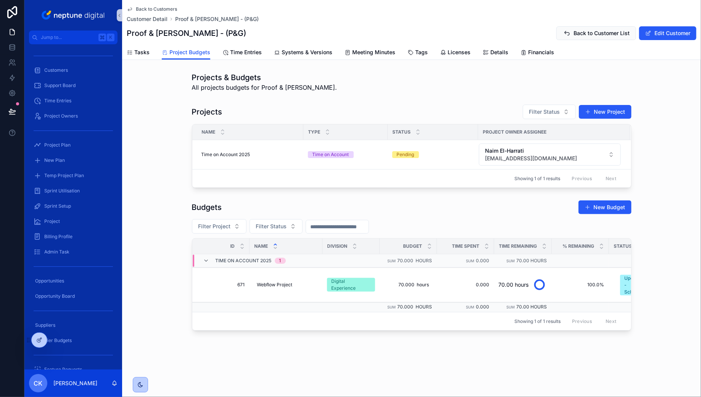
click at [160, 9] on span "Back to Customers" at bounding box center [156, 9] width 41 height 6
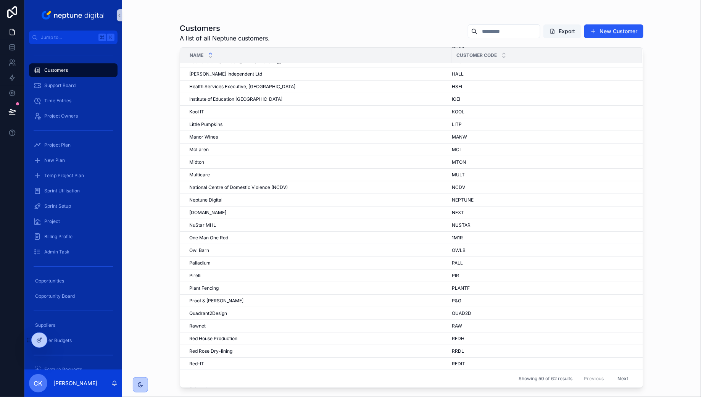
scroll to position [318, 0]
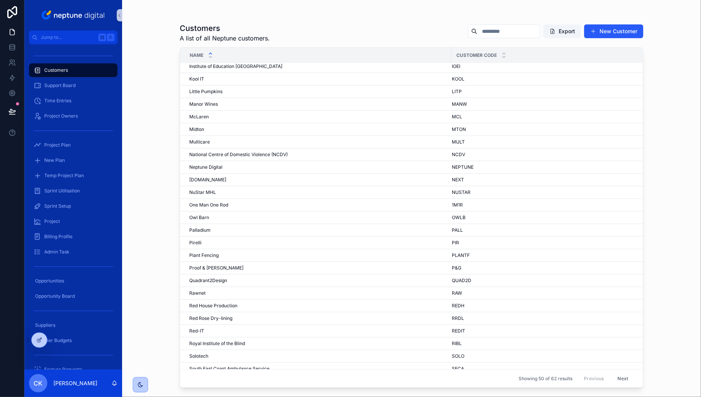
click at [627, 378] on button "Next" at bounding box center [622, 378] width 21 height 12
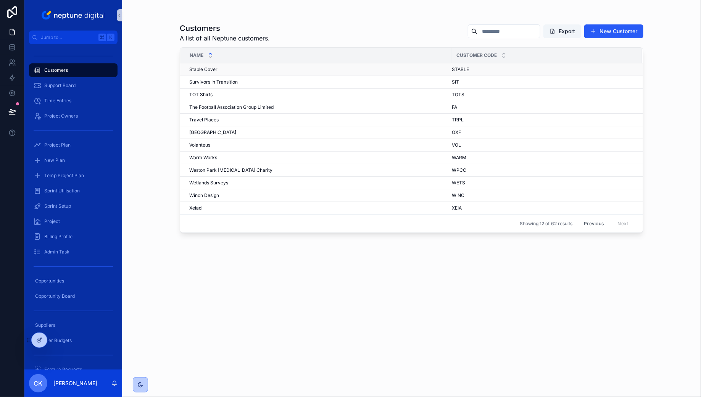
click at [258, 68] on div "Stable Cover Stable Cover" at bounding box center [317, 69] width 257 height 6
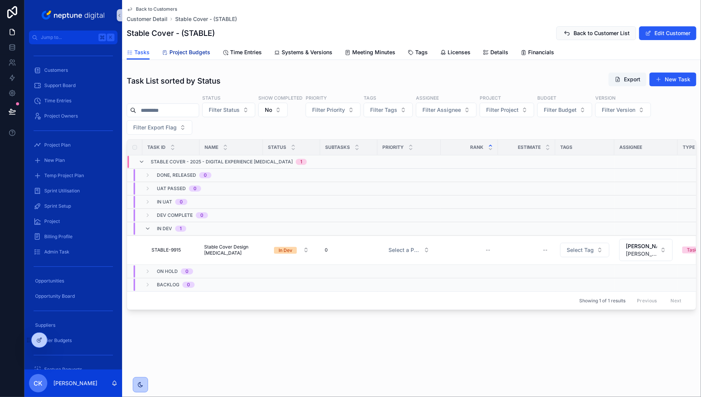
click at [173, 51] on span "Project Budgets" at bounding box center [189, 52] width 41 height 8
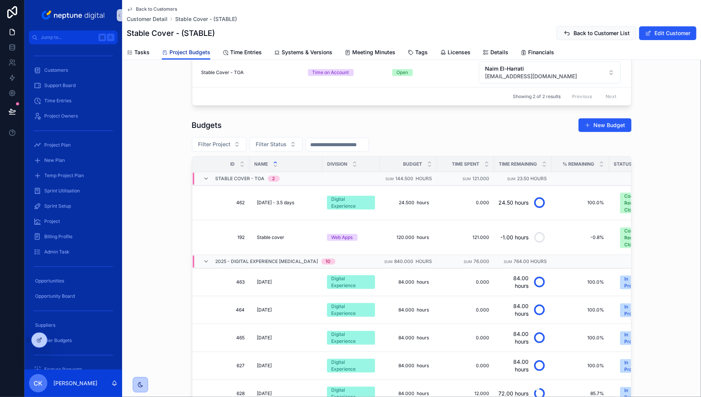
scroll to position [114, 0]
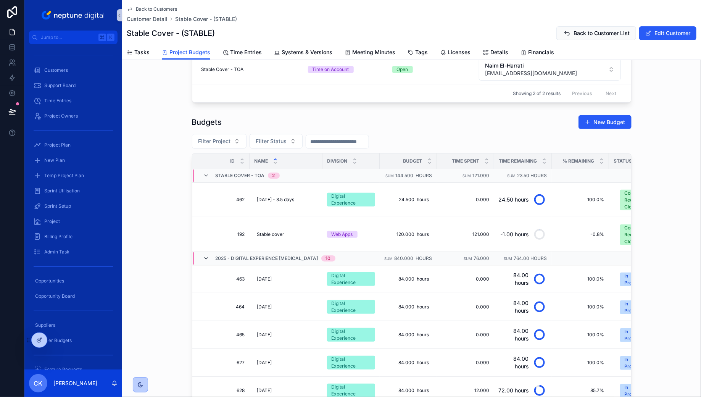
click at [203, 255] on icon "scrollable content" at bounding box center [206, 258] width 6 height 6
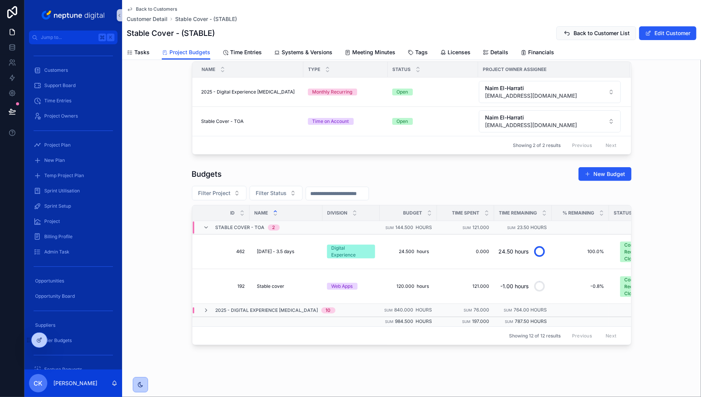
scroll to position [58, 0]
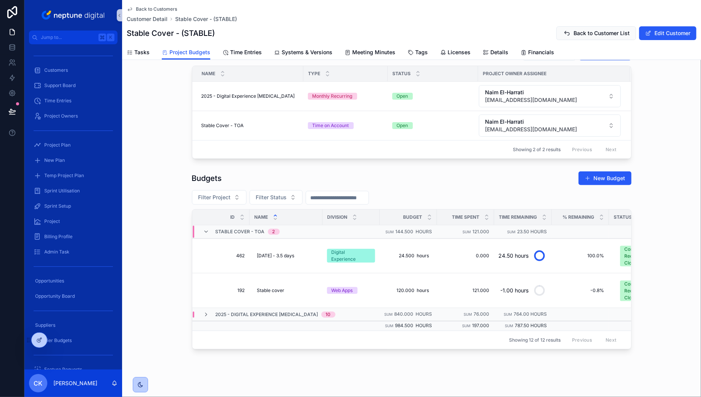
click at [169, 11] on span "Back to Customers" at bounding box center [156, 9] width 41 height 6
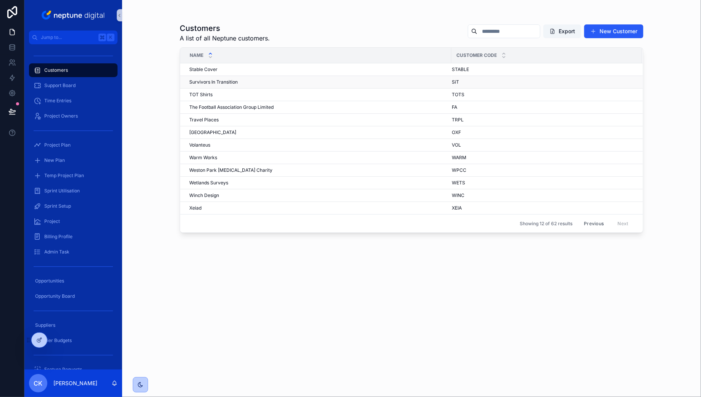
click at [255, 80] on div "Survivors In Transition Survivors In Transition" at bounding box center [317, 82] width 257 height 6
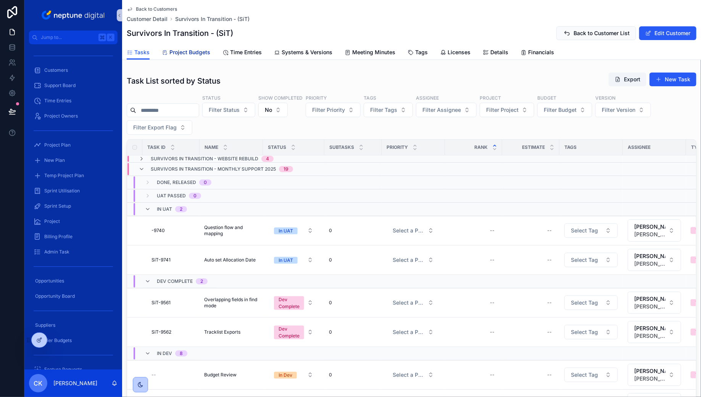
click at [198, 58] on link "Project Budgets" at bounding box center [186, 52] width 48 height 15
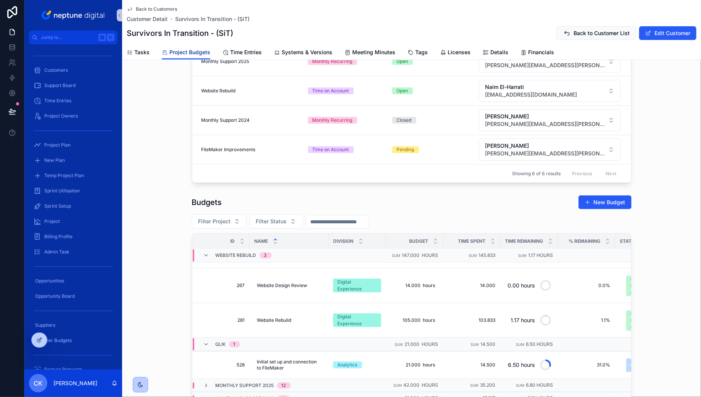
scroll to position [155, 0]
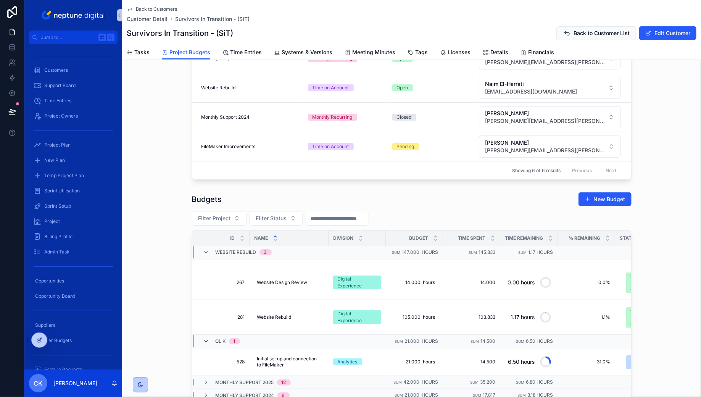
click at [207, 338] on icon "scrollable content" at bounding box center [206, 341] width 6 height 6
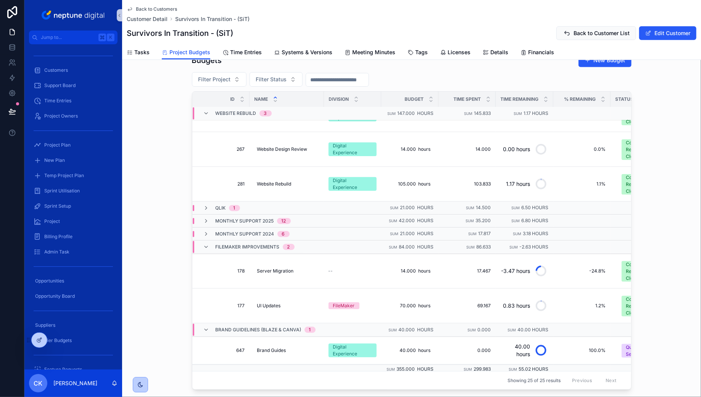
scroll to position [334, 0]
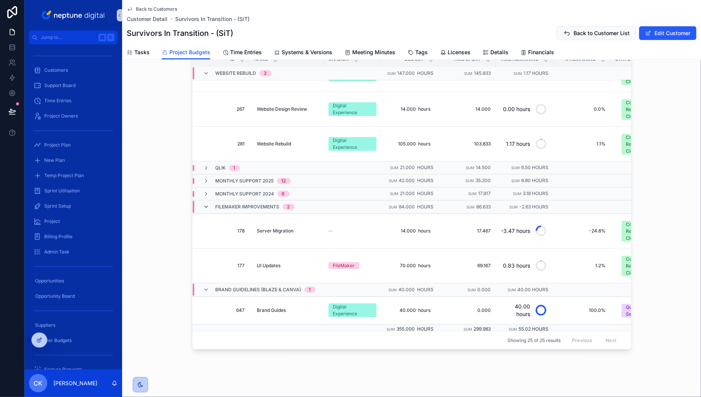
click at [206, 204] on icon "scrollable content" at bounding box center [206, 207] width 6 height 6
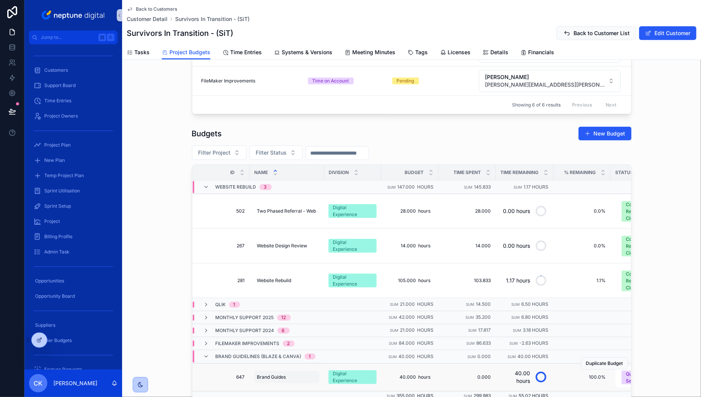
scroll to position [227, 0]
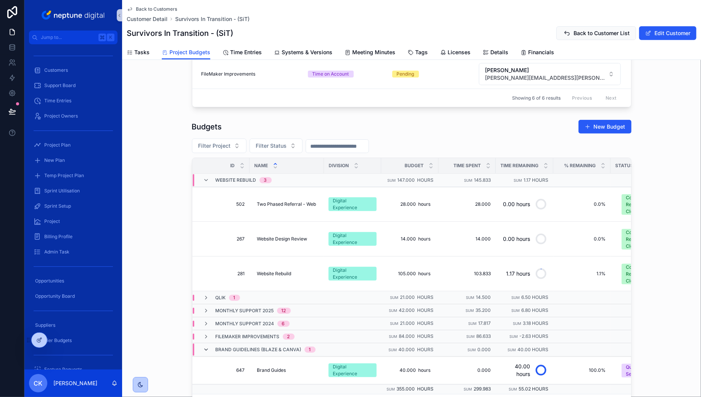
click at [206, 346] on icon "scrollable content" at bounding box center [206, 349] width 6 height 6
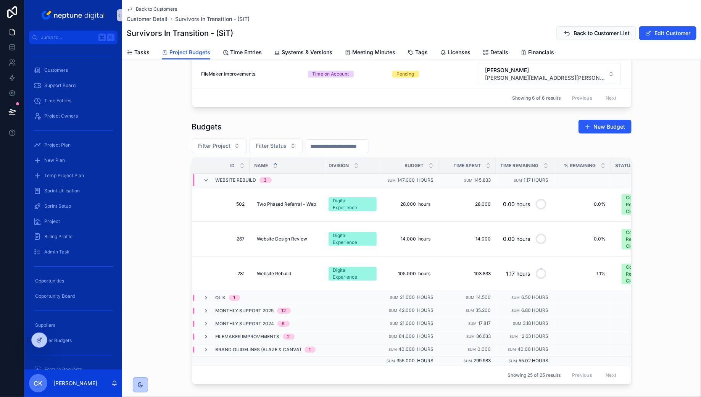
click at [206, 333] on icon "scrollable content" at bounding box center [206, 336] width 6 height 6
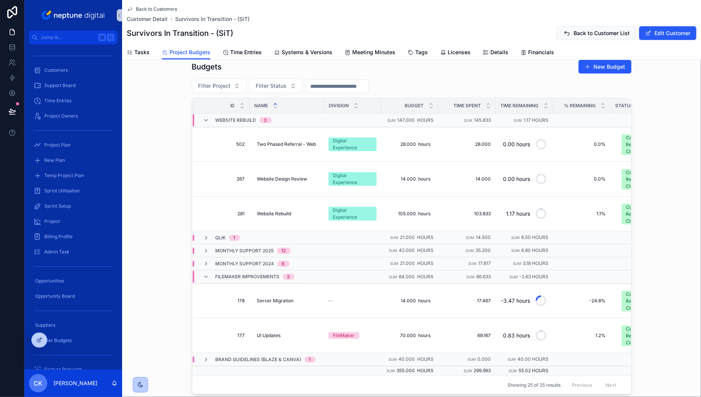
scroll to position [290, 0]
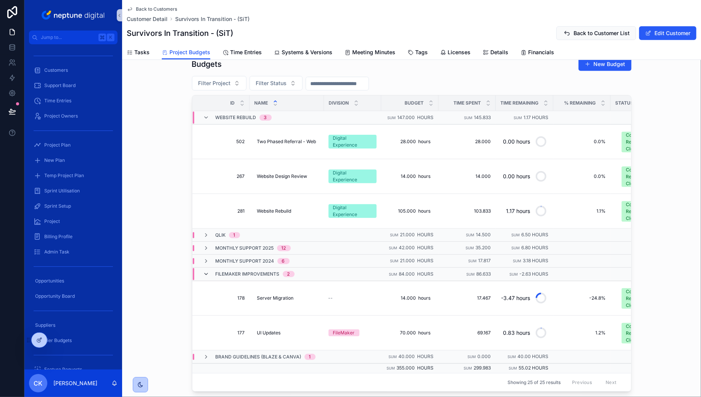
click at [206, 271] on icon "scrollable content" at bounding box center [206, 274] width 6 height 6
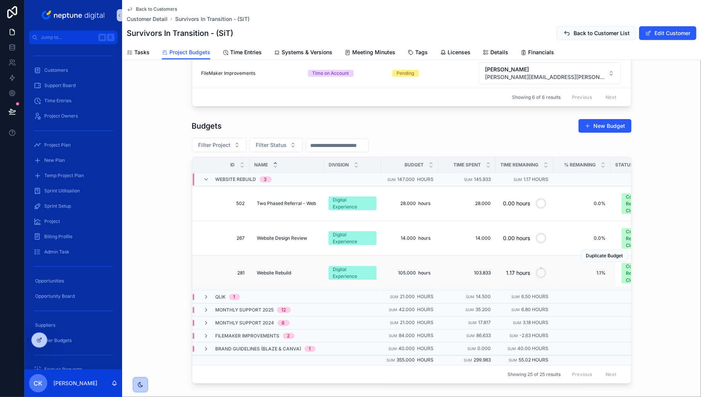
scroll to position [236, 0]
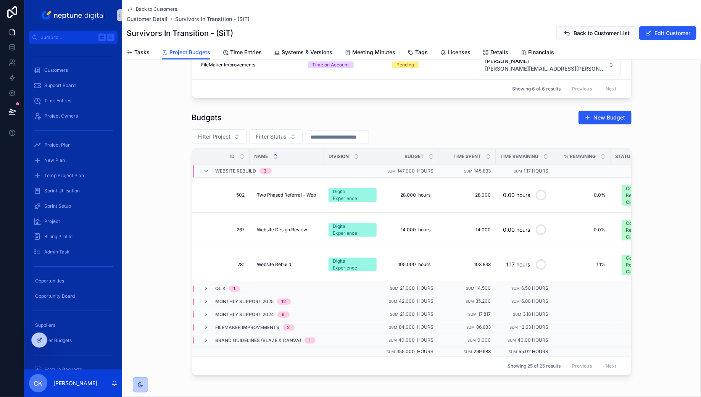
click at [169, 8] on span "Back to Customers" at bounding box center [156, 9] width 41 height 6
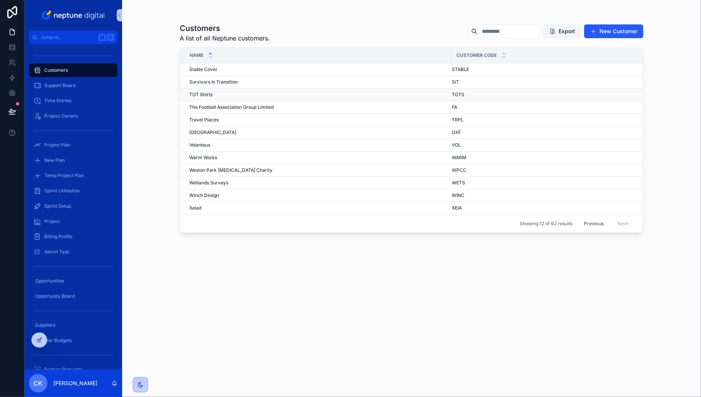
click at [218, 96] on div "TOT Shirts TOT Shirts" at bounding box center [317, 95] width 257 height 6
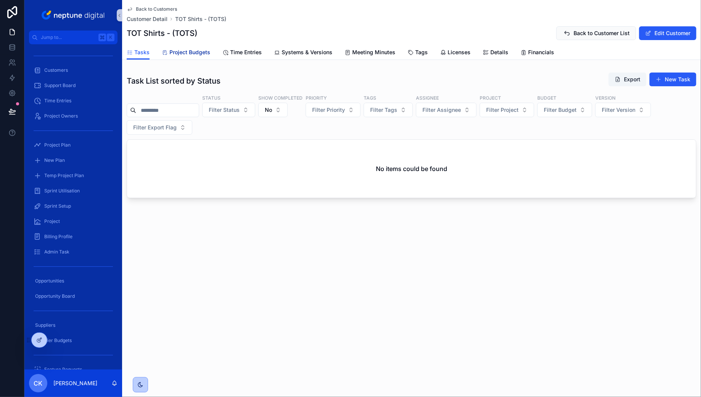
click at [193, 46] on link "Project Budgets" at bounding box center [186, 52] width 48 height 15
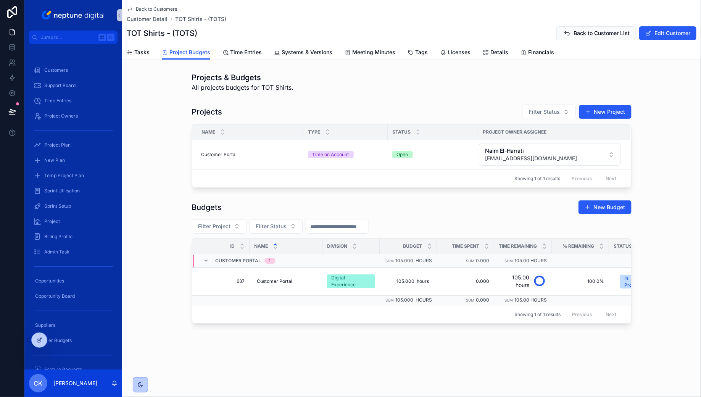
click at [141, 8] on span "Back to Customers" at bounding box center [156, 9] width 41 height 6
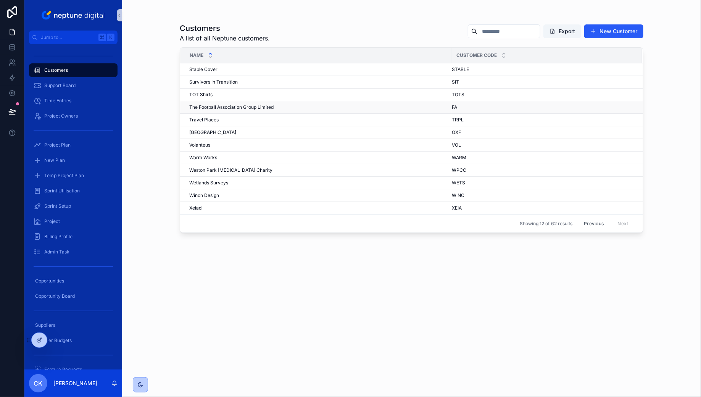
click at [272, 106] on span "The Football Association Group Limited" at bounding box center [231, 107] width 84 height 6
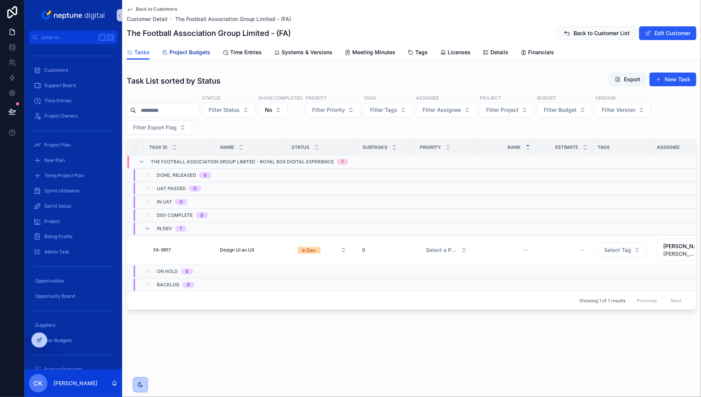
click at [201, 53] on span "Project Budgets" at bounding box center [189, 52] width 41 height 8
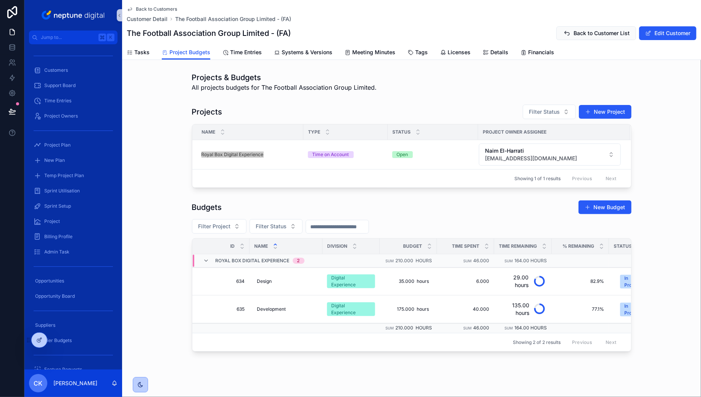
drag, startPoint x: 217, startPoint y: 153, endPoint x: 574, endPoint y: 4, distance: 386.9
click at [0, 0] on div "Jump to... K Customers Support Board Time Entries Project Owners Project Plan N…" at bounding box center [350, 198] width 701 height 397
click at [164, 11] on span "Back to Customers" at bounding box center [156, 9] width 41 height 6
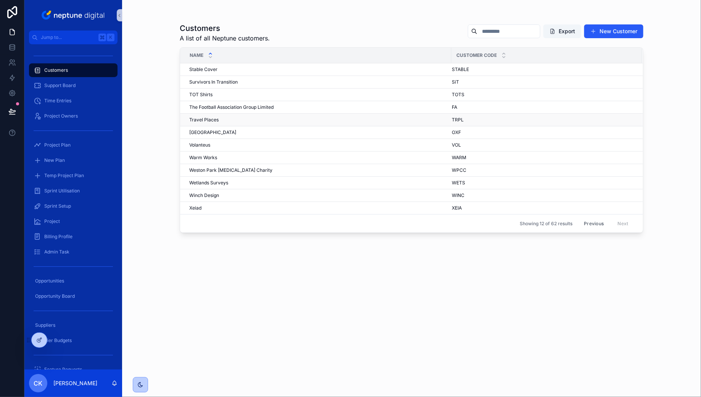
click at [250, 119] on div "Travel Places Travel Places" at bounding box center [317, 120] width 257 height 6
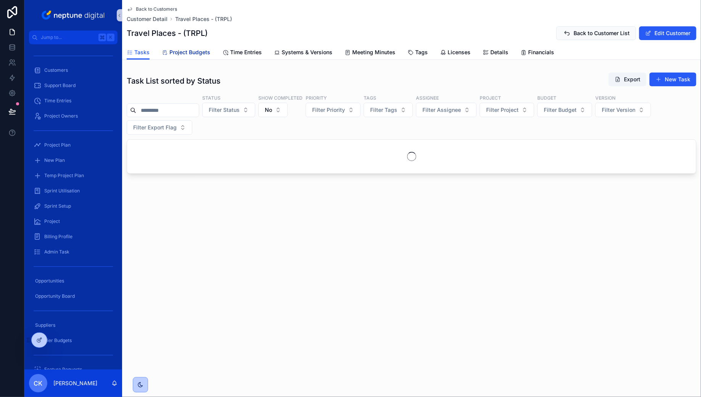
click at [200, 54] on span "Project Budgets" at bounding box center [189, 52] width 41 height 8
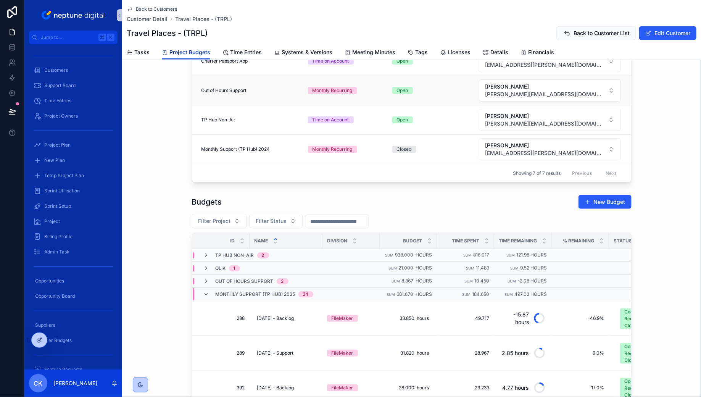
scroll to position [175, 0]
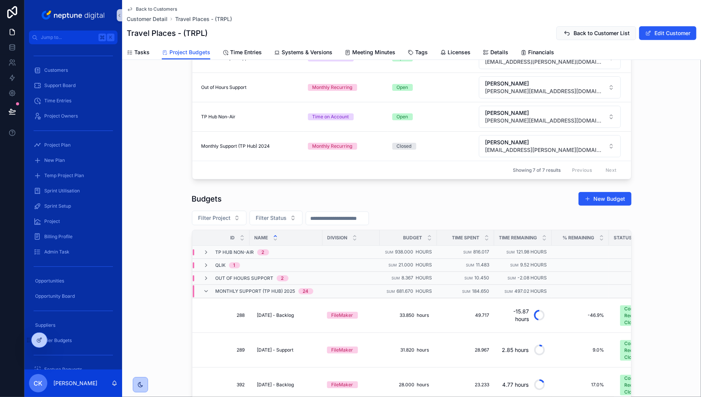
click at [208, 288] on div "Monthly Support (TP Hub) 2025 24" at bounding box center [258, 291] width 110 height 12
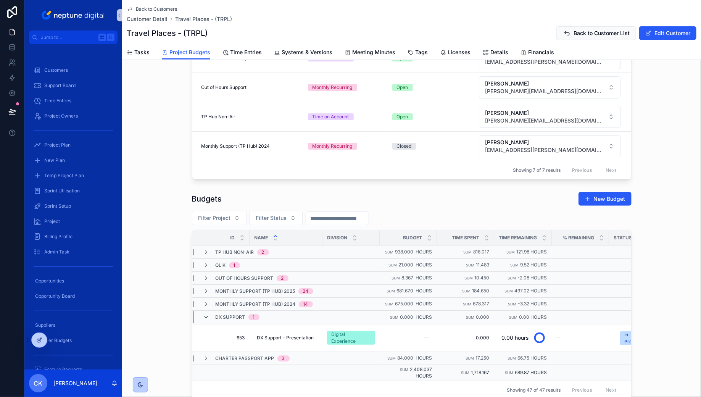
scroll to position [177, 0]
click at [207, 313] on icon "scrollable content" at bounding box center [206, 316] width 6 height 6
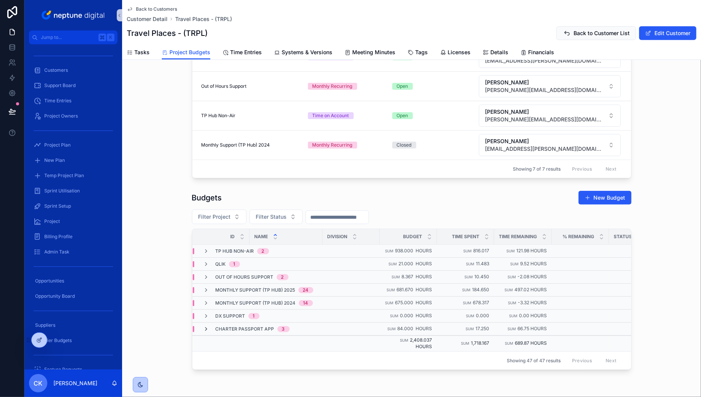
click at [207, 326] on icon "scrollable content" at bounding box center [206, 329] width 6 height 6
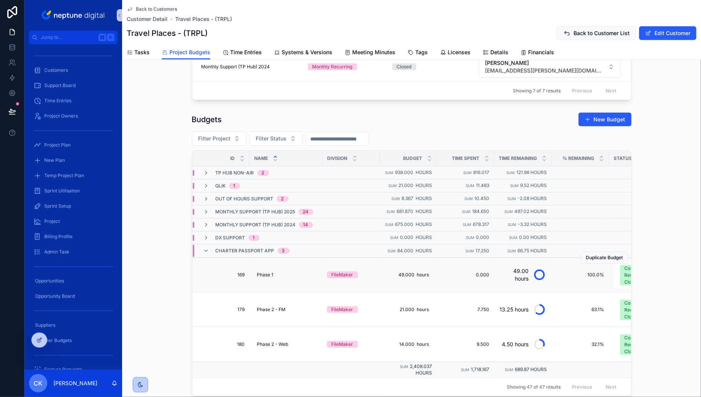
scroll to position [250, 0]
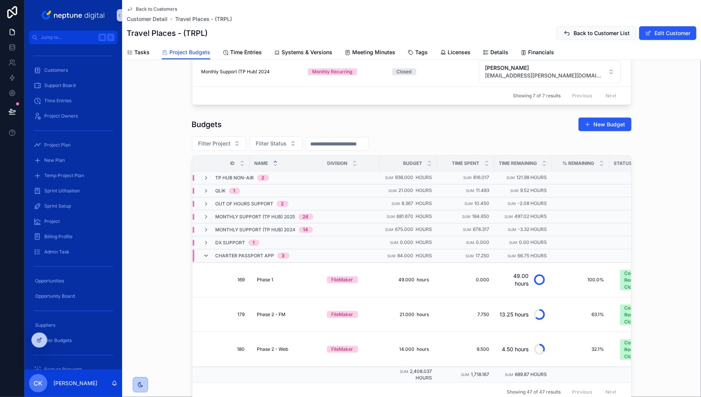
click at [207, 252] on icon "scrollable content" at bounding box center [206, 255] width 6 height 6
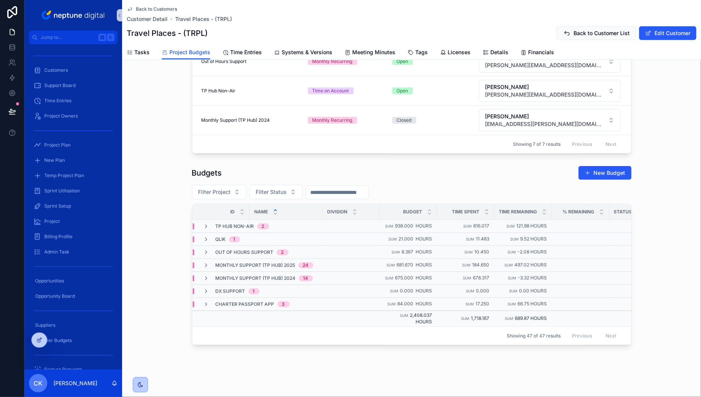
scroll to position [194, 0]
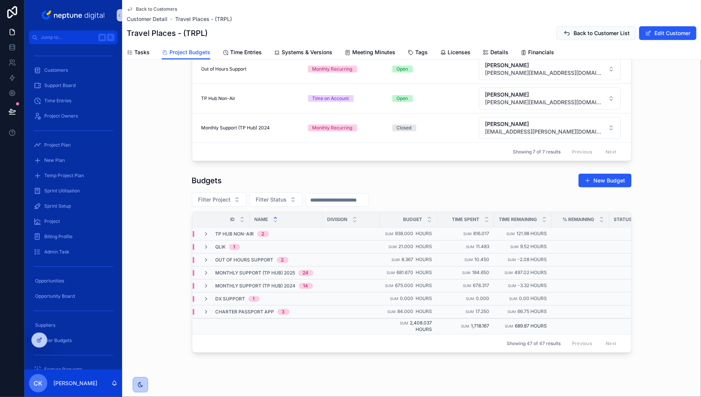
click at [164, 8] on span "Back to Customers" at bounding box center [156, 9] width 41 height 6
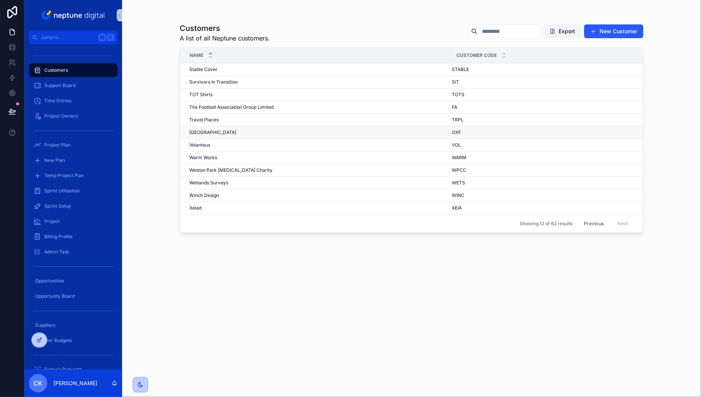
click at [281, 133] on div "[GEOGRAPHIC_DATA]" at bounding box center [317, 132] width 257 height 6
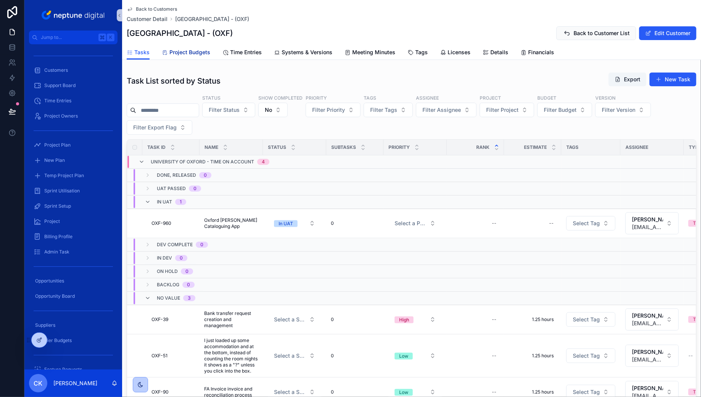
click at [192, 50] on span "Project Budgets" at bounding box center [189, 52] width 41 height 8
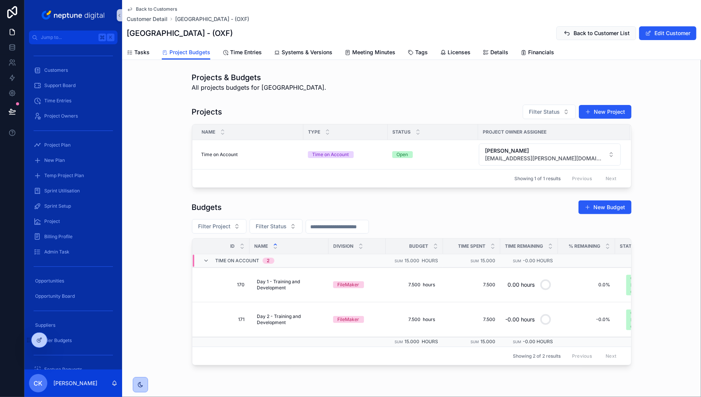
click at [151, 6] on span "Back to Customers" at bounding box center [156, 9] width 41 height 6
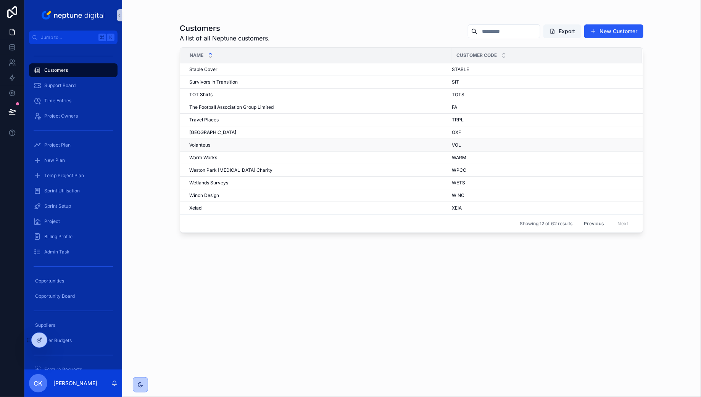
click at [238, 142] on div "Volanteus Volanteus" at bounding box center [317, 145] width 257 height 6
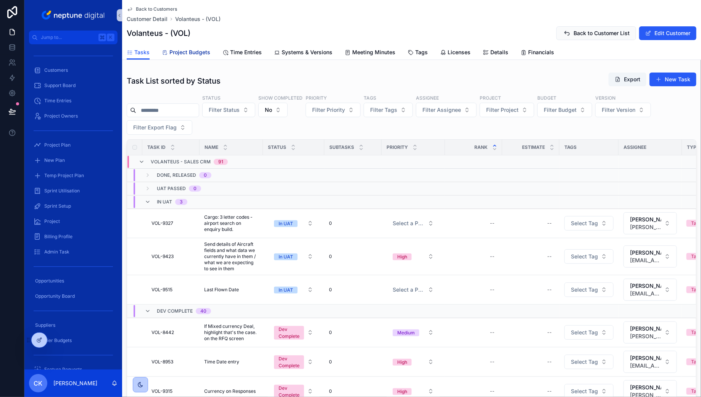
click at [199, 54] on span "Project Budgets" at bounding box center [189, 52] width 41 height 8
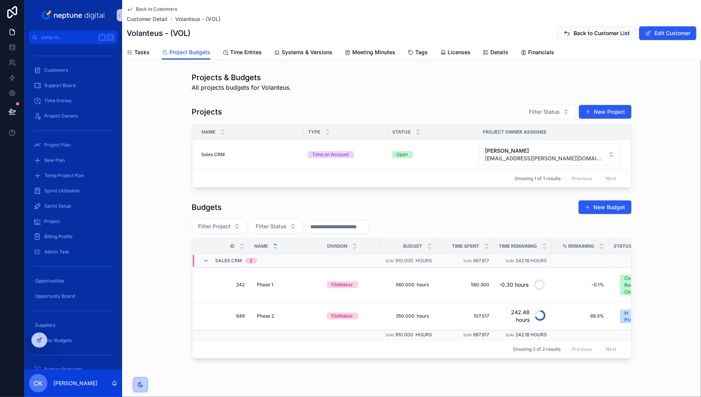
click at [635, 64] on div "Back to Customers Customer Detail Volanteus - (VOL) Volanteus - (VOL) Back to C…" at bounding box center [411, 205] width 579 height 410
drag, startPoint x: 224, startPoint y: 204, endPoint x: 188, endPoint y: 204, distance: 35.5
click at [188, 204] on div "Budgets New Budget Filter Project Filter Status Id Name Division Budget Time Sp…" at bounding box center [411, 279] width 579 height 164
drag, startPoint x: 194, startPoint y: 206, endPoint x: 226, endPoint y: 209, distance: 32.2
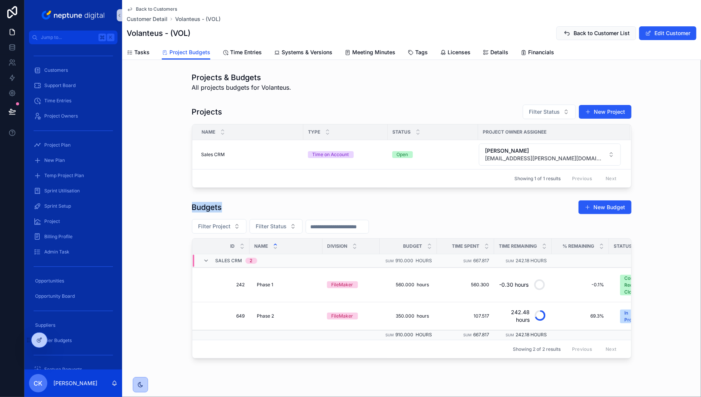
click at [226, 209] on div "Budgets New Budget" at bounding box center [411, 207] width 439 height 14
drag, startPoint x: 227, startPoint y: 206, endPoint x: 190, endPoint y: 207, distance: 36.6
click at [190, 207] on div "Budgets New Budget Filter Project Filter Status Id Name Division Budget Time Sp…" at bounding box center [411, 279] width 579 height 164
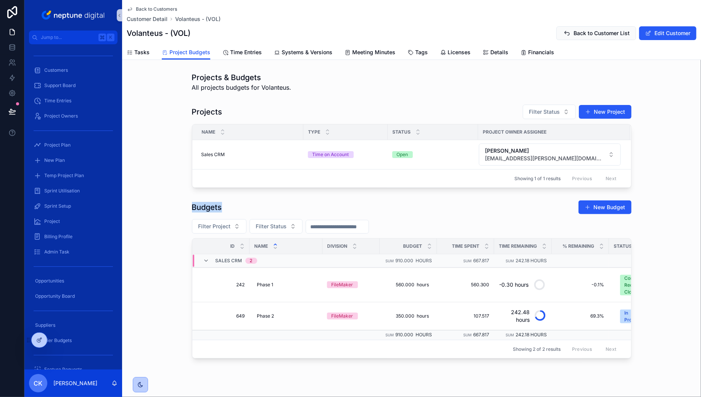
drag, startPoint x: 192, startPoint y: 207, endPoint x: 222, endPoint y: 207, distance: 30.5
click at [222, 207] on div "Budgets New Budget" at bounding box center [411, 207] width 439 height 14
click at [172, 9] on span "Back to Customers" at bounding box center [156, 9] width 41 height 6
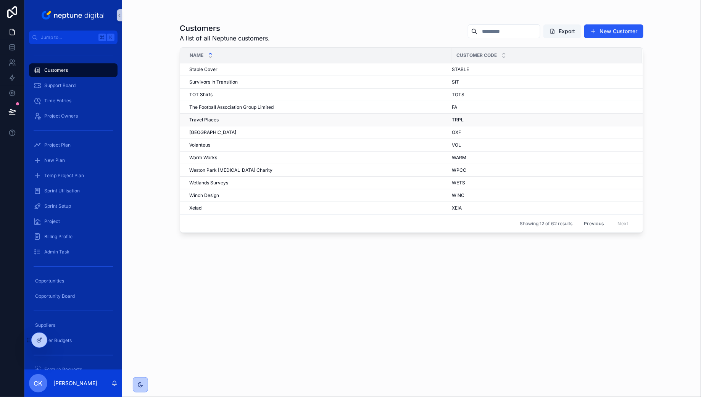
click at [218, 119] on div "Travel Places Travel Places" at bounding box center [317, 120] width 257 height 6
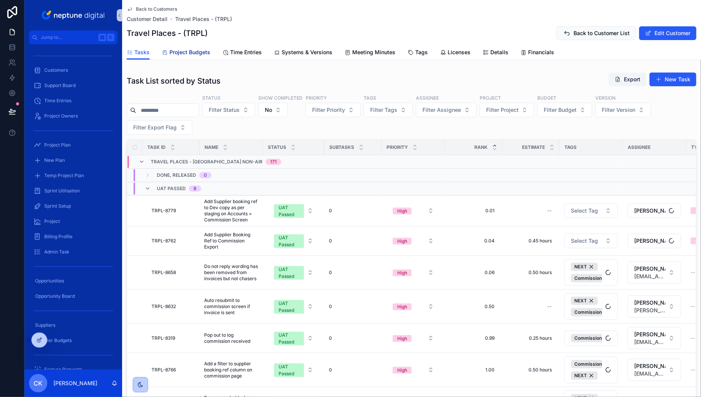
click at [206, 53] on span "Project Budgets" at bounding box center [189, 52] width 41 height 8
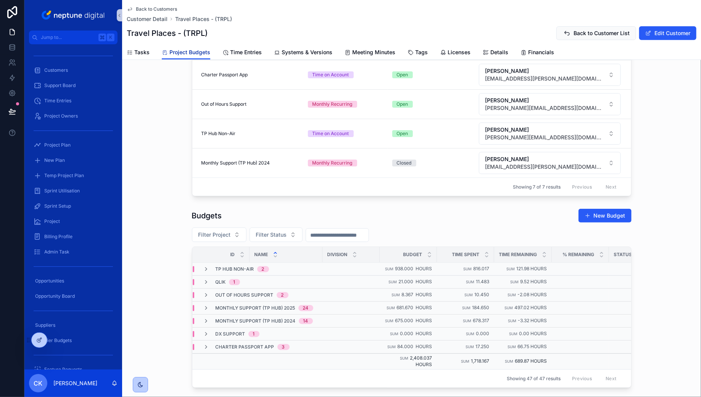
scroll to position [160, 0]
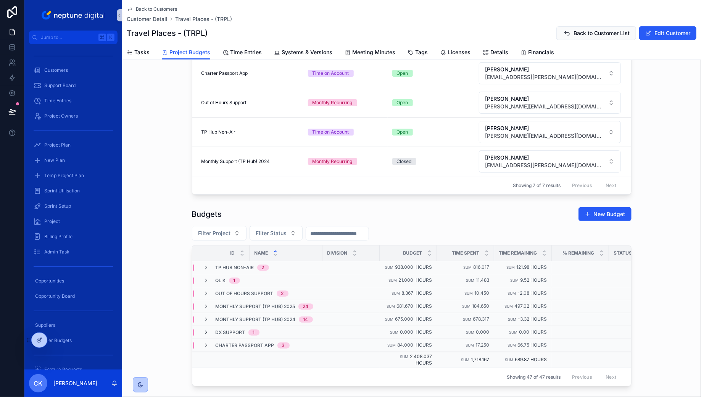
click at [208, 329] on icon "scrollable content" at bounding box center [206, 332] width 6 height 6
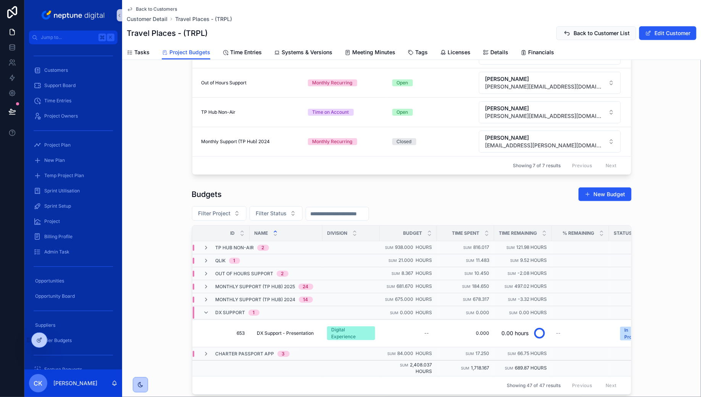
scroll to position [180, 0]
click at [203, 351] on icon "scrollable content" at bounding box center [206, 354] width 6 height 6
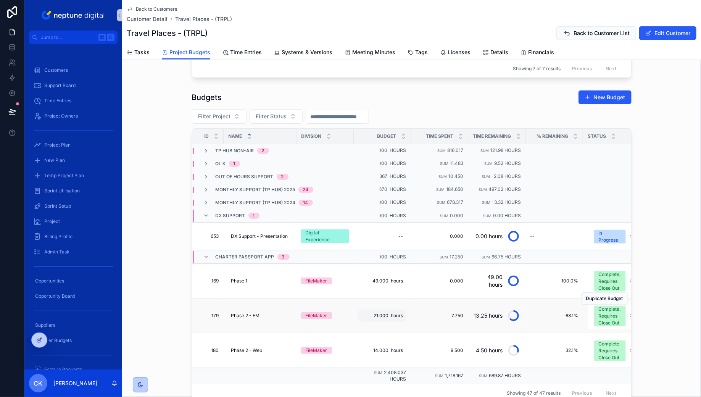
scroll to position [0, 0]
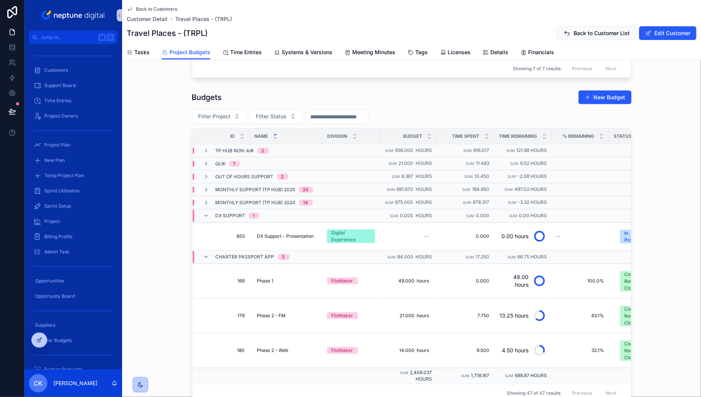
click at [159, 12] on div "Back to Customers Customer Detail Travel Places - (TRPL)" at bounding box center [179, 14] width 105 height 17
click at [159, 12] on span "Back to Customers" at bounding box center [156, 9] width 41 height 6
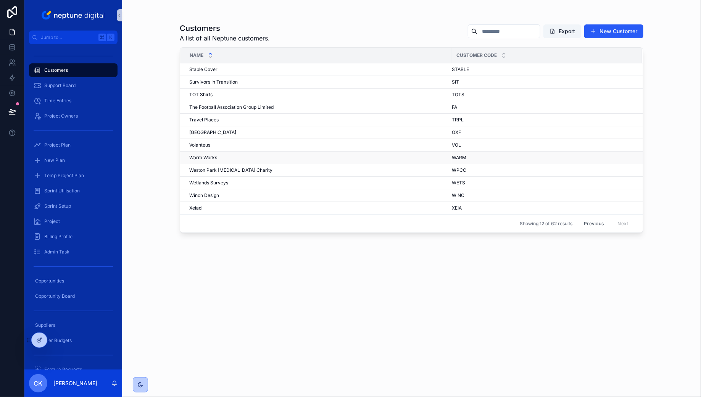
click at [254, 156] on div "Warm Works Warm Works" at bounding box center [317, 157] width 257 height 6
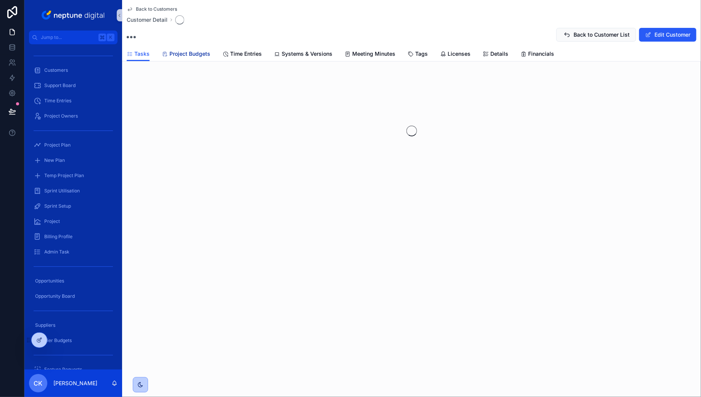
click at [196, 55] on span "Project Budgets" at bounding box center [189, 54] width 41 height 8
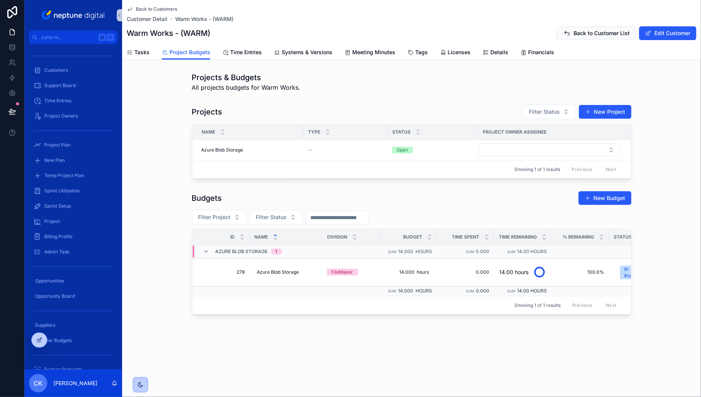
click at [146, 10] on span "Back to Customers" at bounding box center [156, 9] width 41 height 6
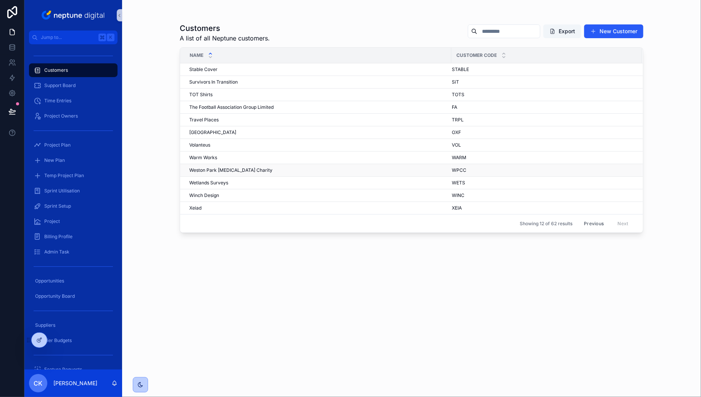
click at [248, 169] on span "Weston Park [MEDICAL_DATA] Charity" at bounding box center [230, 170] width 83 height 6
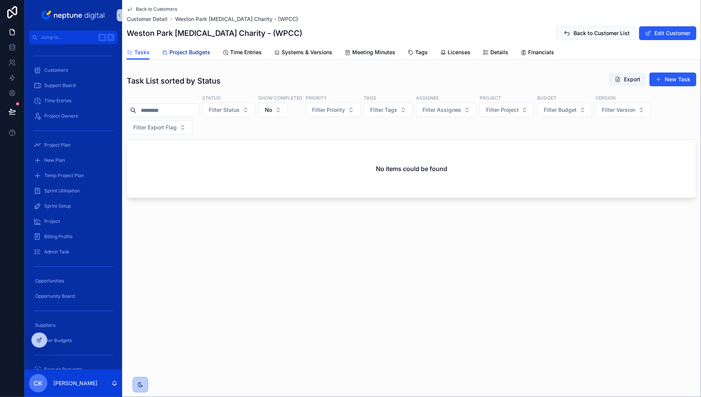
click at [195, 52] on span "Project Budgets" at bounding box center [189, 52] width 41 height 8
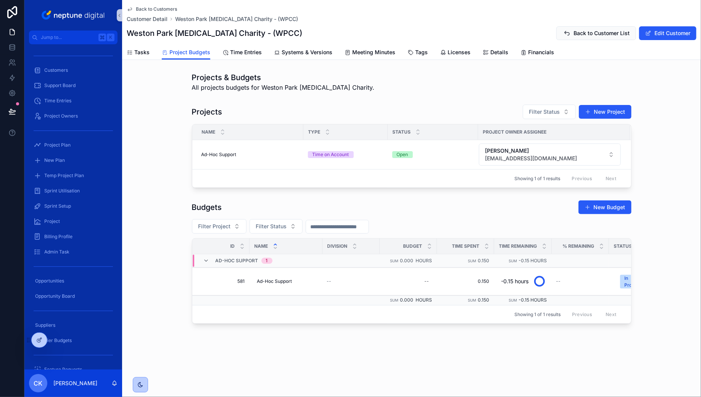
click at [144, 6] on span "Back to Customers" at bounding box center [156, 9] width 41 height 6
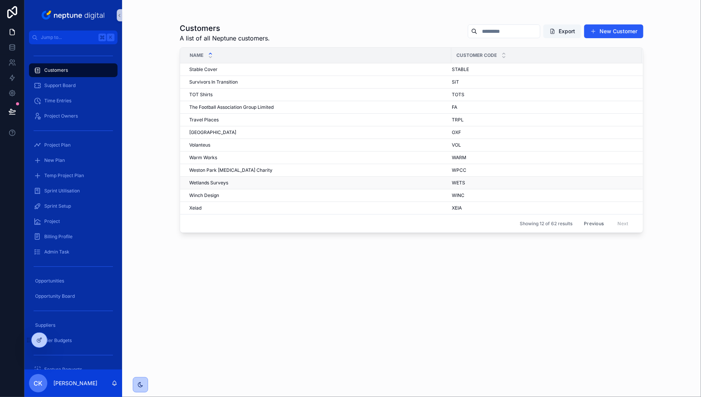
click at [276, 177] on td "Wetlands Surveys Wetlands Surveys" at bounding box center [315, 183] width 271 height 13
click at [276, 180] on div "Wetlands Surveys Wetlands Surveys" at bounding box center [317, 183] width 257 height 6
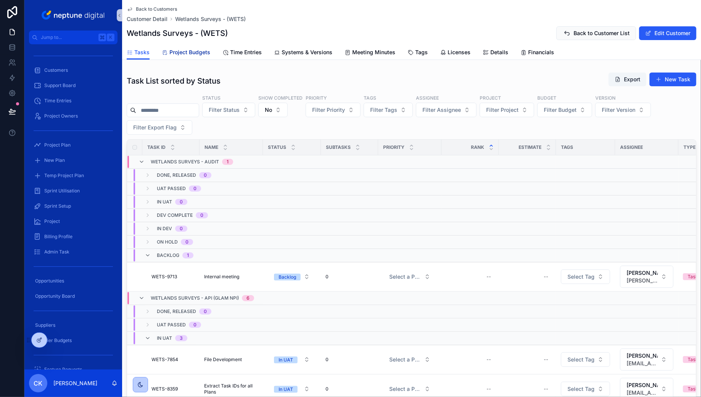
click at [196, 49] on span "Project Budgets" at bounding box center [189, 52] width 41 height 8
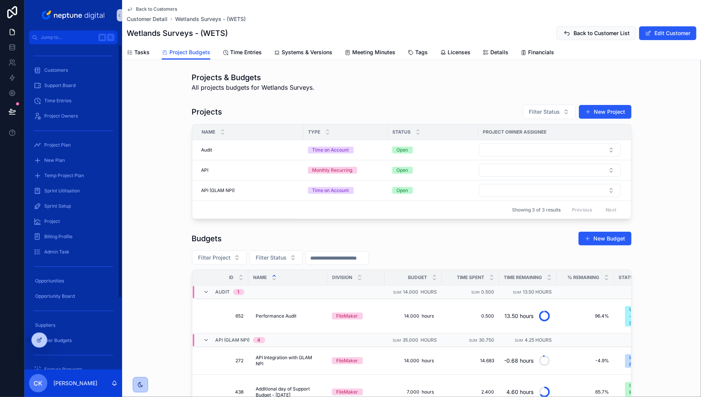
click at [150, 8] on span "Back to Customers" at bounding box center [156, 9] width 41 height 6
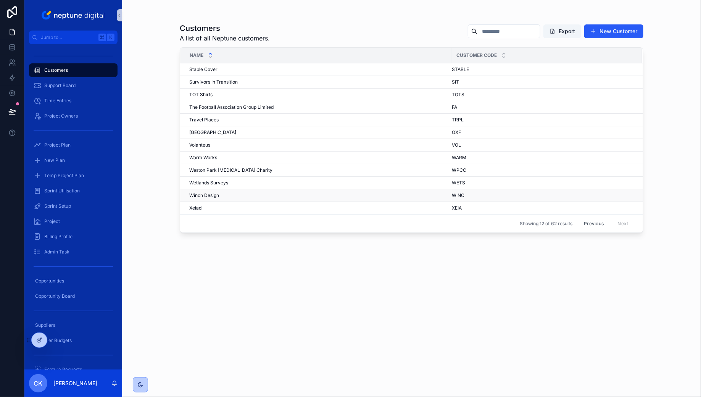
click at [220, 192] on div "Winch Design Winch Design" at bounding box center [317, 195] width 257 height 6
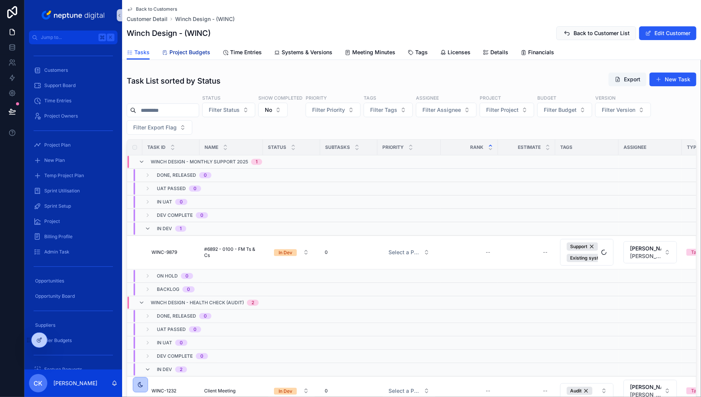
click at [191, 58] on link "Project Budgets" at bounding box center [186, 52] width 48 height 15
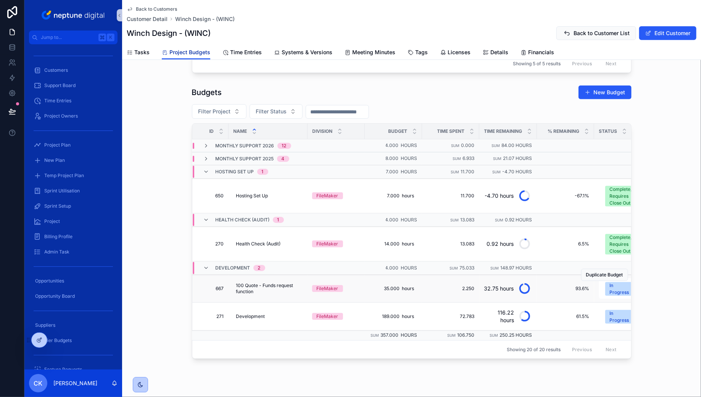
scroll to position [0, 25]
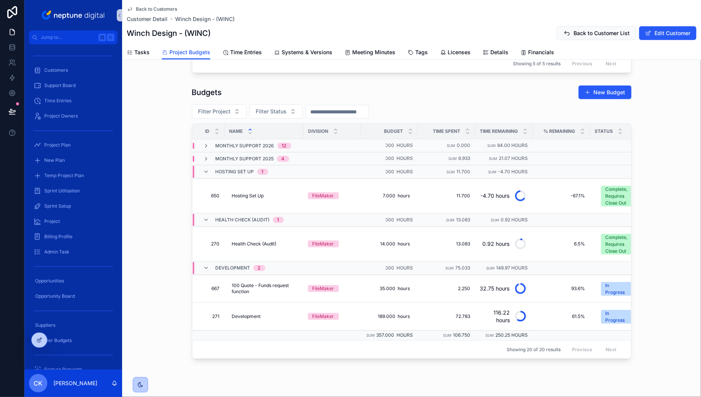
click at [172, 9] on span "Back to Customers" at bounding box center [156, 9] width 41 height 6
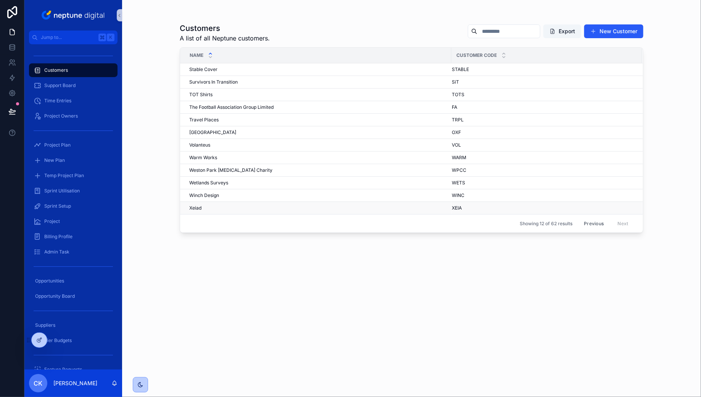
click at [225, 205] on div "Xeiad Xeiad" at bounding box center [317, 208] width 257 height 6
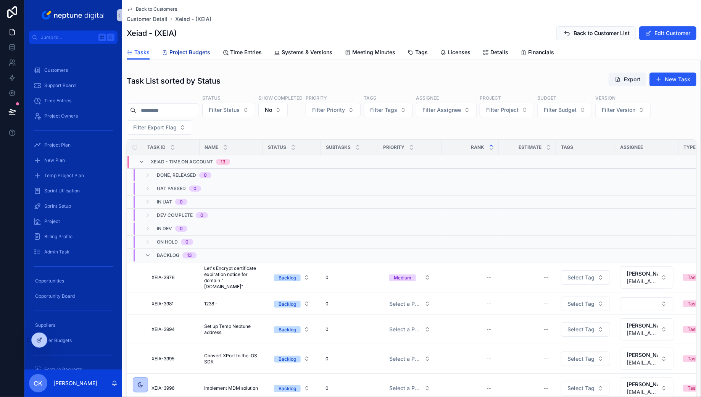
click at [201, 51] on span "Project Budgets" at bounding box center [189, 52] width 41 height 8
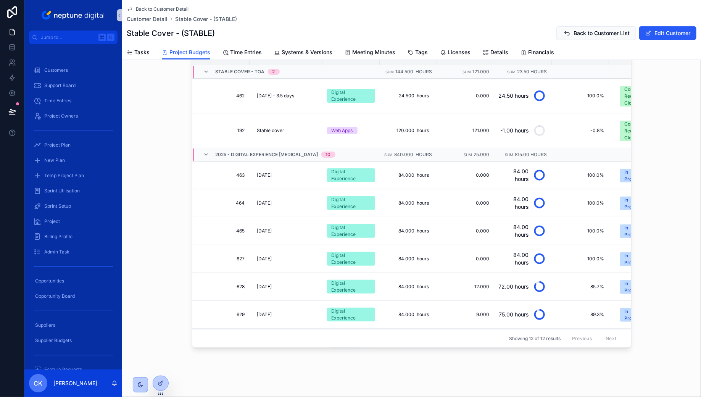
click at [167, 6] on div "Back to Customer Detail Customer Detail Stable Cover - (STABLE) Stable Cover - …" at bounding box center [411, 22] width 569 height 45
click at [167, 8] on span "Back to Customer Detail" at bounding box center [162, 9] width 53 height 6
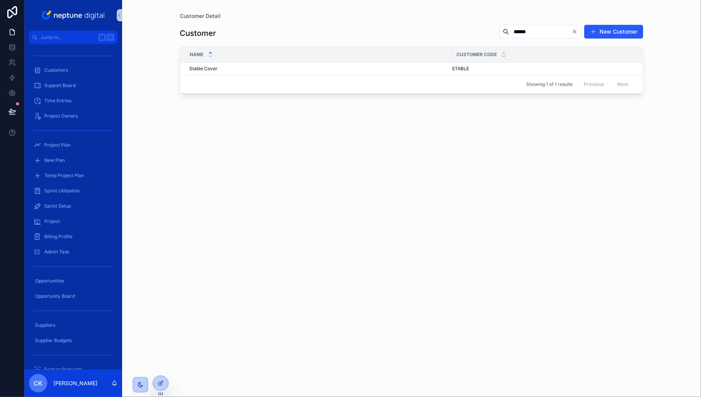
click at [573, 32] on icon "Clear" at bounding box center [574, 32] width 6 height 6
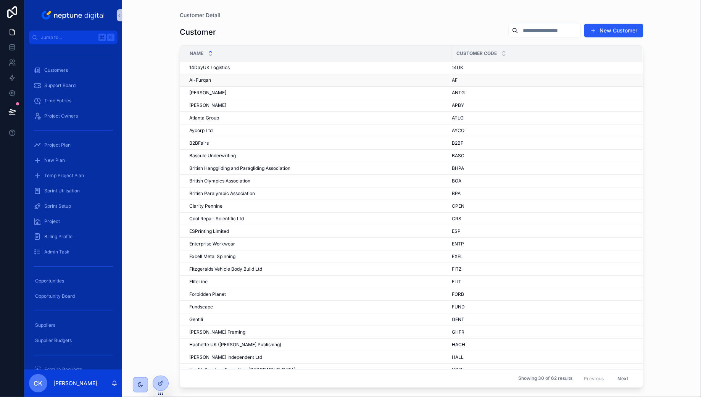
click at [240, 79] on div "Al-Furqan Al-Furqan" at bounding box center [317, 80] width 257 height 6
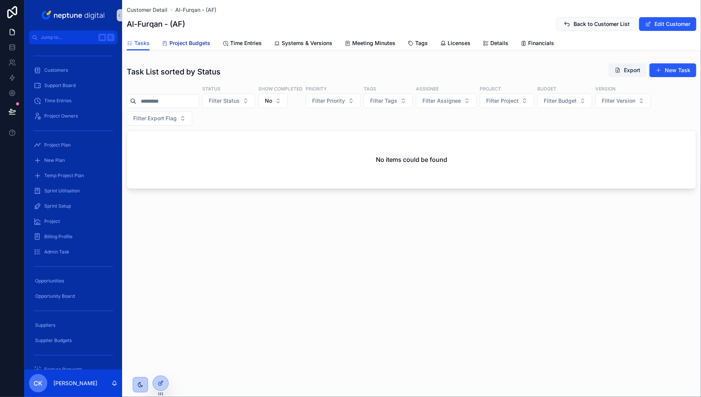
click at [205, 46] on span "Project Budgets" at bounding box center [189, 43] width 41 height 8
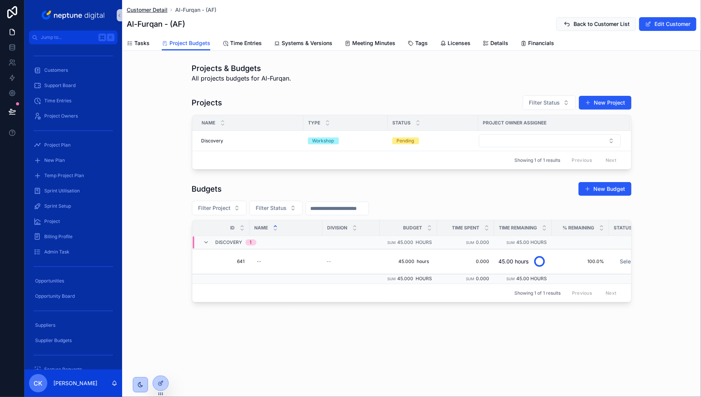
click at [166, 11] on span "Customer Detail" at bounding box center [147, 10] width 41 height 8
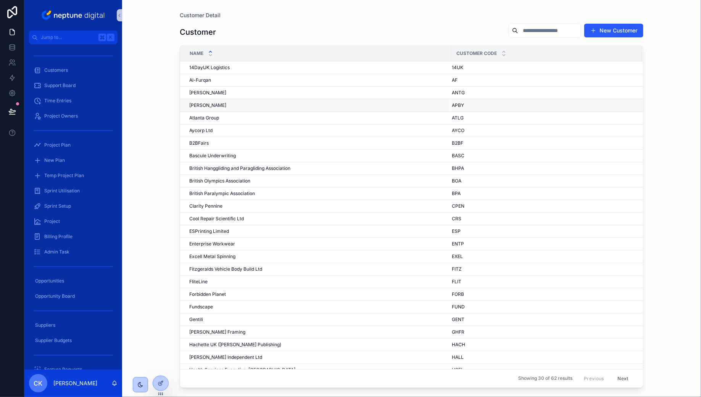
click at [266, 103] on div "[PERSON_NAME] [PERSON_NAME]" at bounding box center [317, 105] width 257 height 6
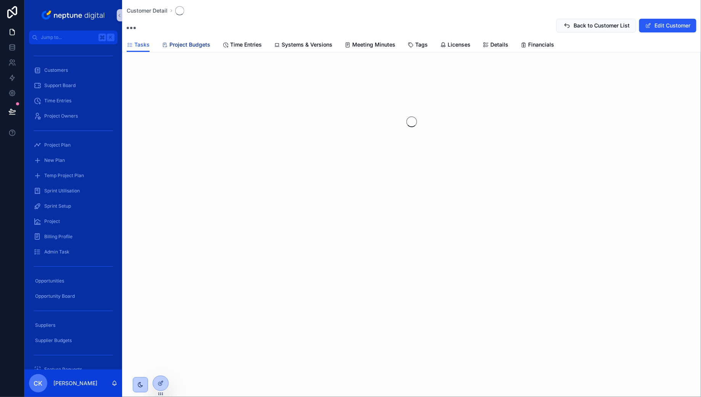
click at [207, 44] on span "Project Budgets" at bounding box center [189, 45] width 41 height 8
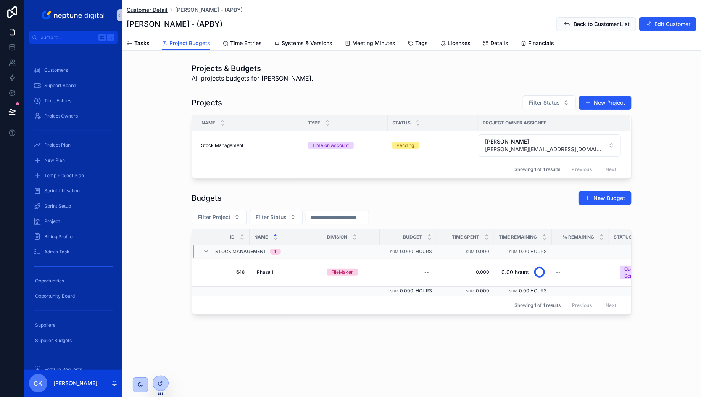
click at [153, 10] on span "Customer Detail" at bounding box center [147, 10] width 41 height 8
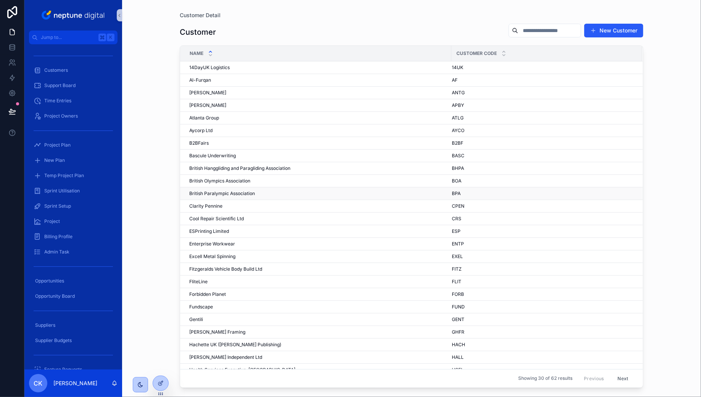
click at [245, 190] on span "British Paralympic Association" at bounding box center [222, 193] width 66 height 6
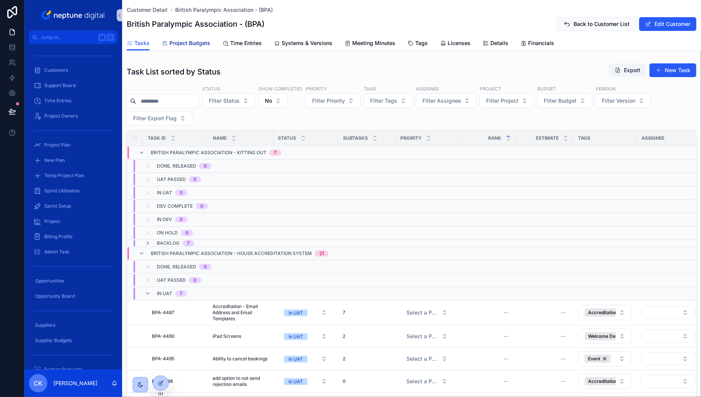
click at [194, 43] on span "Project Budgets" at bounding box center [189, 43] width 41 height 8
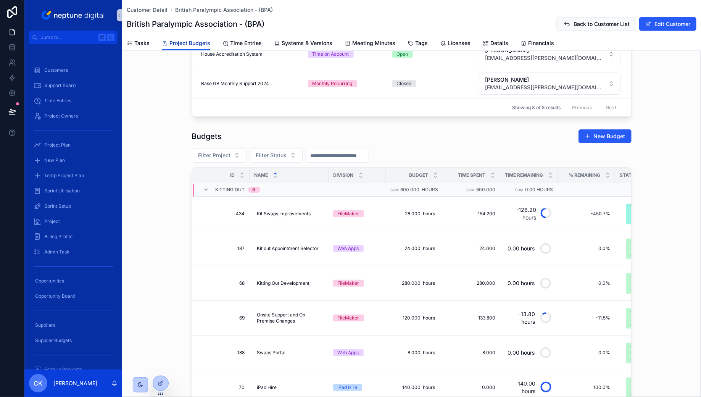
scroll to position [276, 0]
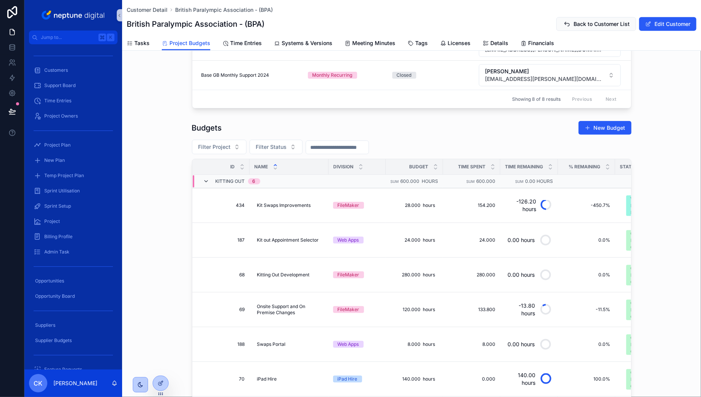
click at [208, 178] on icon "scrollable content" at bounding box center [206, 181] width 6 height 6
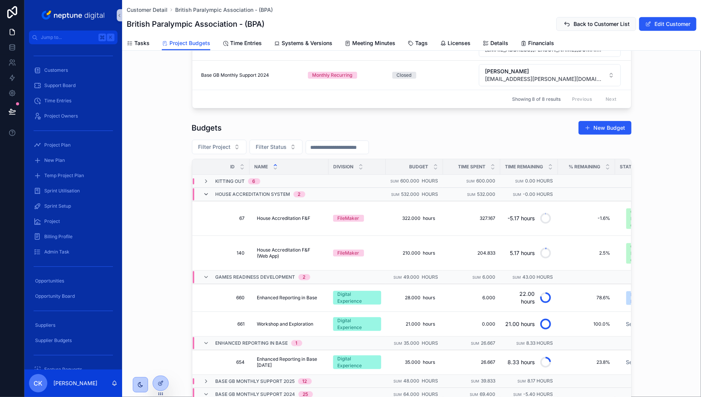
click at [207, 191] on icon "scrollable content" at bounding box center [206, 194] width 6 height 6
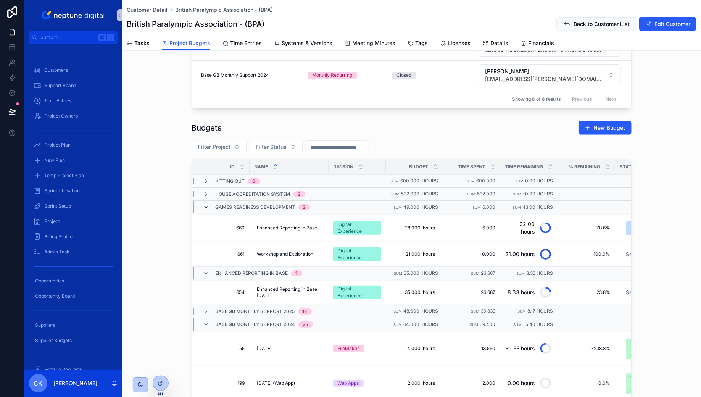
click at [207, 204] on icon "scrollable content" at bounding box center [206, 207] width 6 height 6
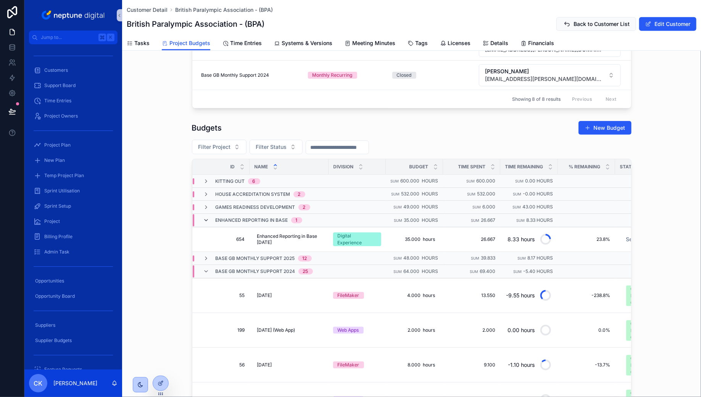
click at [204, 217] on icon "scrollable content" at bounding box center [206, 220] width 6 height 6
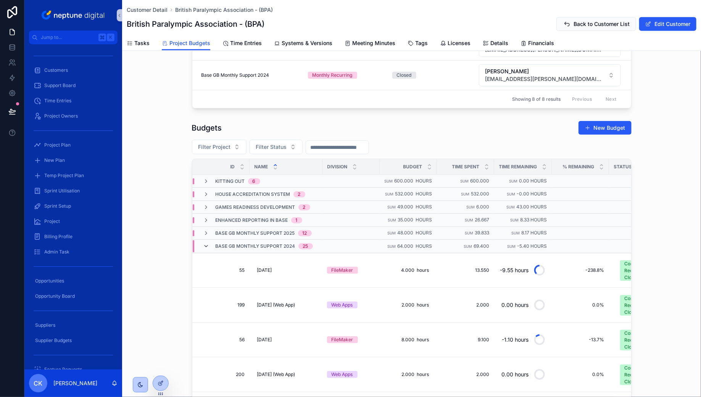
click at [206, 243] on icon "scrollable content" at bounding box center [206, 246] width 6 height 6
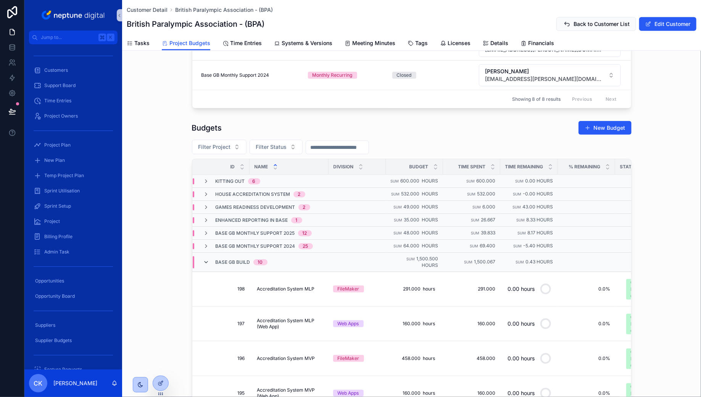
click at [207, 259] on icon "scrollable content" at bounding box center [206, 262] width 6 height 6
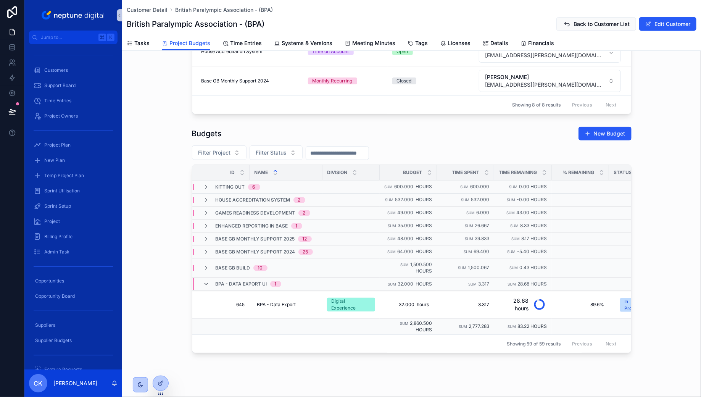
click at [207, 281] on icon "scrollable content" at bounding box center [206, 284] width 6 height 6
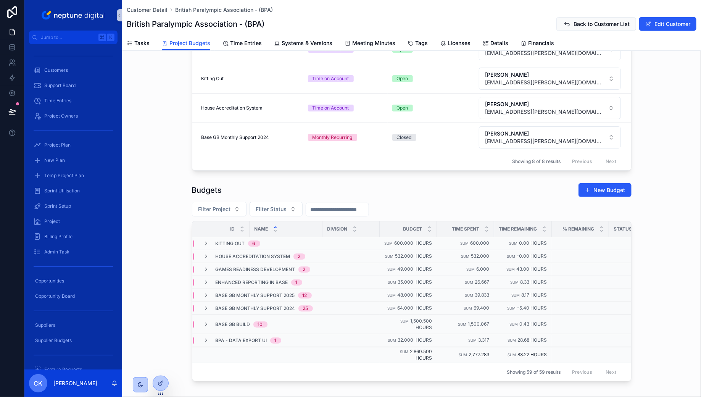
scroll to position [213, 0]
click at [208, 254] on icon "scrollable content" at bounding box center [206, 257] width 6 height 6
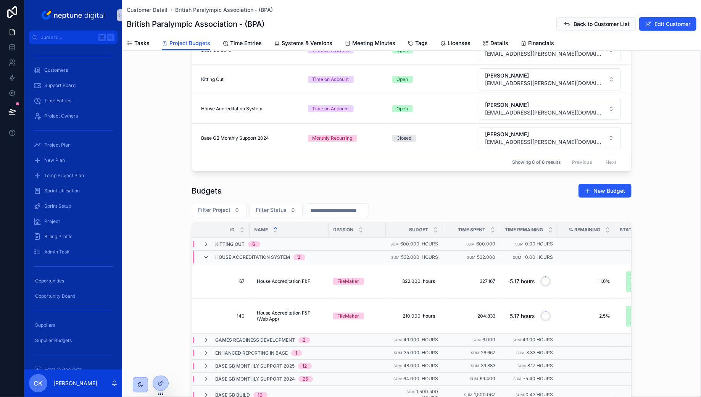
click at [208, 254] on icon "scrollable content" at bounding box center [206, 257] width 6 height 6
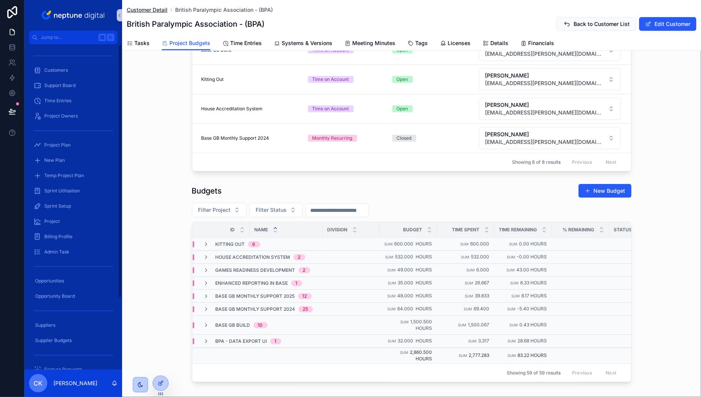
click at [143, 8] on span "Customer Detail" at bounding box center [147, 10] width 41 height 8
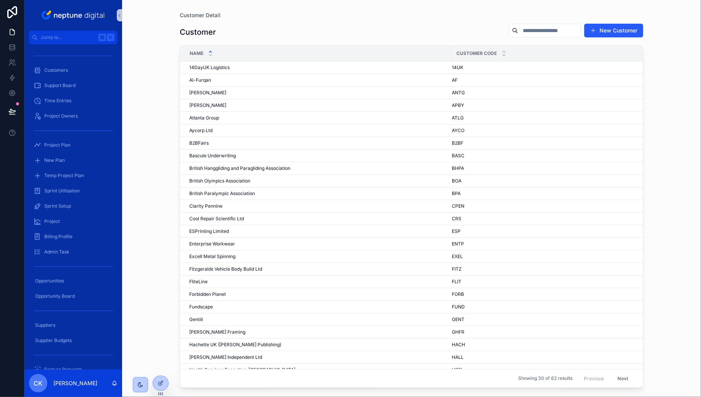
click at [534, 34] on input "scrollable content" at bounding box center [549, 30] width 63 height 11
type input "******"
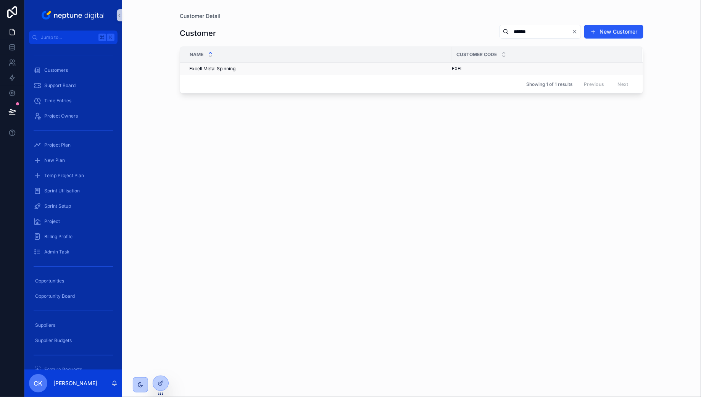
click at [286, 68] on div "Excell Metal Spinning Excell Metal Spinning" at bounding box center [317, 69] width 257 height 6
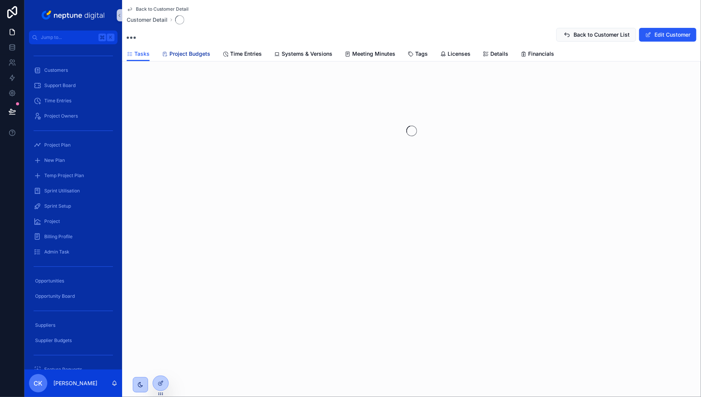
click at [195, 56] on span "Project Budgets" at bounding box center [189, 54] width 41 height 8
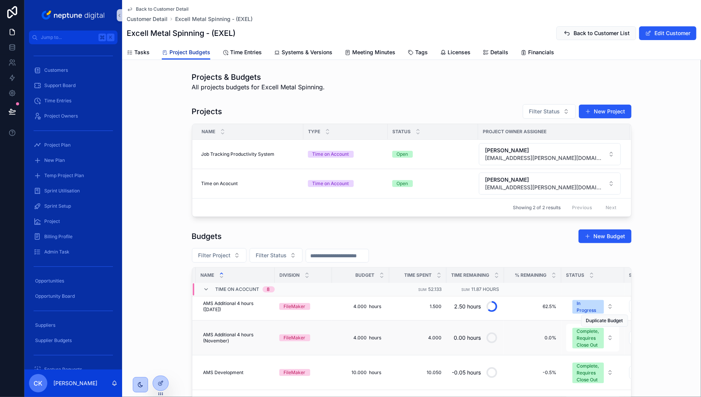
scroll to position [0, 54]
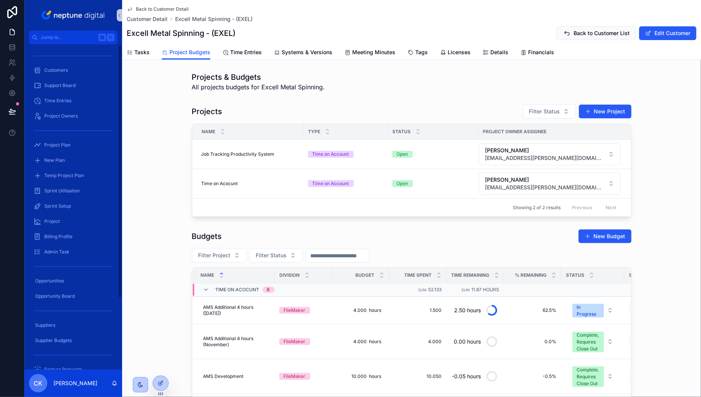
click at [168, 8] on span "Back to Customer Detail" at bounding box center [162, 9] width 53 height 6
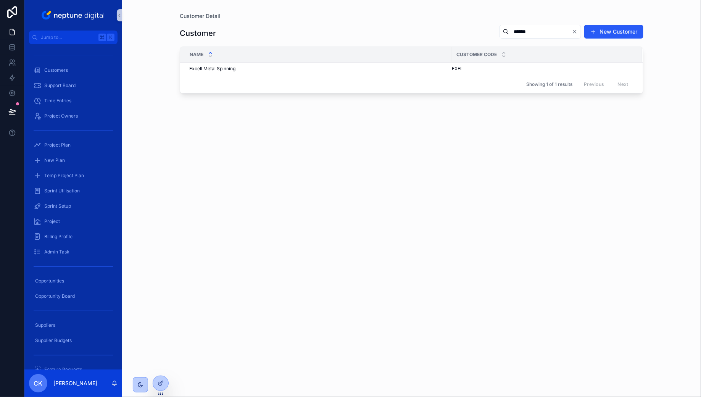
click at [574, 30] on icon "Clear" at bounding box center [574, 32] width 6 height 6
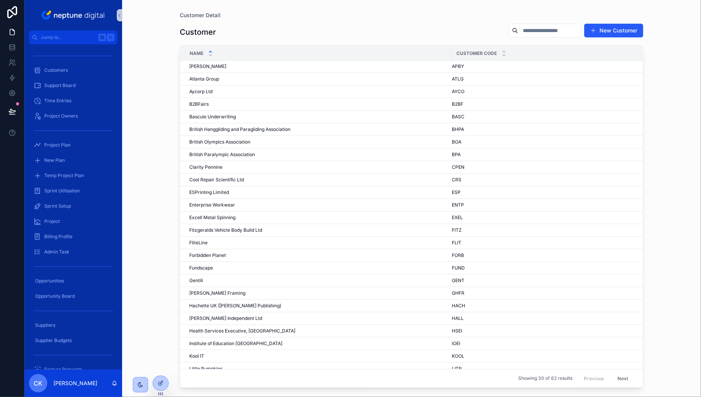
scroll to position [65, 0]
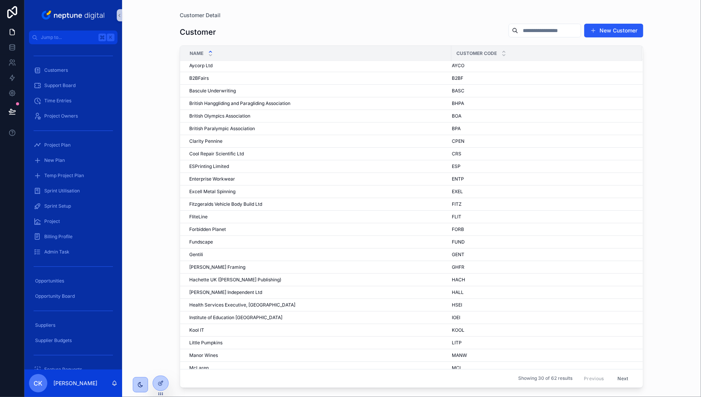
click at [622, 383] on button "Next" at bounding box center [622, 378] width 21 height 12
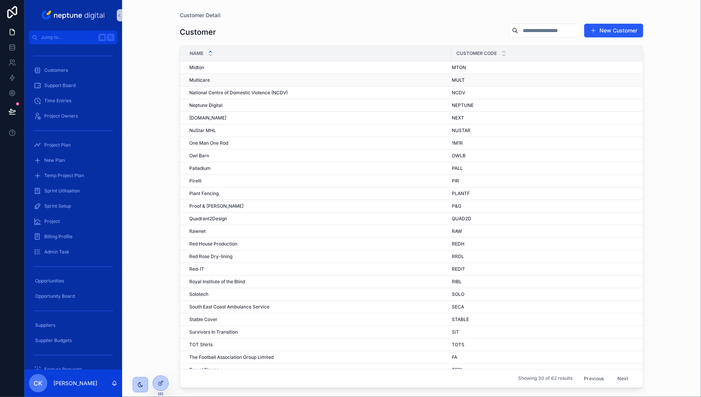
click at [261, 78] on div "Multicare Multicare" at bounding box center [317, 80] width 257 height 6
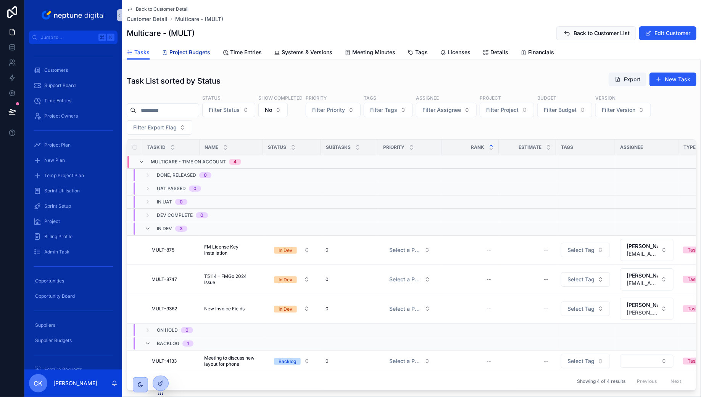
click at [206, 55] on span "Project Budgets" at bounding box center [189, 52] width 41 height 8
